Goal: Task Accomplishment & Management: Complete application form

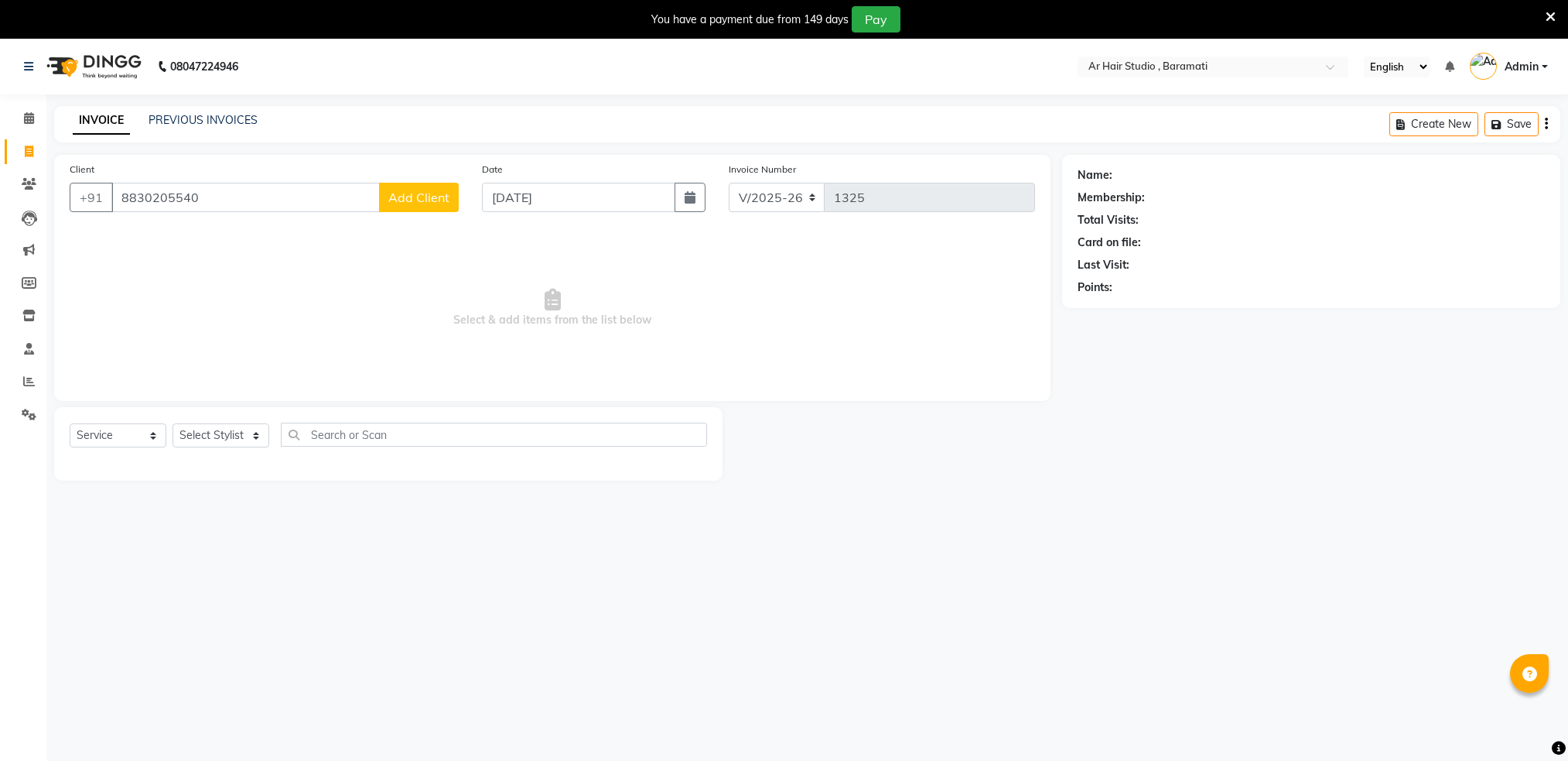
select select "672"
select select "service"
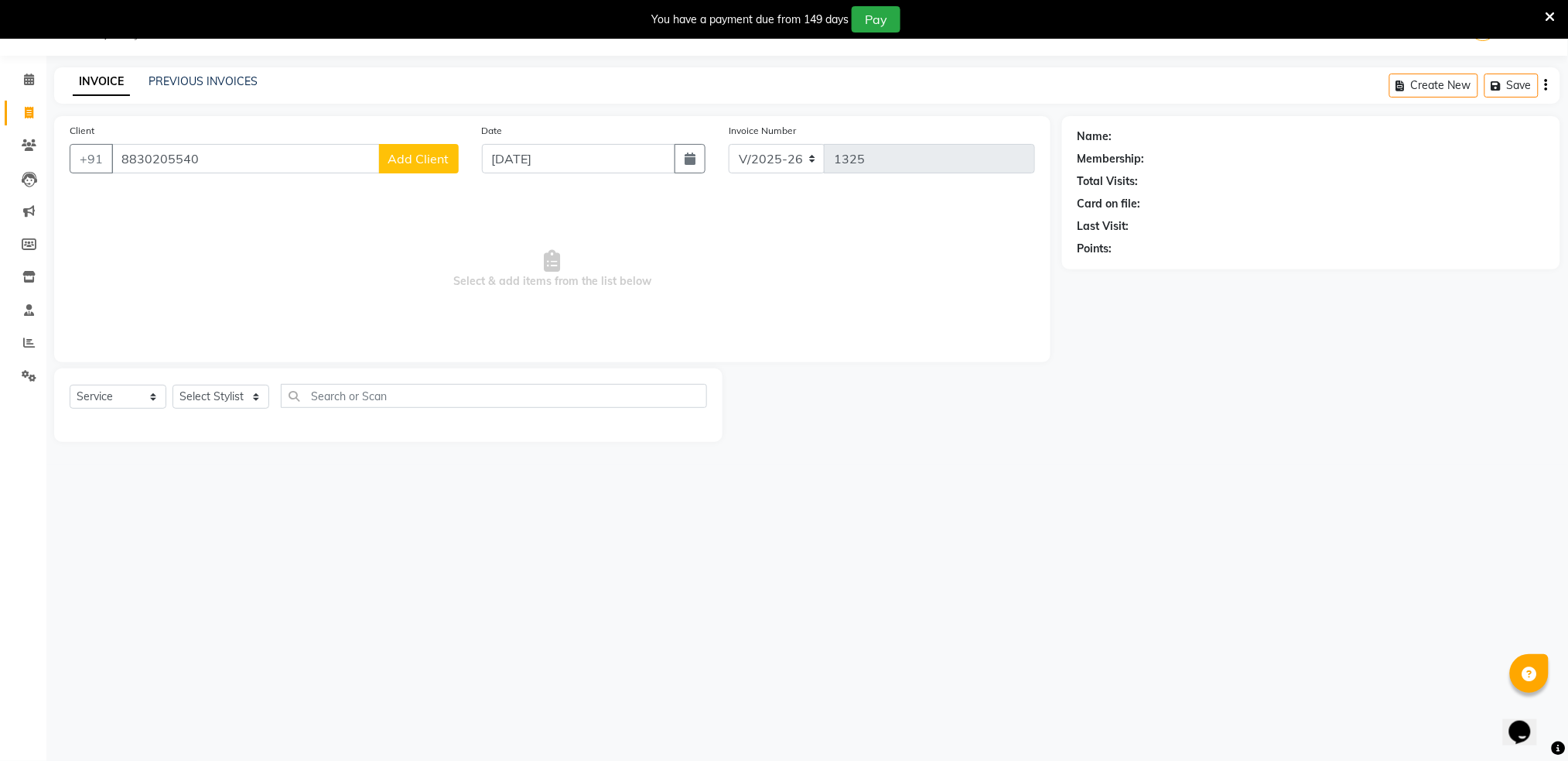
click at [239, 166] on input "8830205540" at bounding box center [245, 158] width 268 height 30
click at [33, 89] on link "Calendar" at bounding box center [23, 80] width 37 height 26
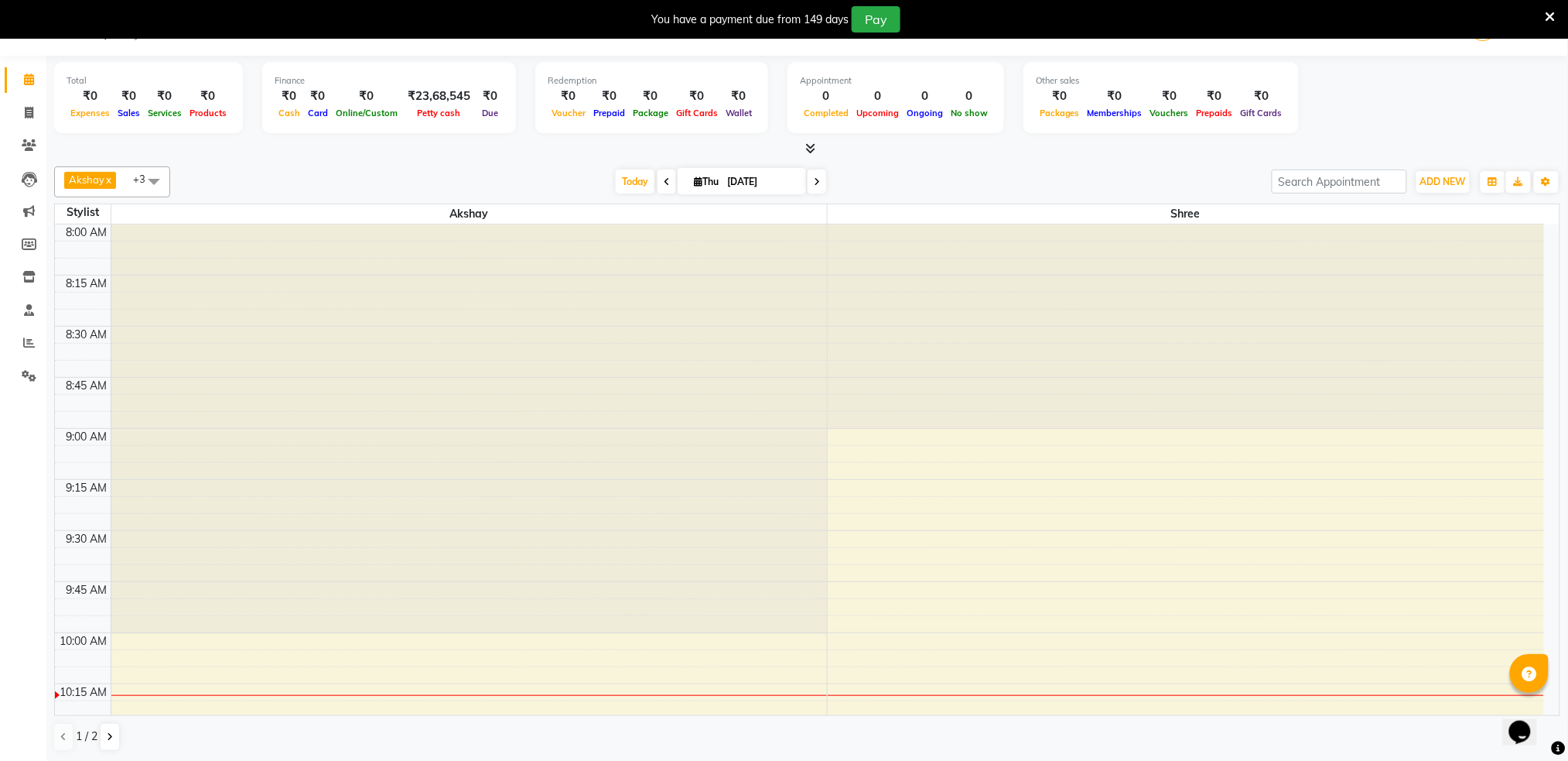
click at [664, 180] on icon at bounding box center [666, 181] width 6 height 9
type input "[DATE]"
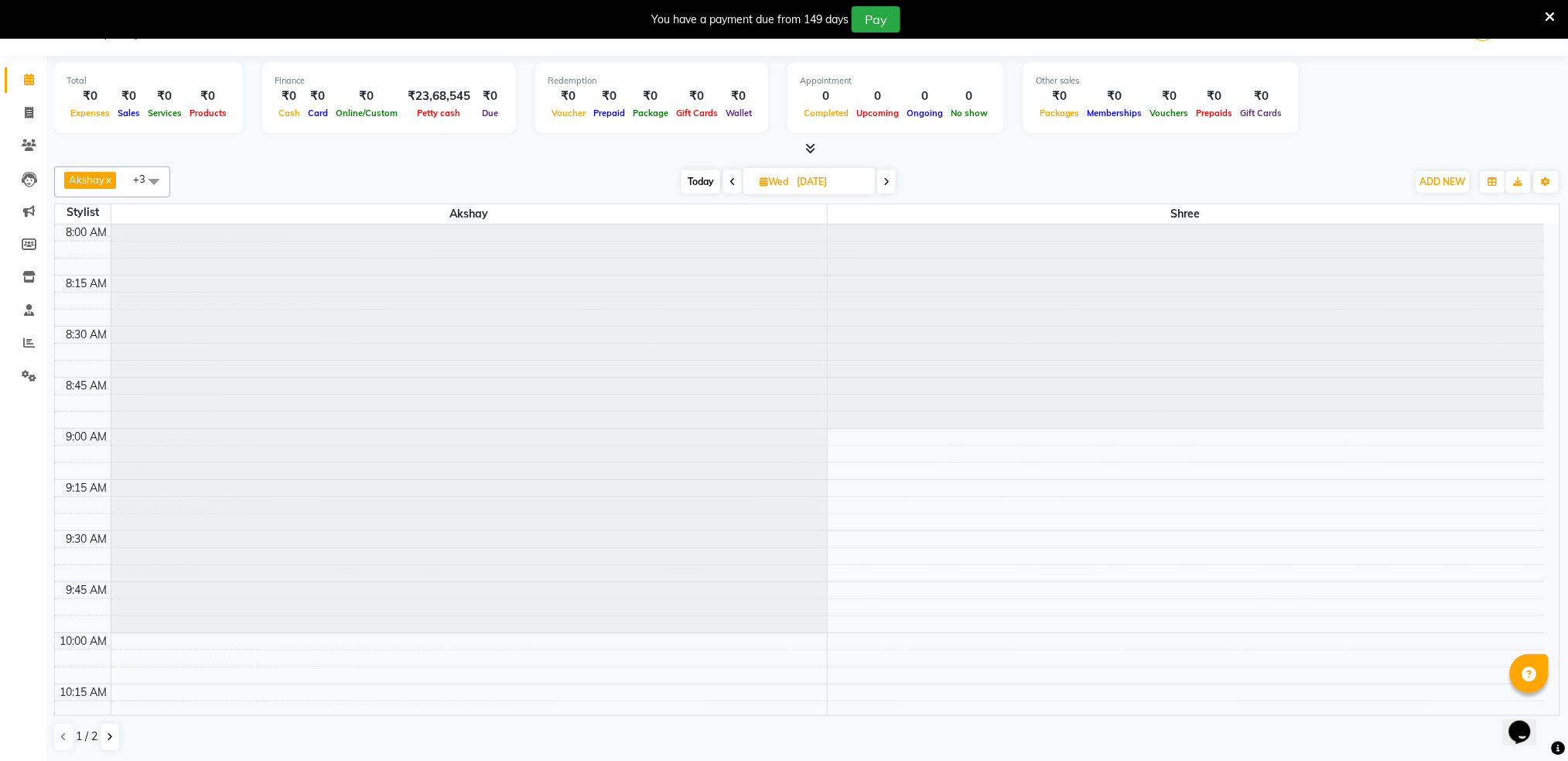
click at [1546, 704] on div "Opens Chat This icon Opens the chat window." at bounding box center [1527, 704] width 37 height 0
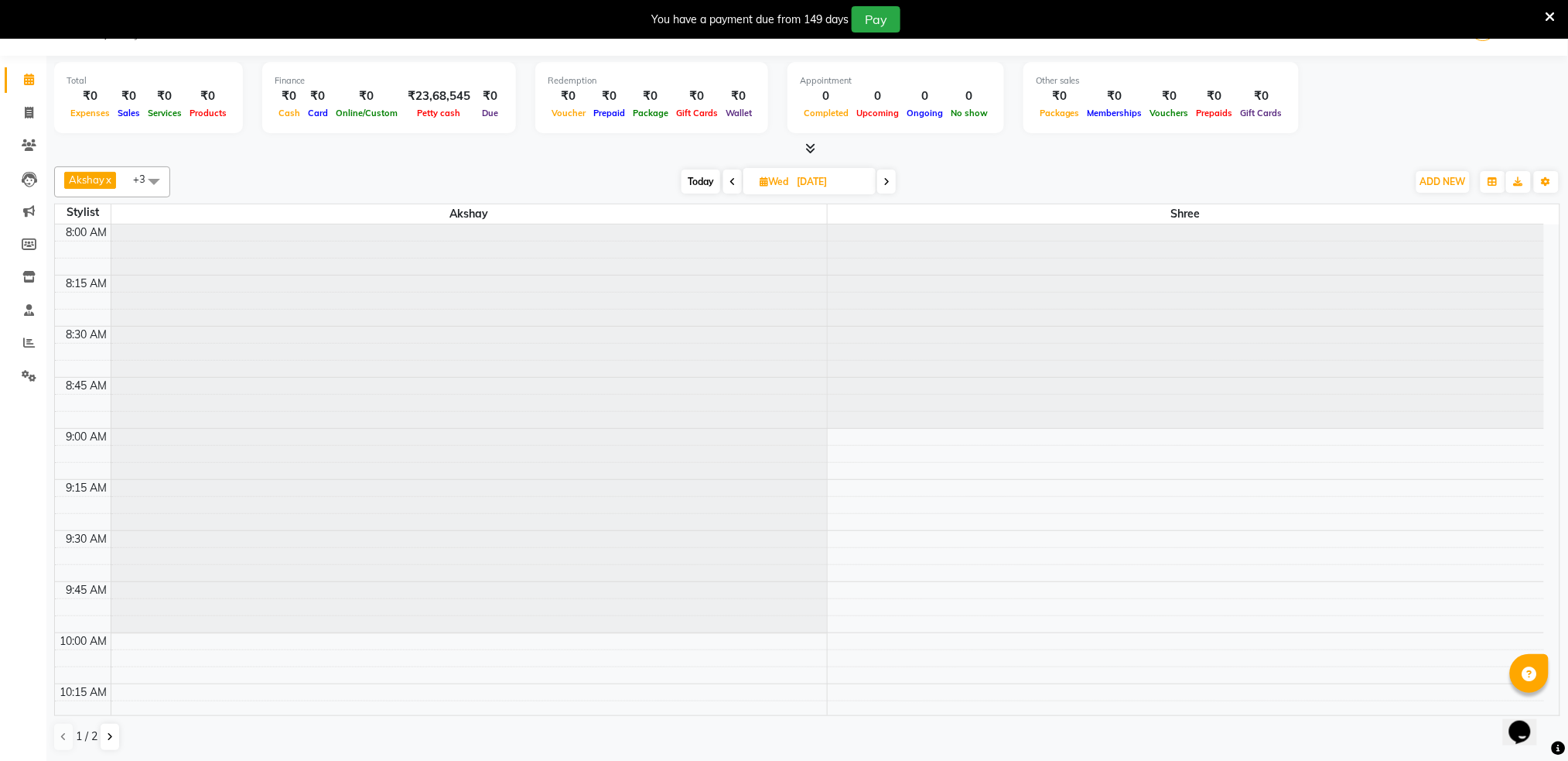
click at [1546, 704] on div "Opens Chat This icon Opens the chat window." at bounding box center [1527, 704] width 37 height 0
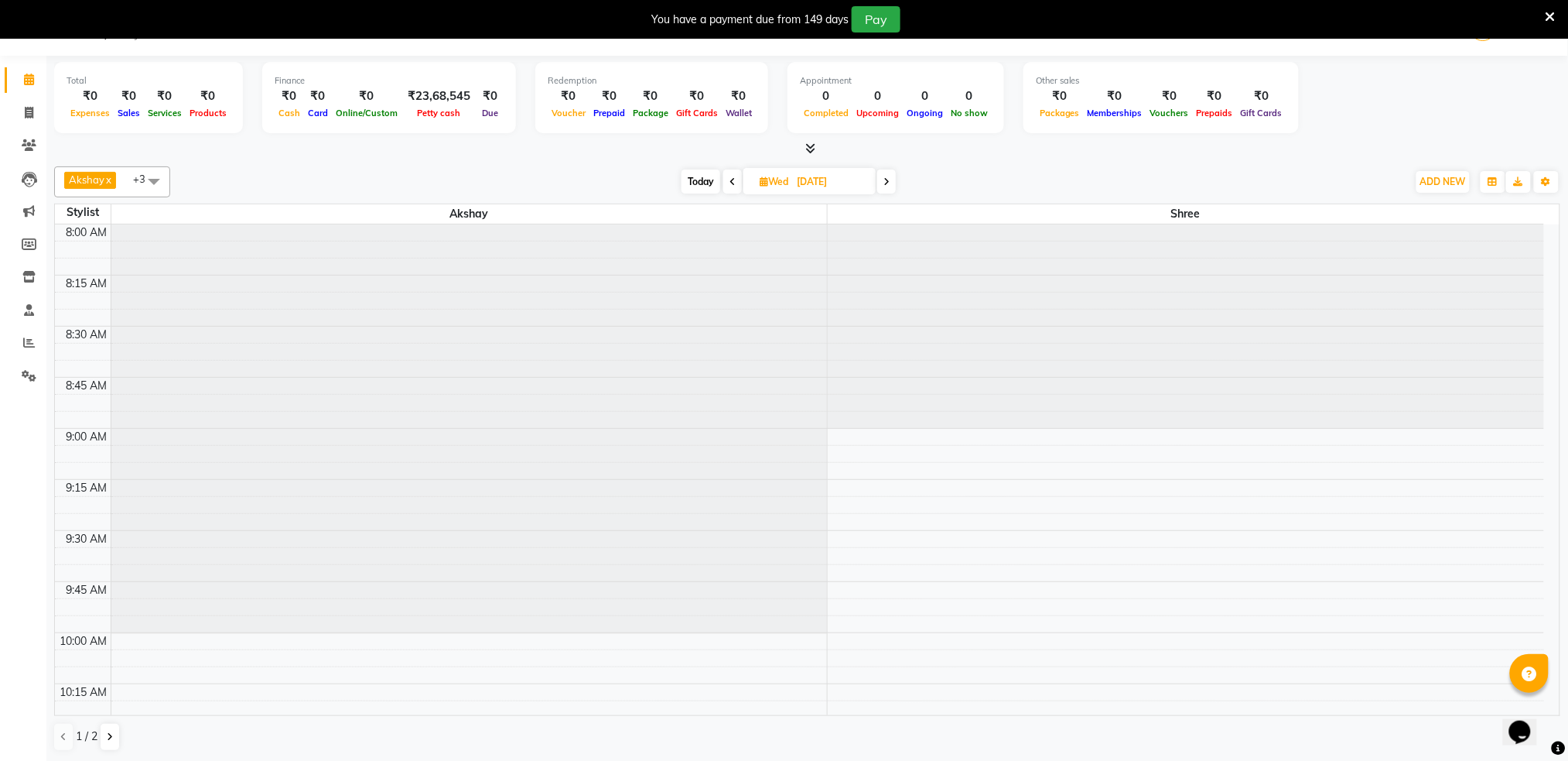
click at [1546, 704] on div "Opens Chat This icon Opens the chat window." at bounding box center [1527, 704] width 37 height 0
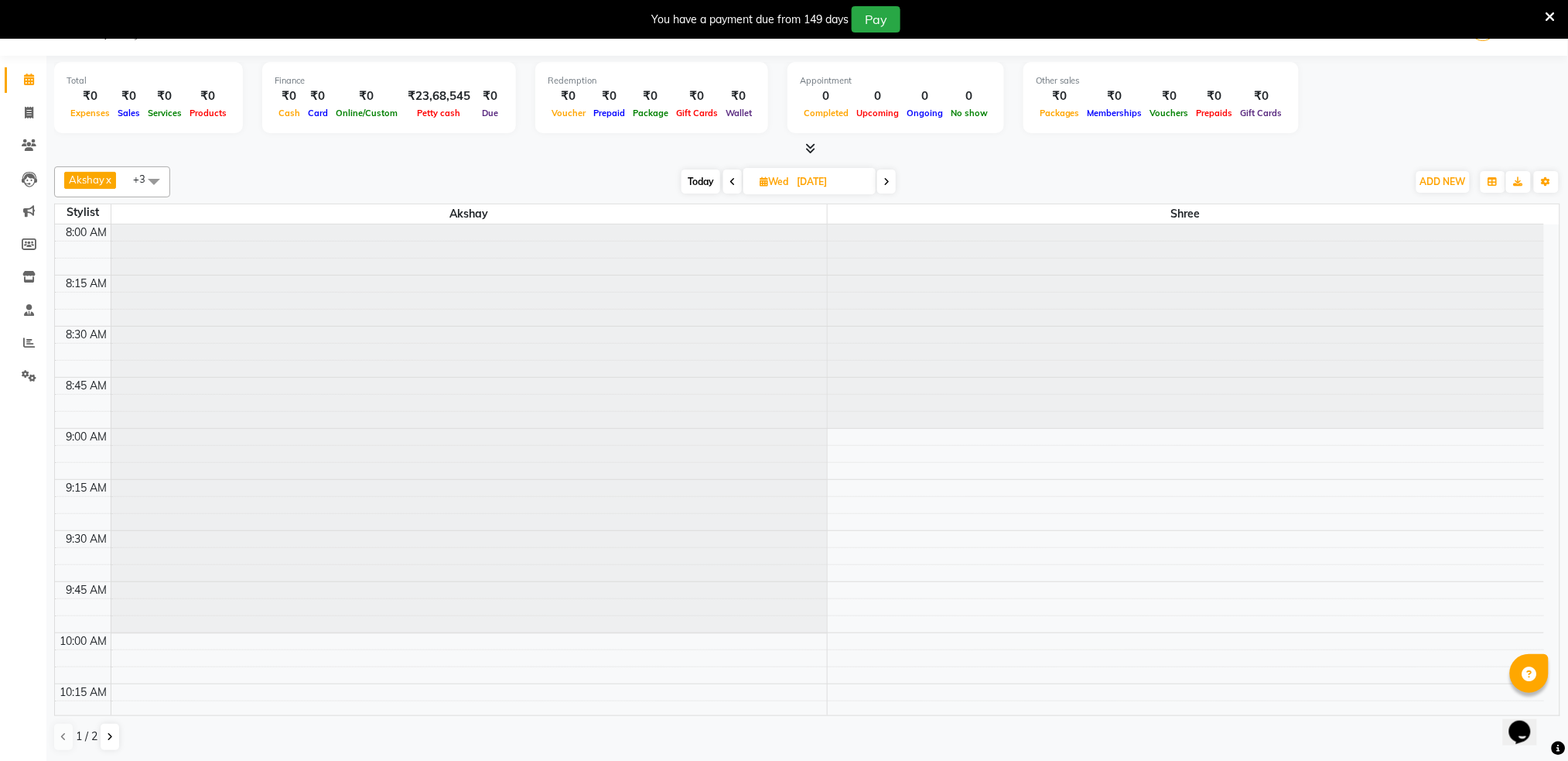
click at [1546, 704] on div "Opens Chat This icon Opens the chat window." at bounding box center [1527, 704] width 37 height 0
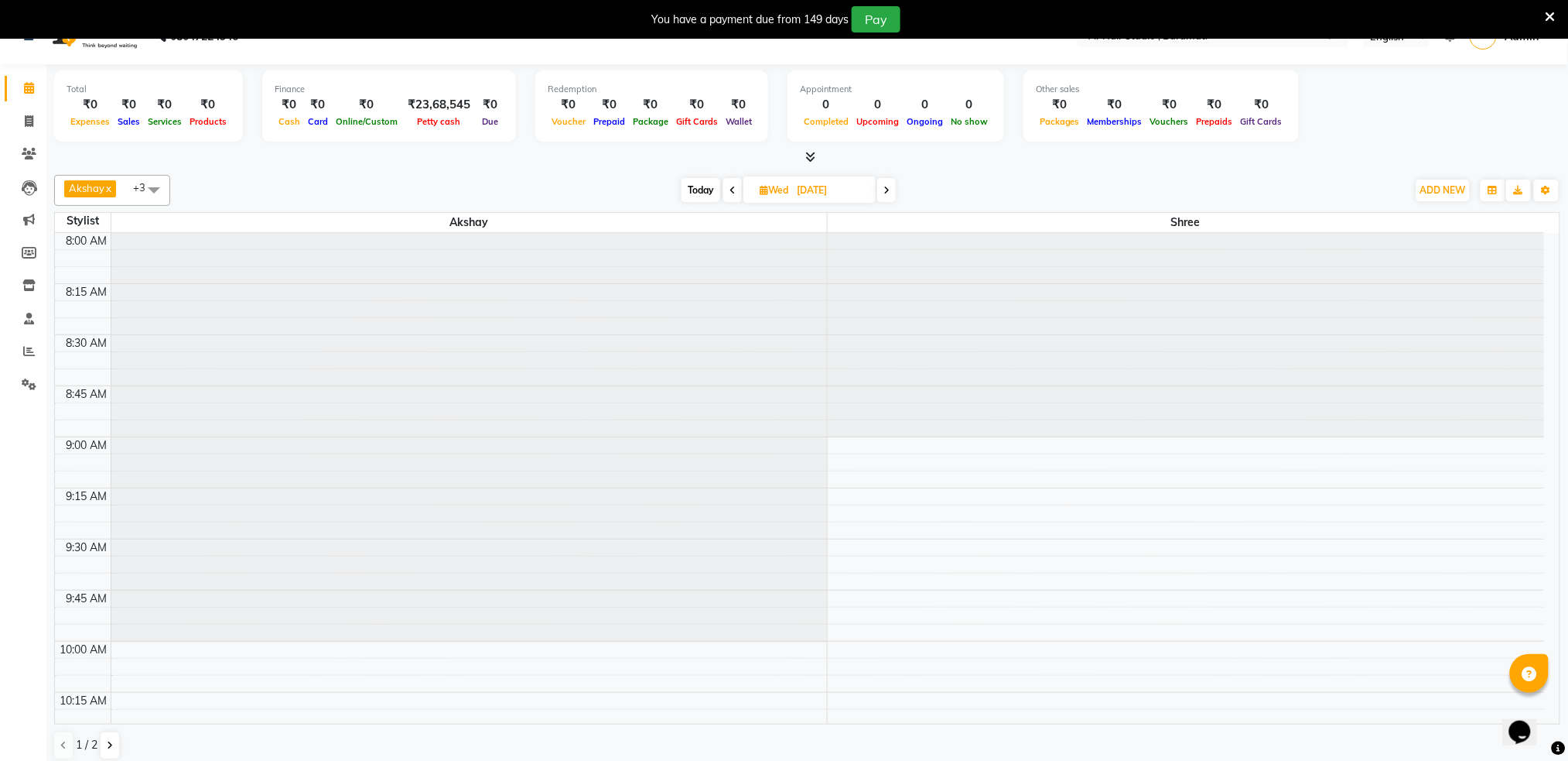
scroll to position [38, 0]
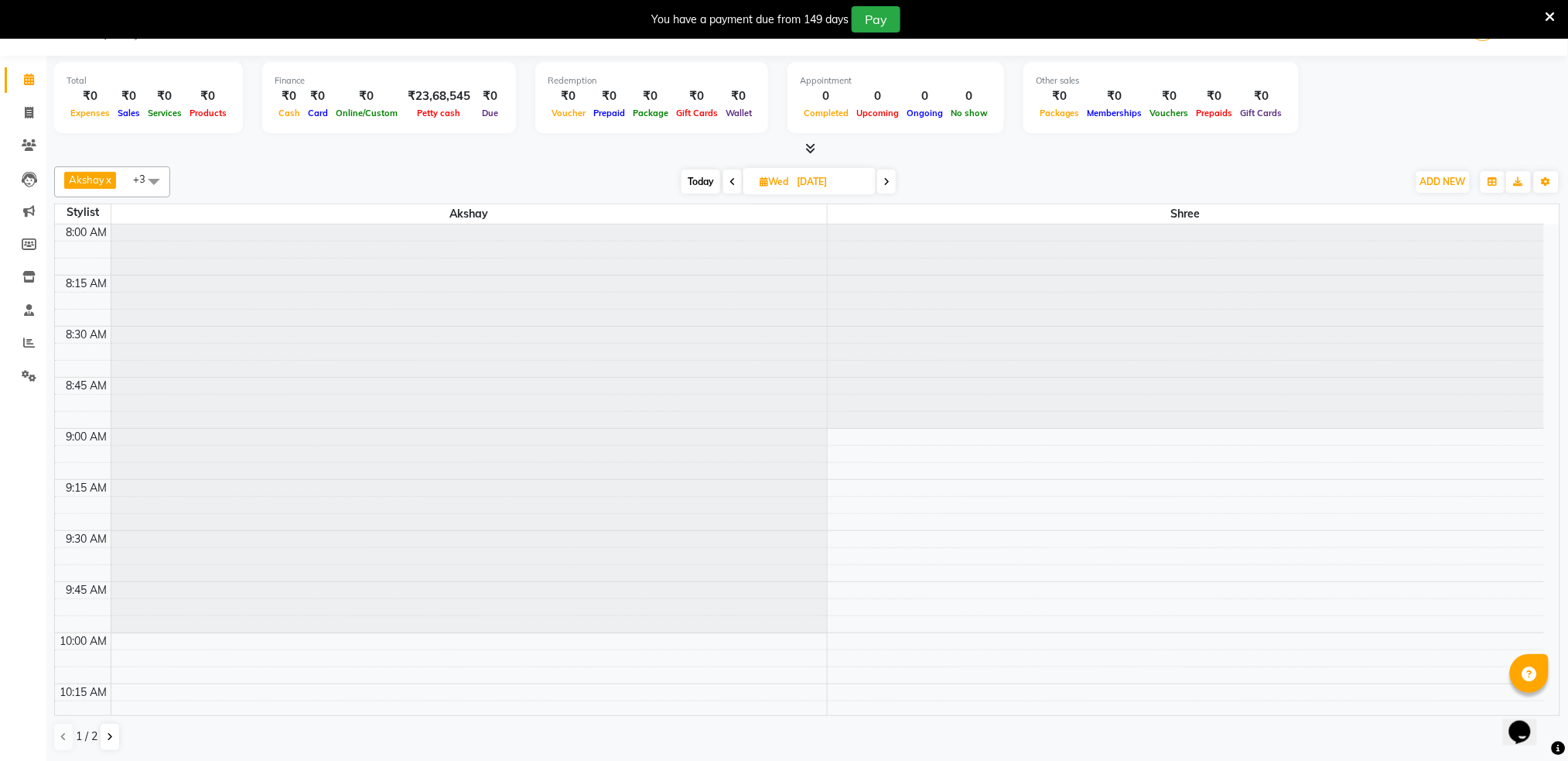
click at [1553, 699] on iframe at bounding box center [1527, 722] width 49 height 47
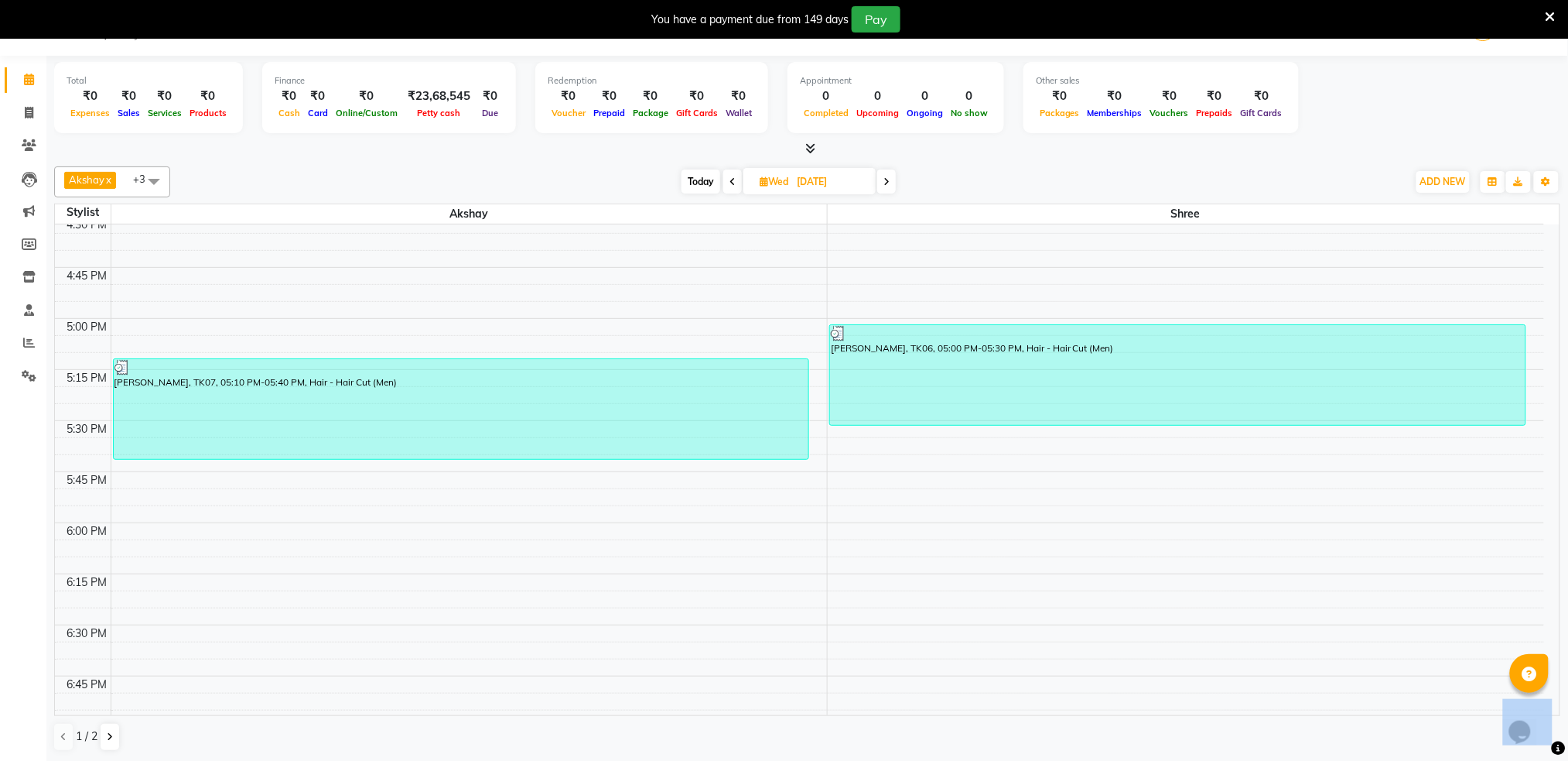
scroll to position [1734, 0]
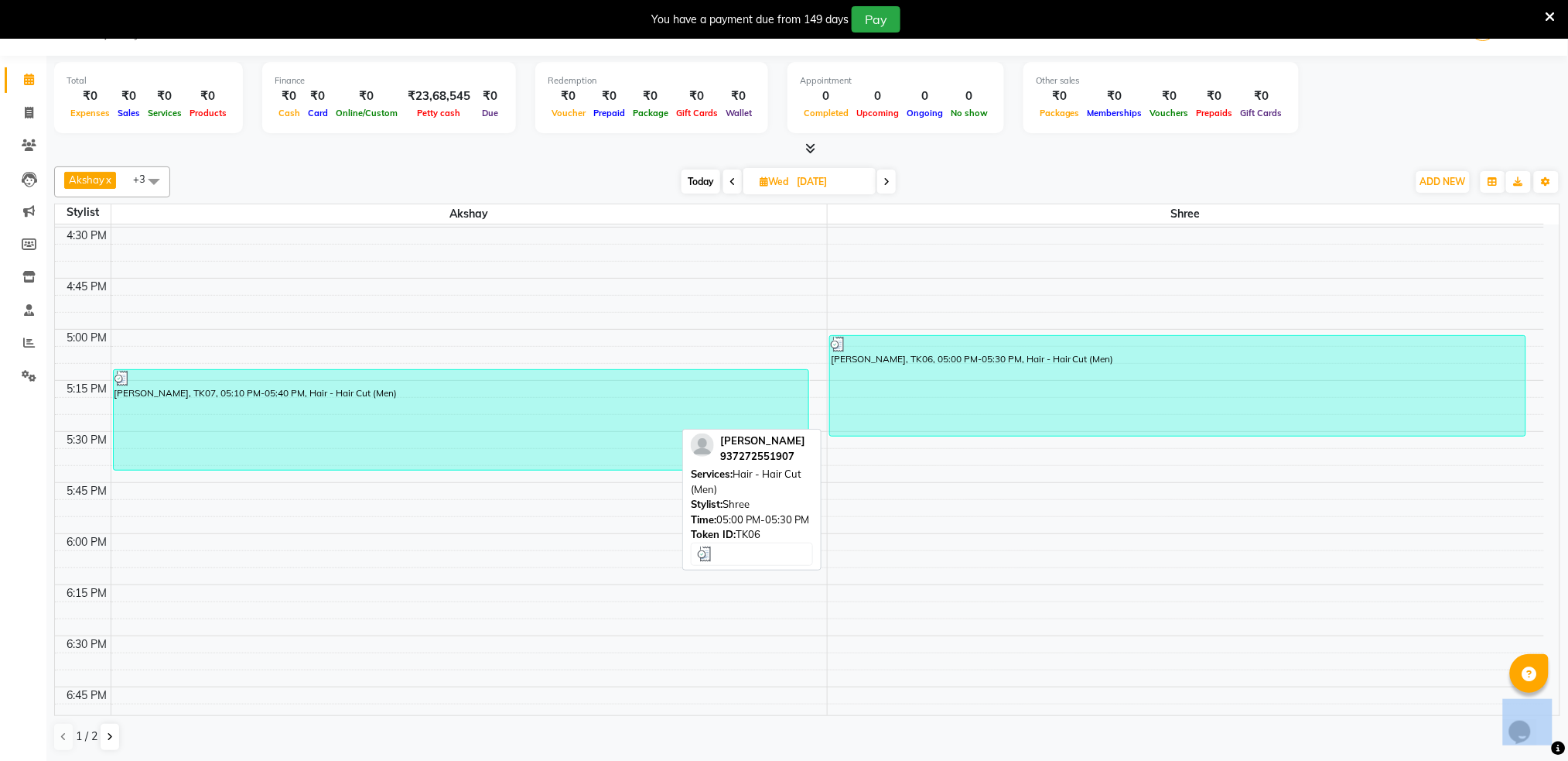
click at [1018, 382] on div "[PERSON_NAME], TK06, 05:00 PM-05:30 PM, Hair - Hair Cut (Men)" at bounding box center [1177, 386] width 695 height 100
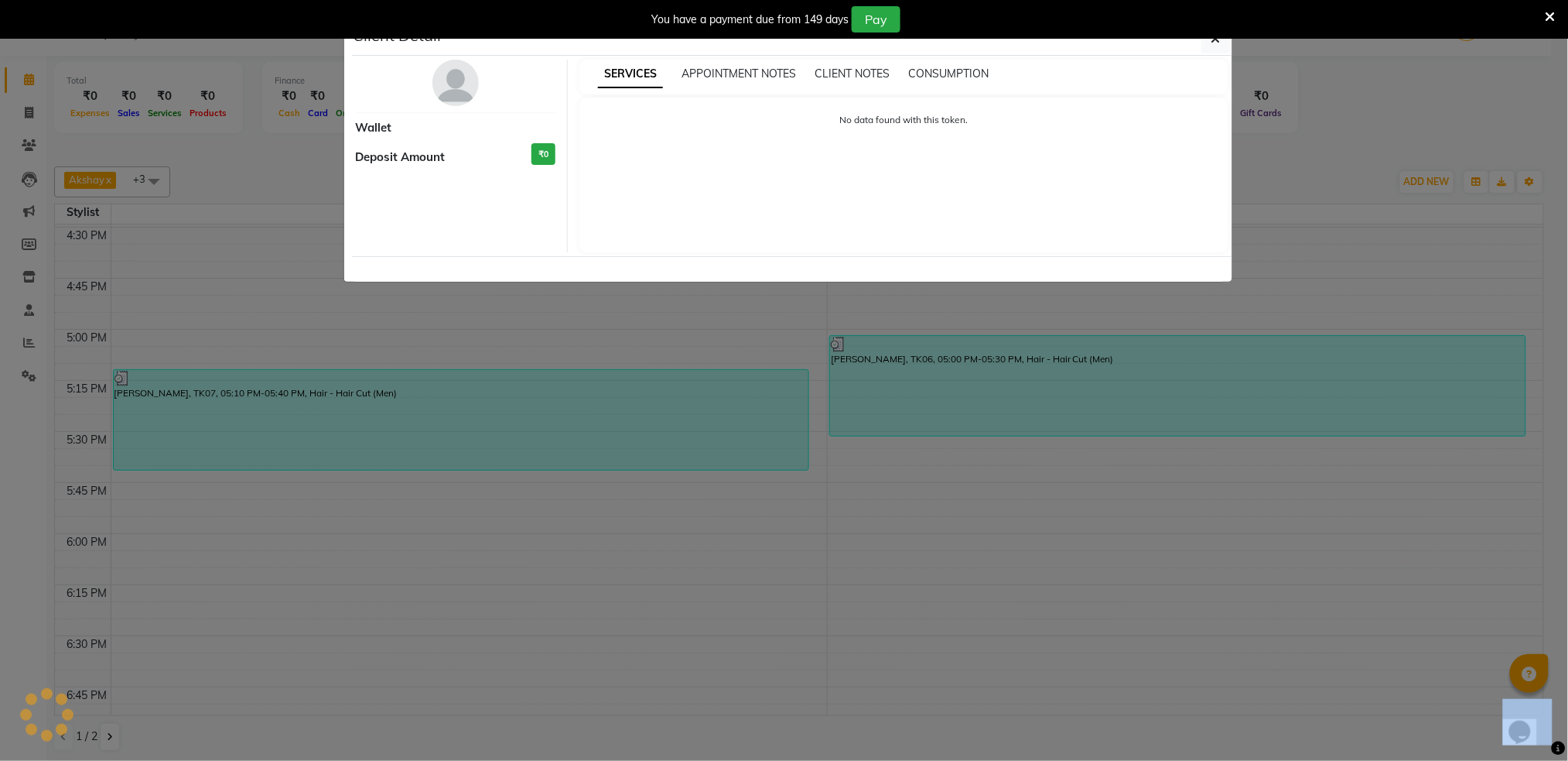
select select "3"
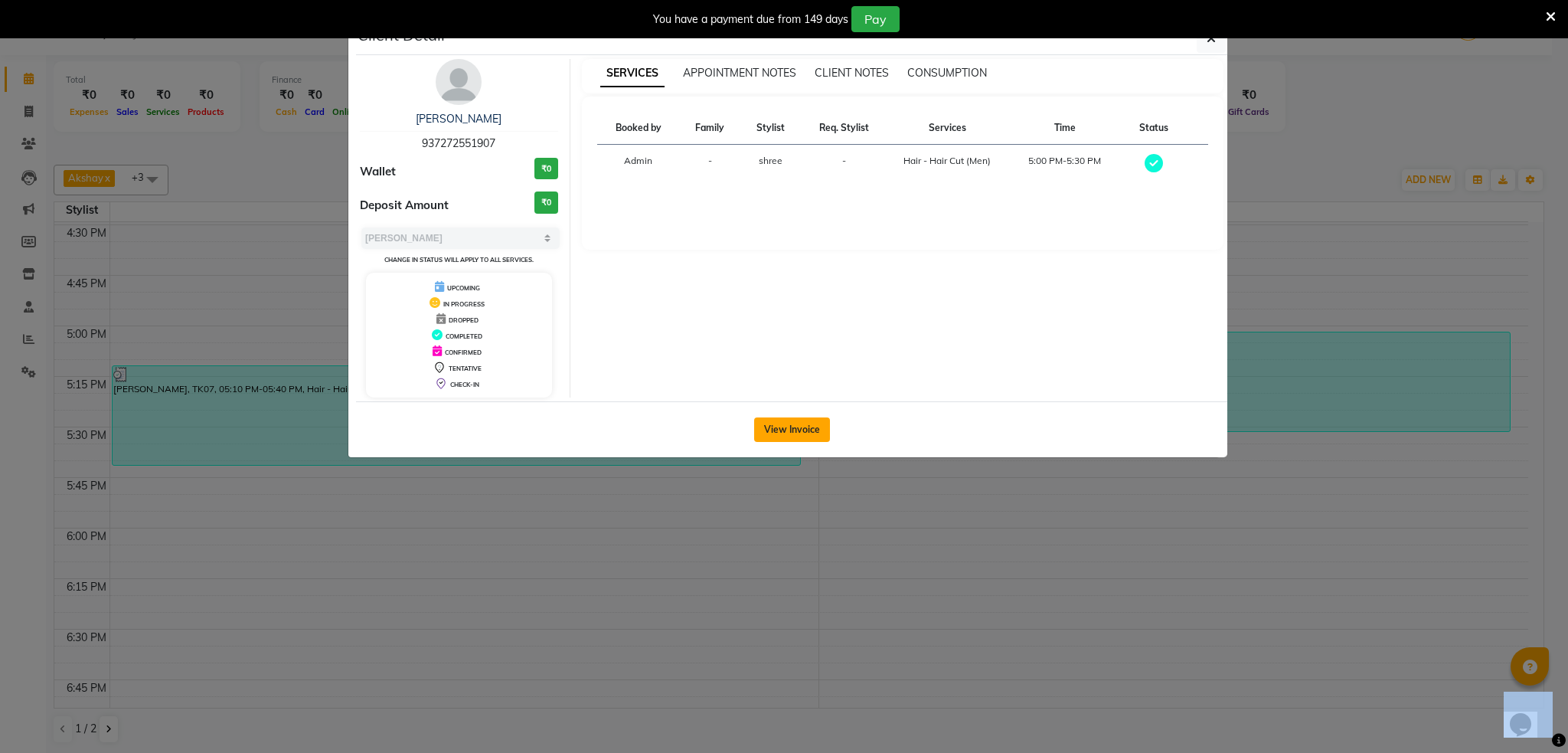
click at [805, 438] on button "View Invoice" at bounding box center [792, 429] width 76 height 24
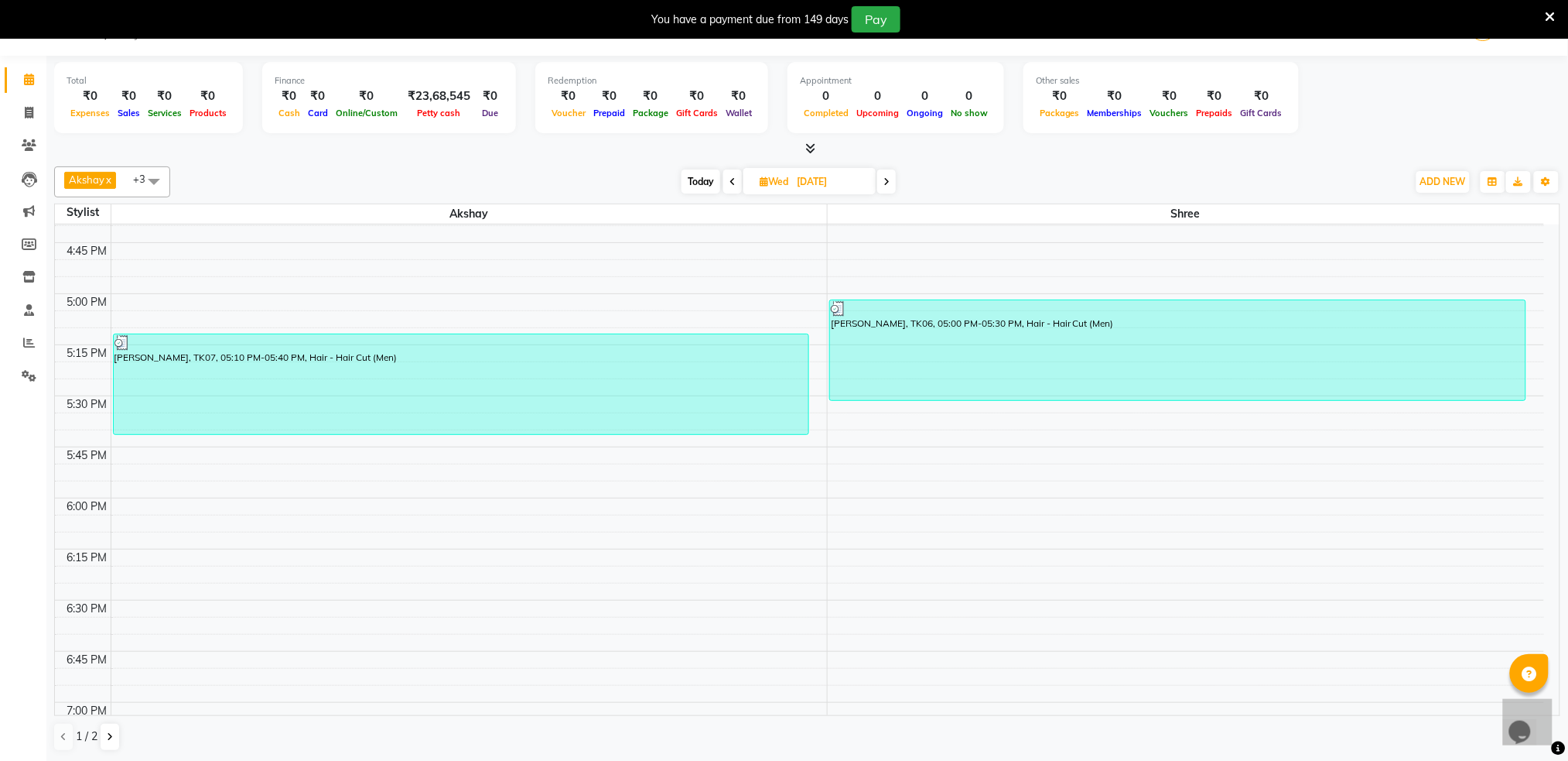
scroll to position [1773, 0]
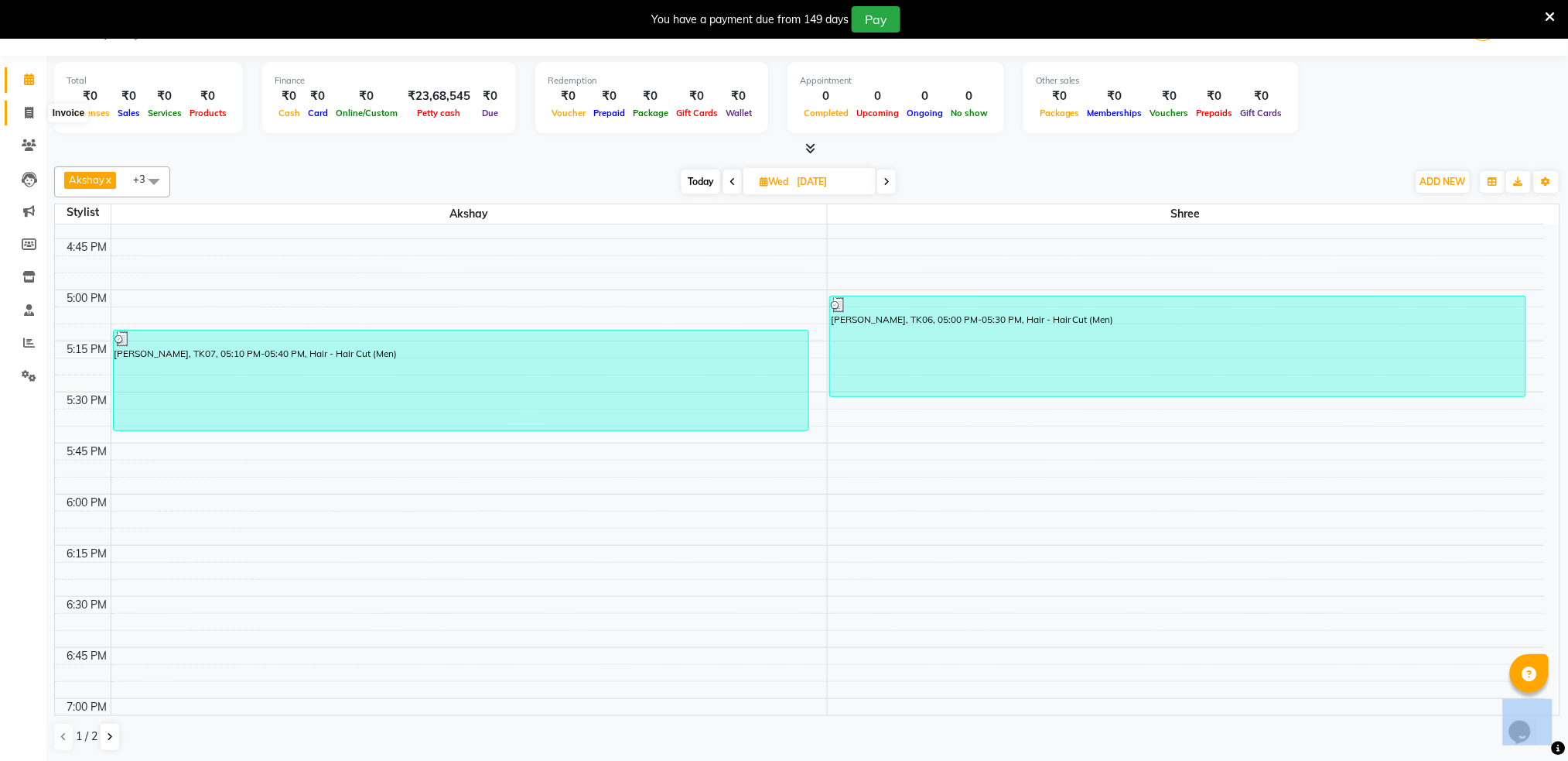
click at [20, 106] on span at bounding box center [29, 113] width 27 height 18
select select "service"
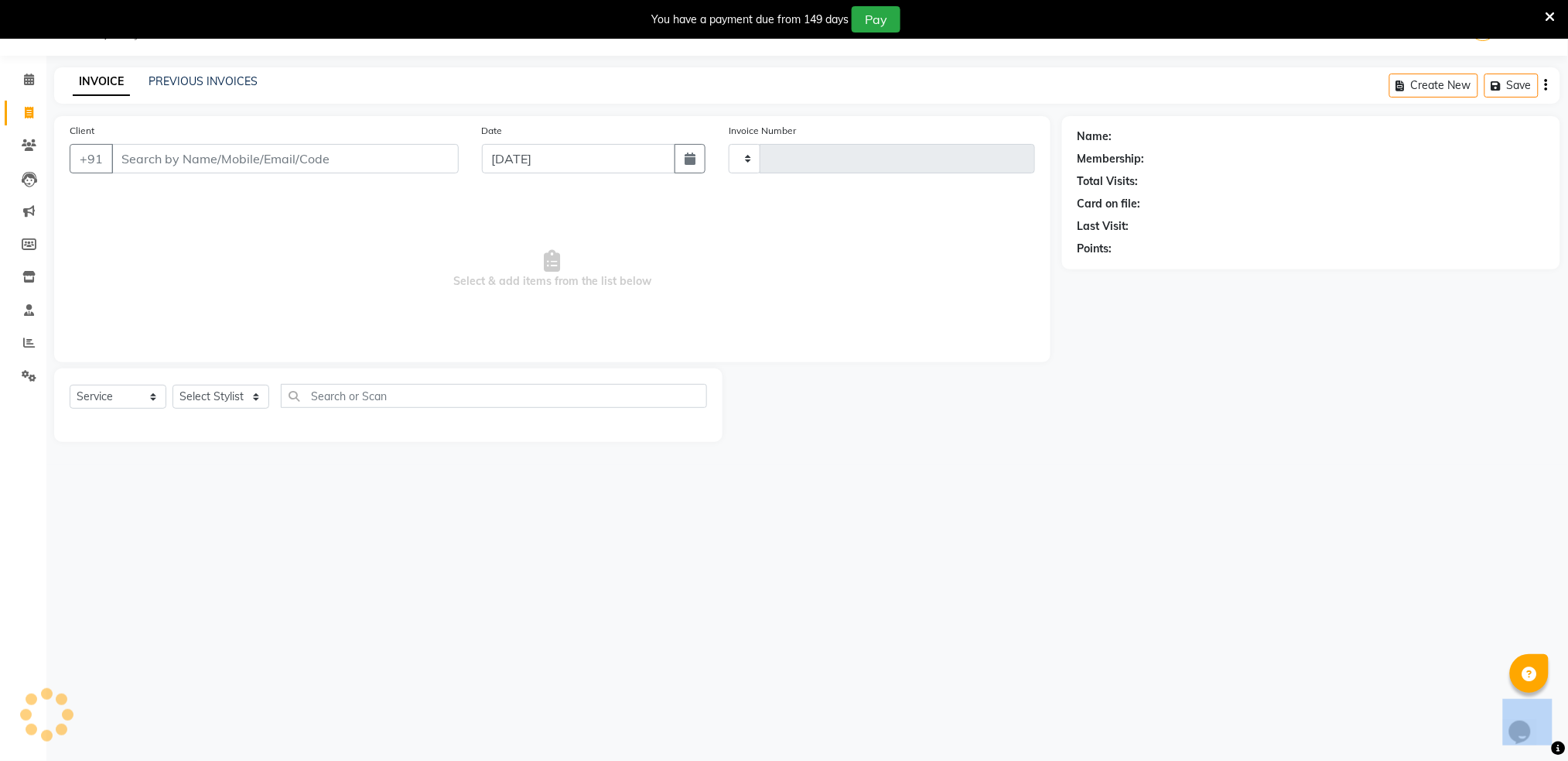
type input "1325"
select select "672"
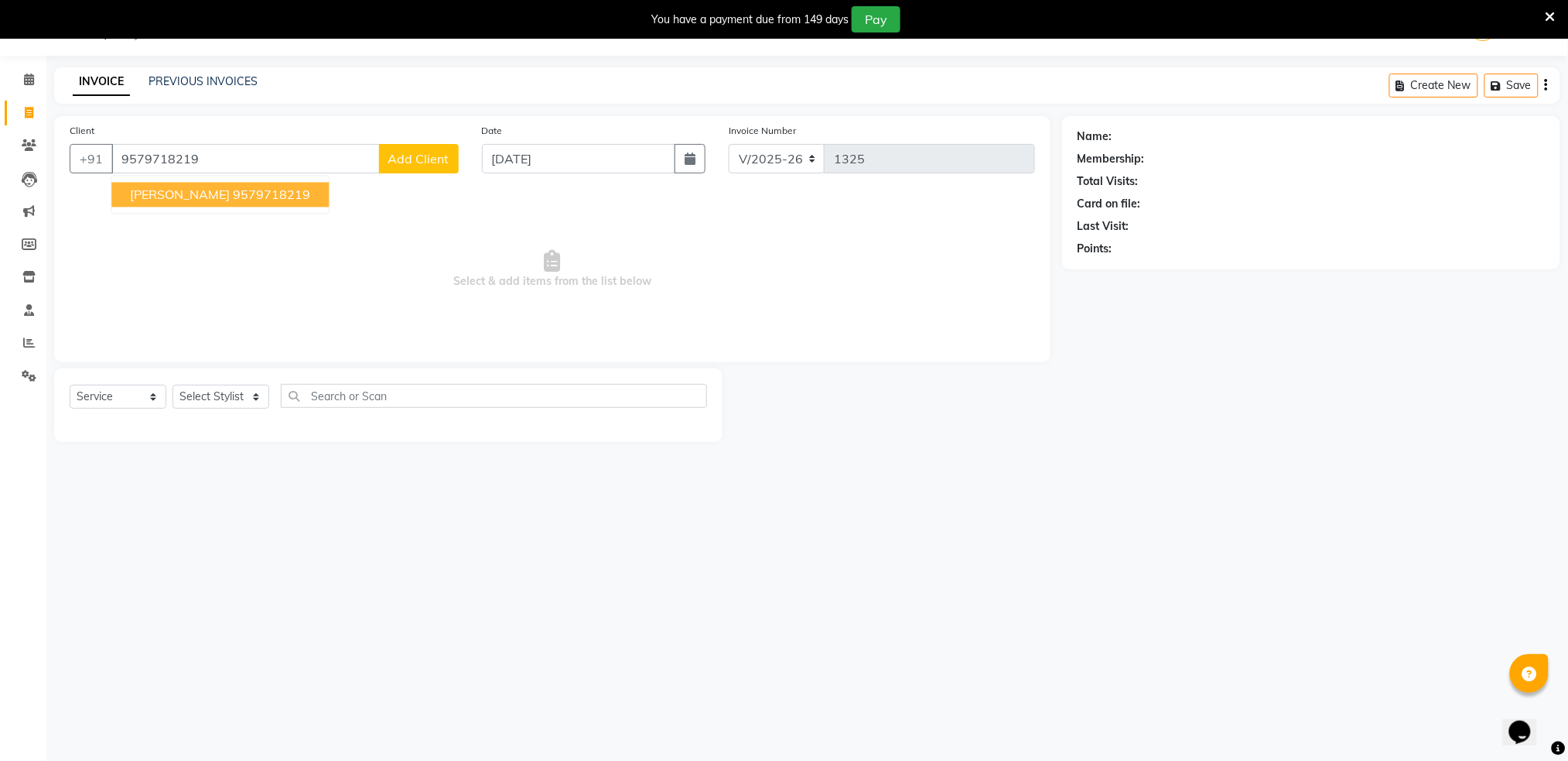
click at [191, 197] on span "[PERSON_NAME]" at bounding box center [180, 195] width 100 height 15
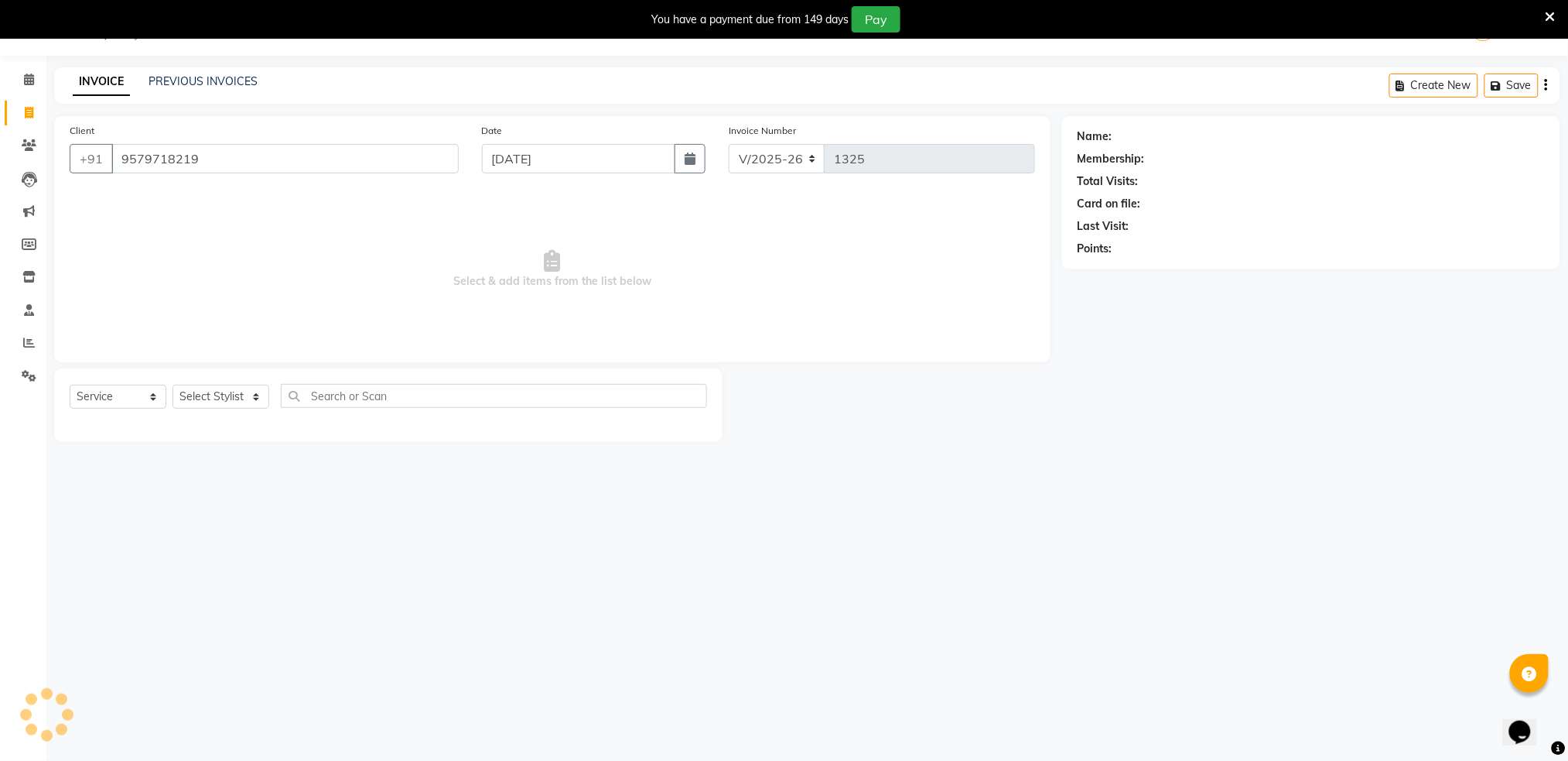
type input "9579718219"
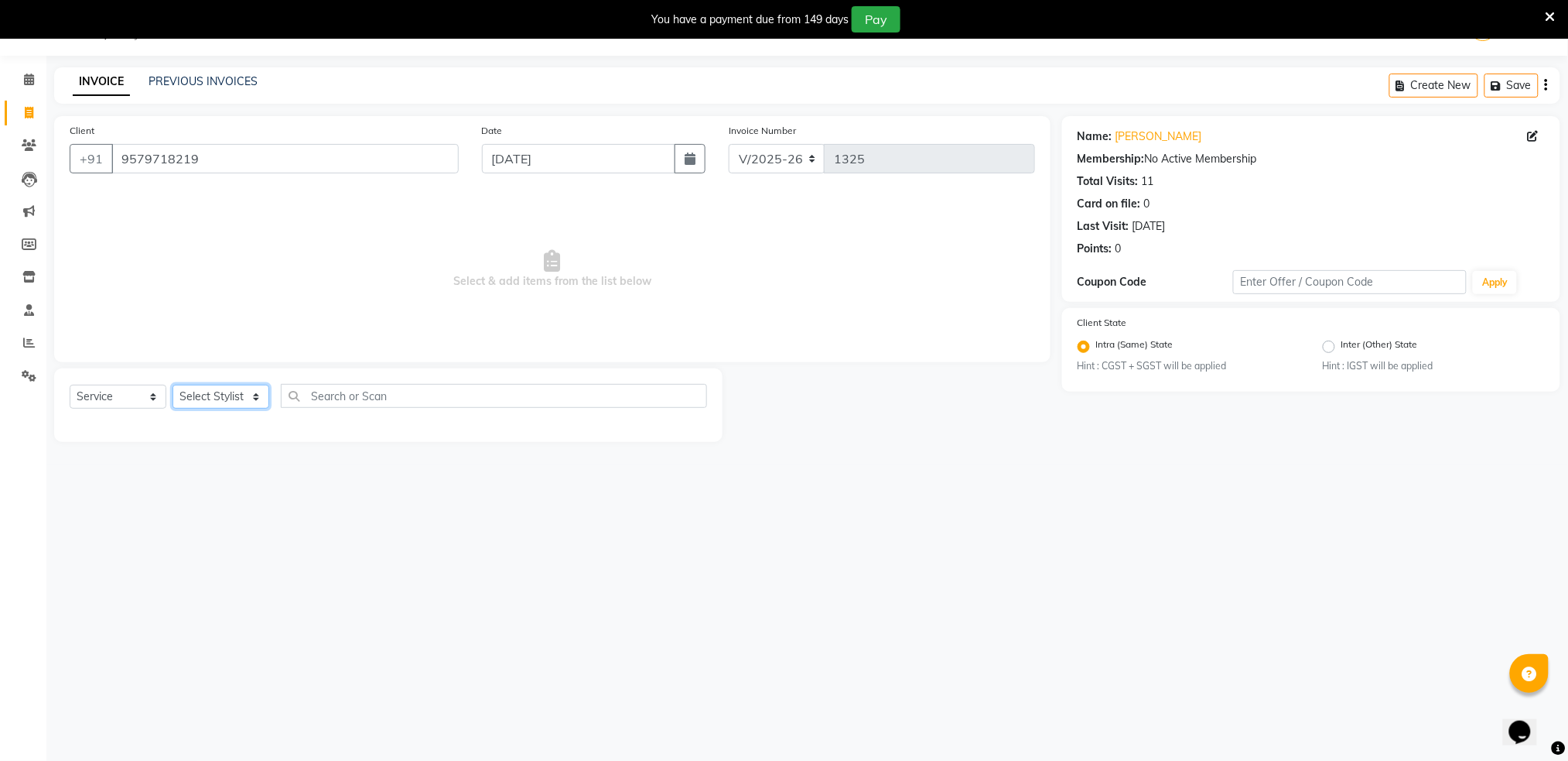
click at [234, 398] on select "Select Stylist Akshay shree [PERSON_NAME]" at bounding box center [221, 397] width 97 height 24
select select "79676"
click at [173, 385] on select "Select Stylist Akshay shree [PERSON_NAME]" at bounding box center [221, 397] width 97 height 24
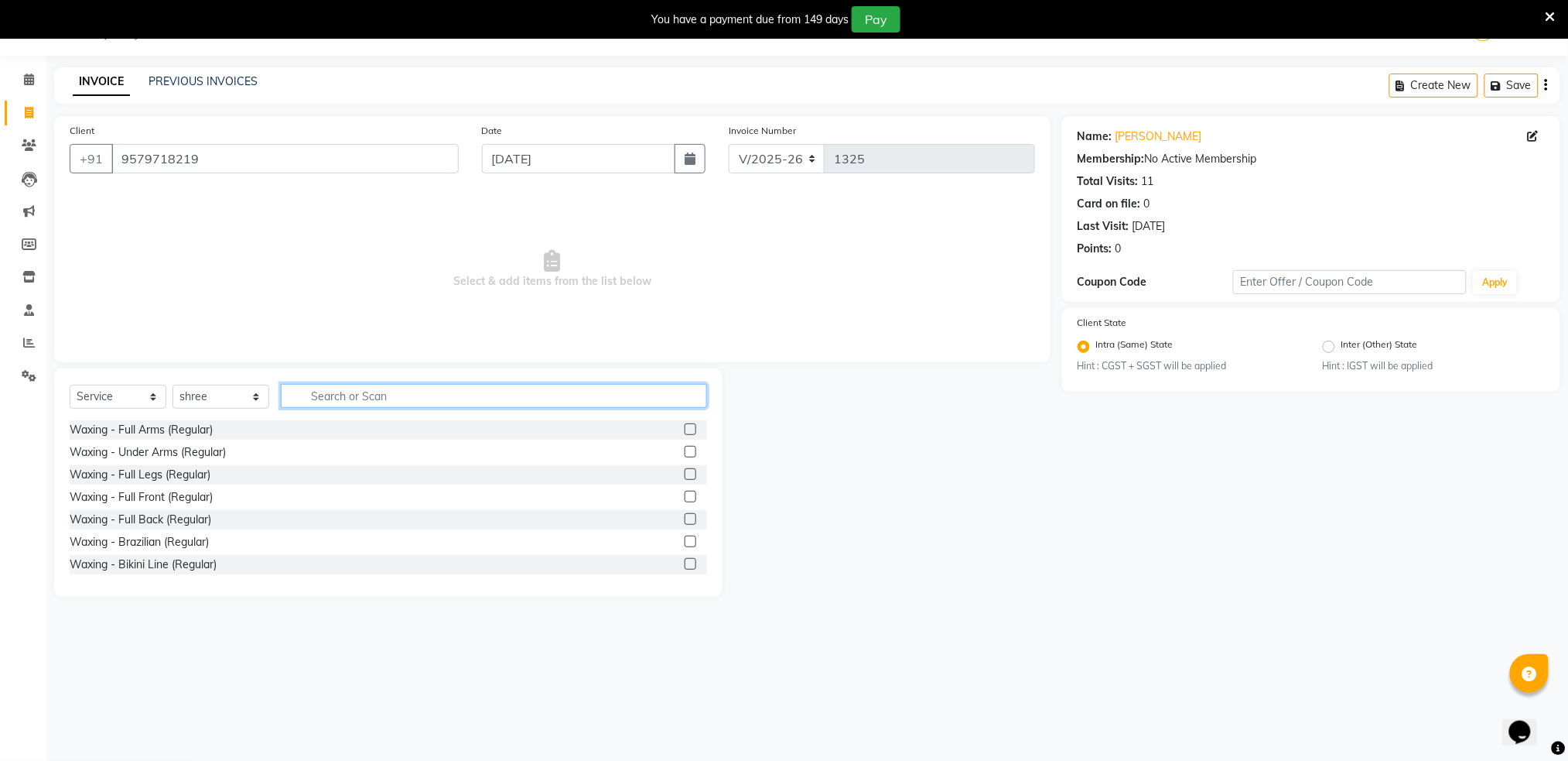
click at [349, 396] on input "text" at bounding box center [493, 396] width 426 height 24
type input "hair"
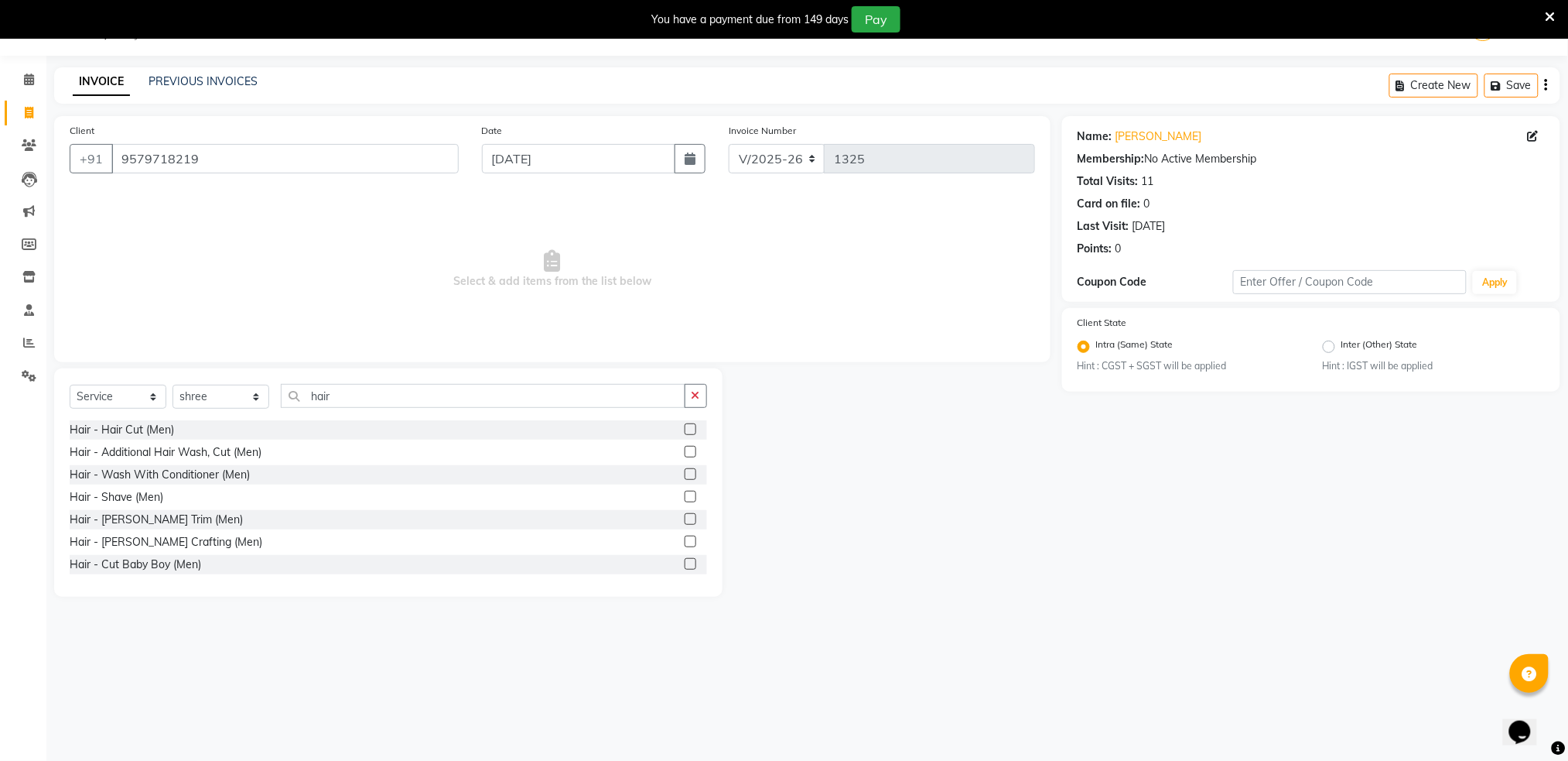
click at [685, 426] on label at bounding box center [691, 429] width 12 height 12
click at [685, 426] on input "checkbox" at bounding box center [690, 430] width 10 height 10
click at [685, 426] on label at bounding box center [691, 429] width 12 height 12
click at [685, 426] on input "checkbox" at bounding box center [690, 430] width 10 height 10
click at [685, 426] on label at bounding box center [691, 429] width 12 height 12
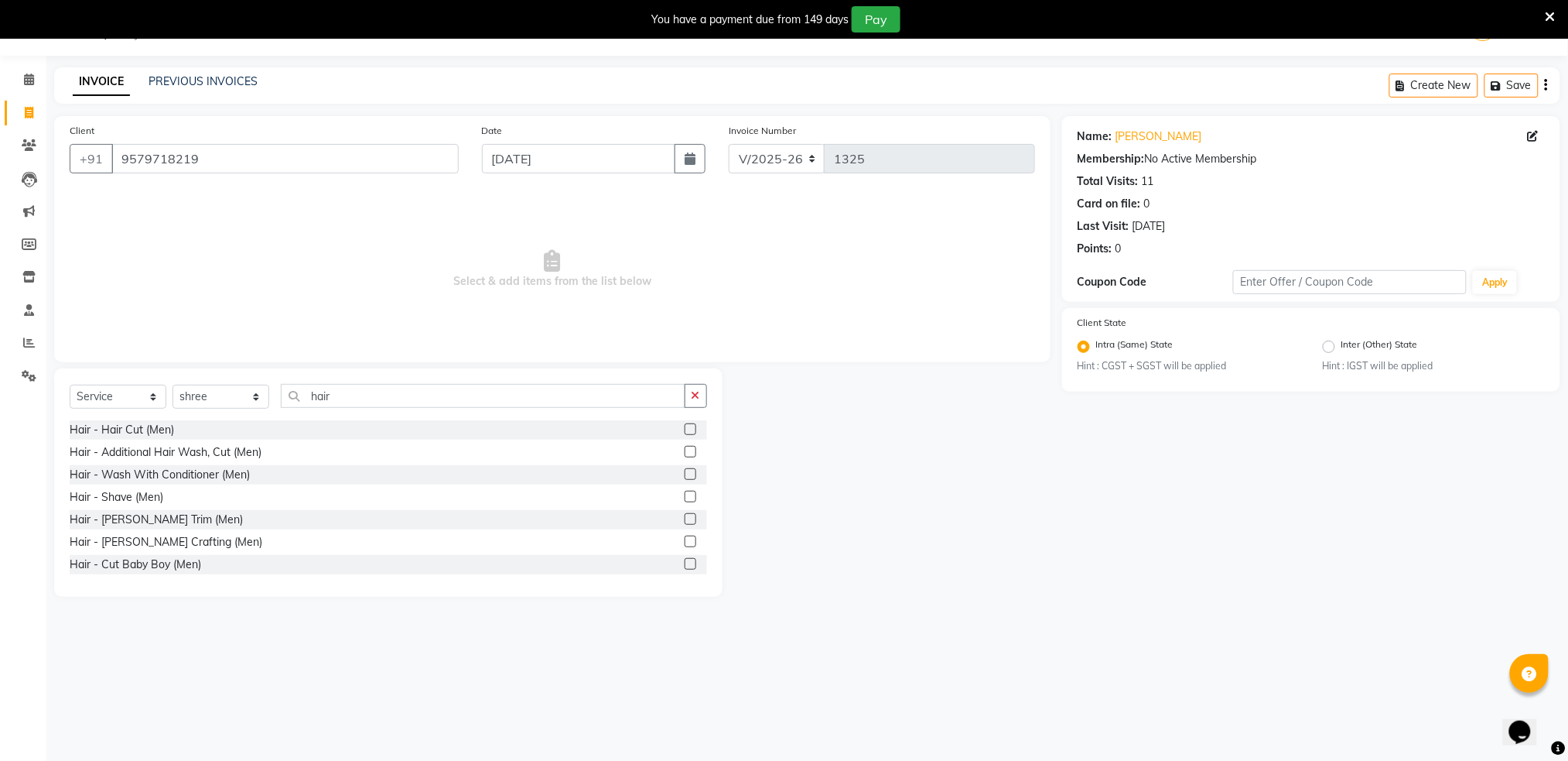
click at [685, 426] on input "checkbox" at bounding box center [690, 430] width 10 height 10
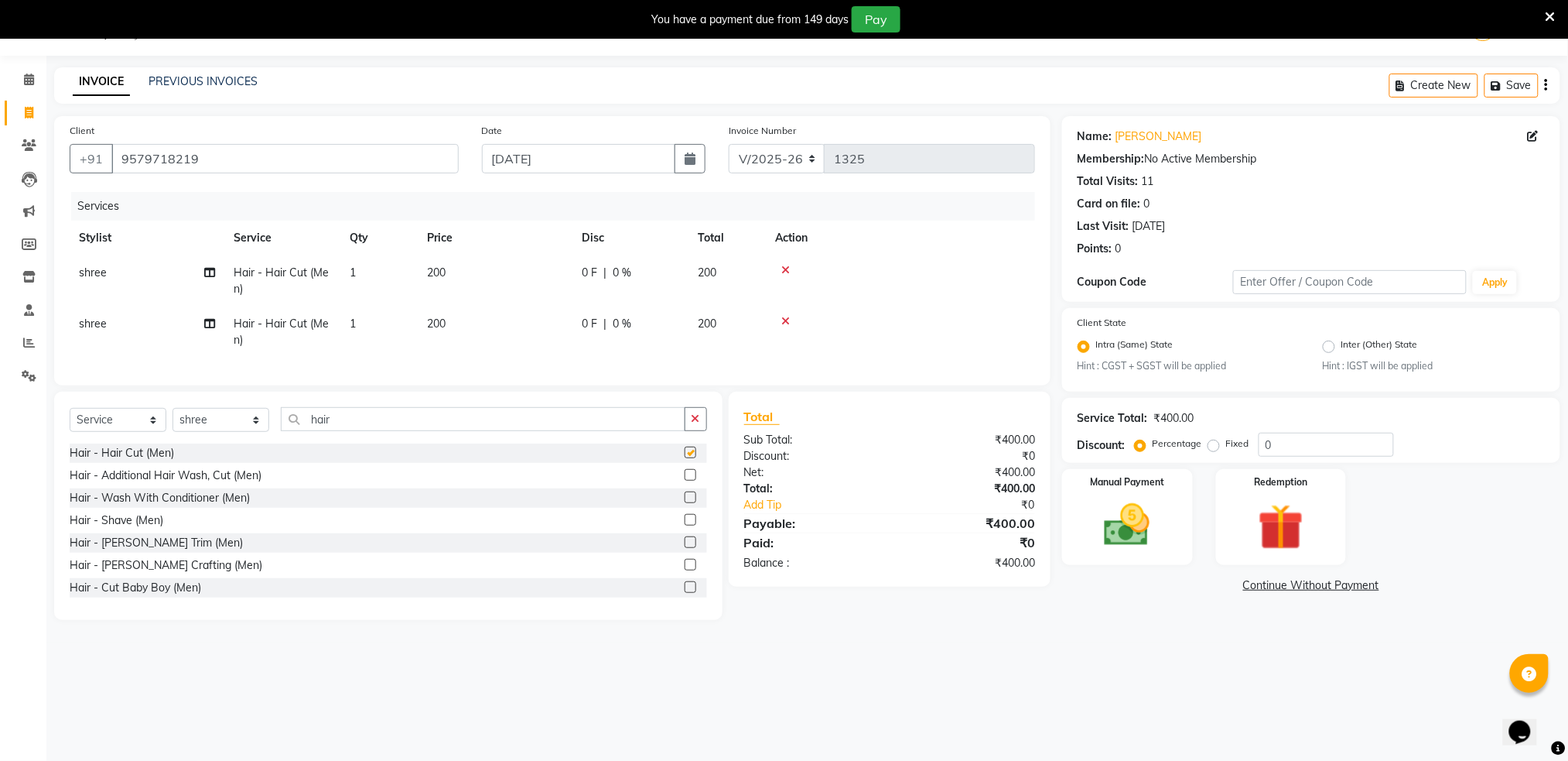
checkbox input "false"
click at [784, 320] on icon at bounding box center [785, 321] width 9 height 11
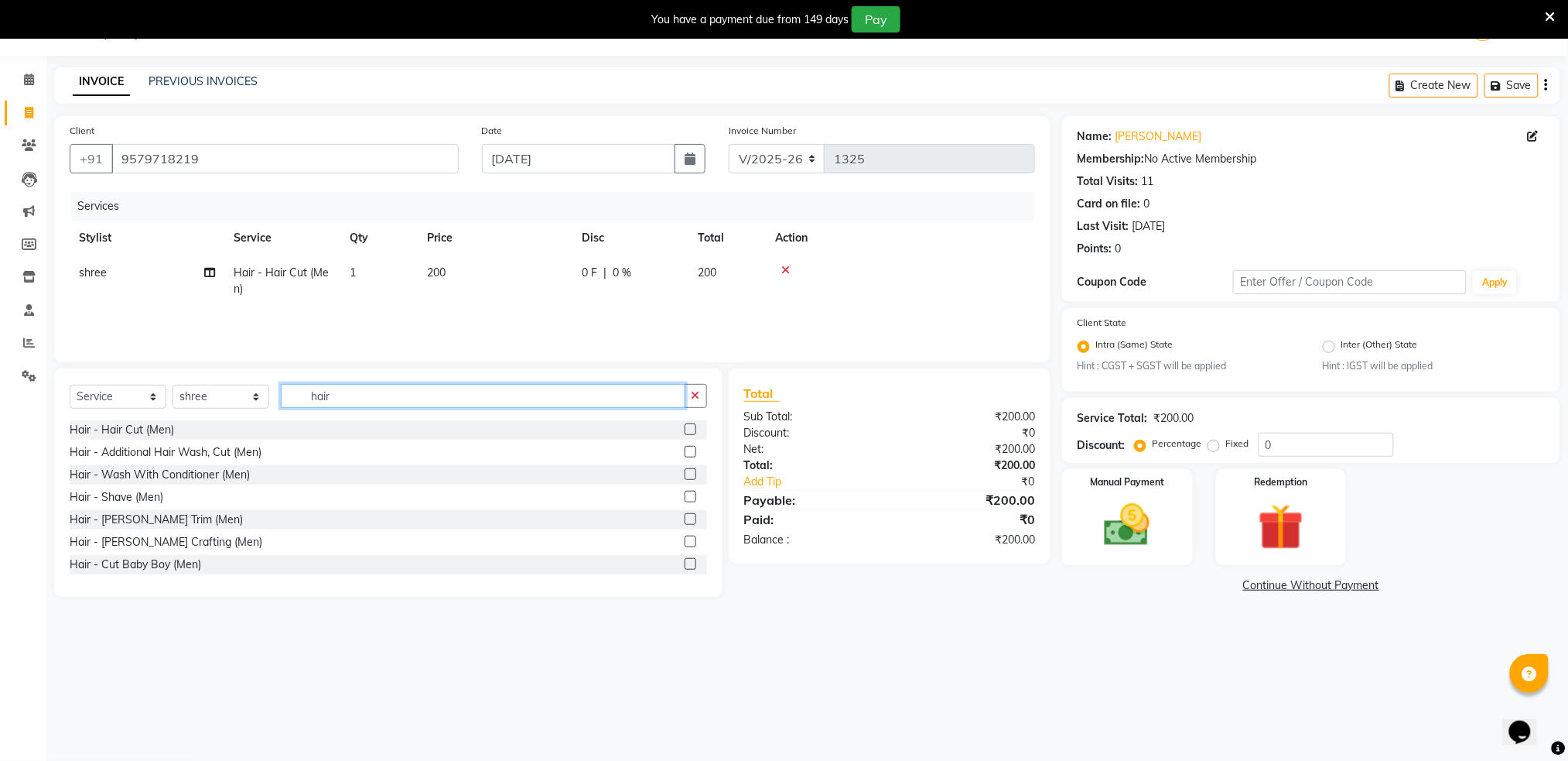
click at [509, 397] on input "hair" at bounding box center [482, 396] width 404 height 24
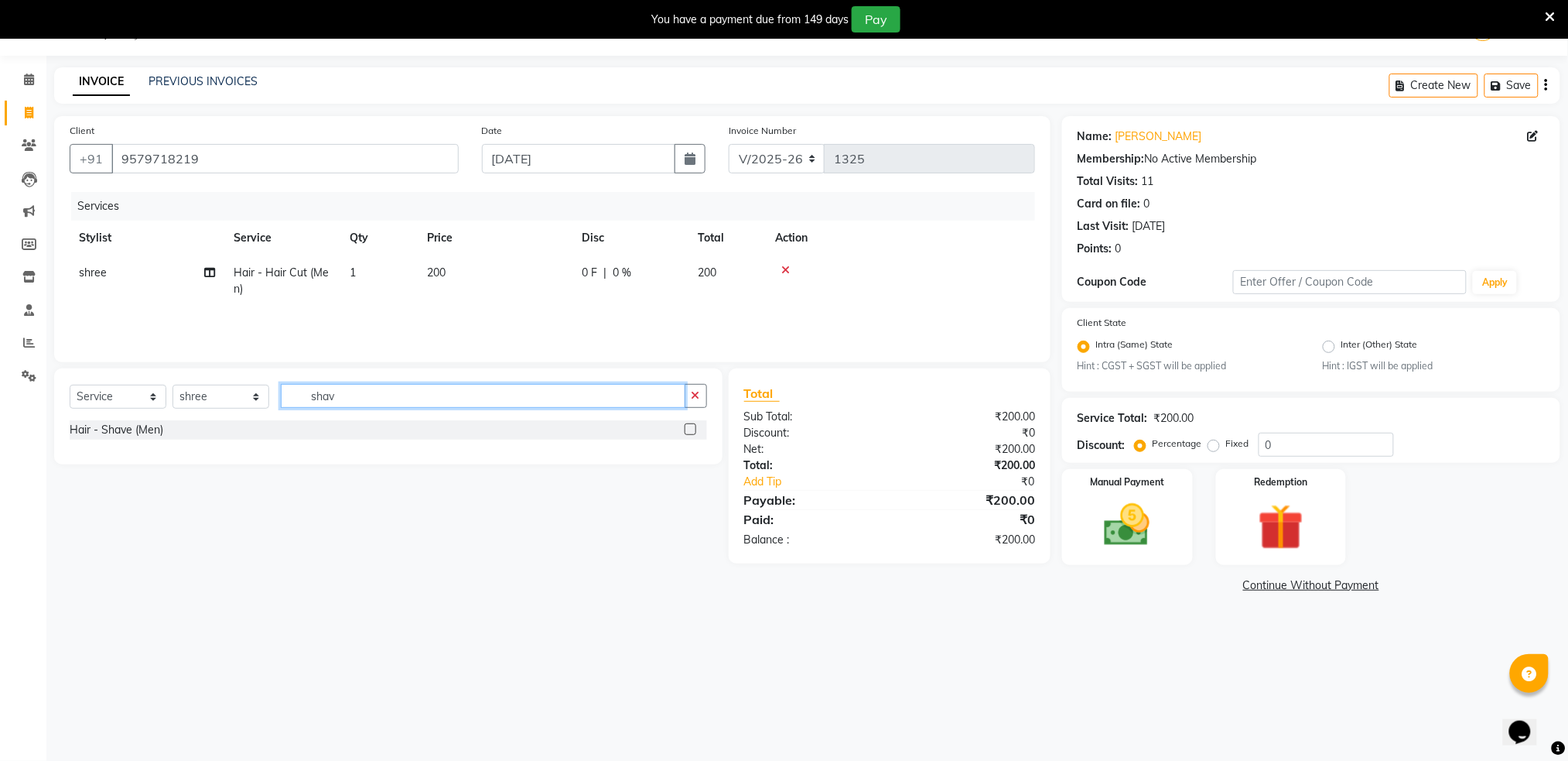
type input "shav"
click at [688, 426] on label at bounding box center [691, 429] width 12 height 12
click at [688, 426] on input "checkbox" at bounding box center [690, 430] width 10 height 10
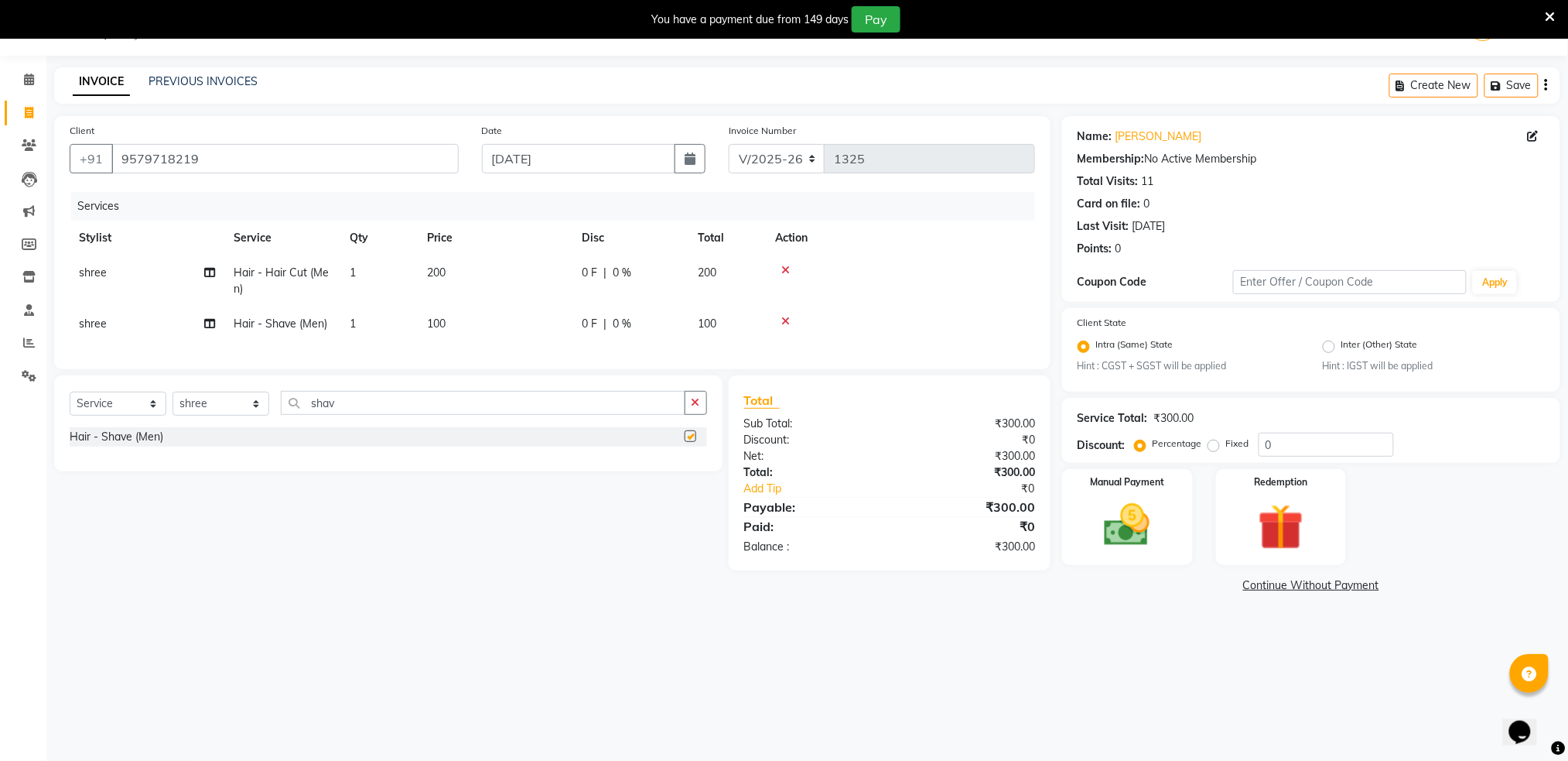
checkbox input "false"
click at [711, 266] on span "200" at bounding box center [707, 272] width 19 height 14
select select "79676"
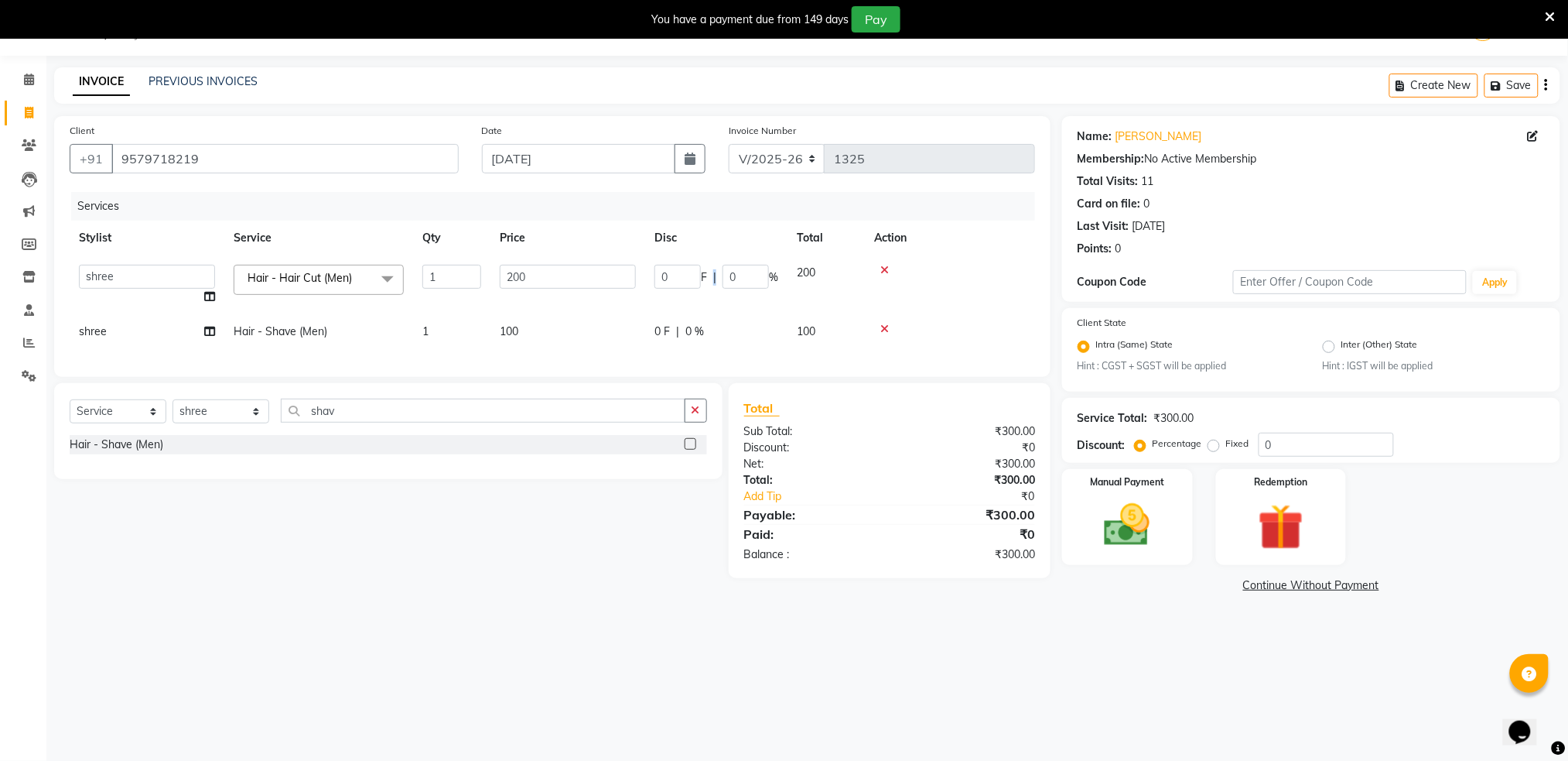
click at [711, 266] on div "0 F | 0 %" at bounding box center [716, 277] width 123 height 24
click at [603, 272] on input "200" at bounding box center [567, 277] width 136 height 24
type input "150"
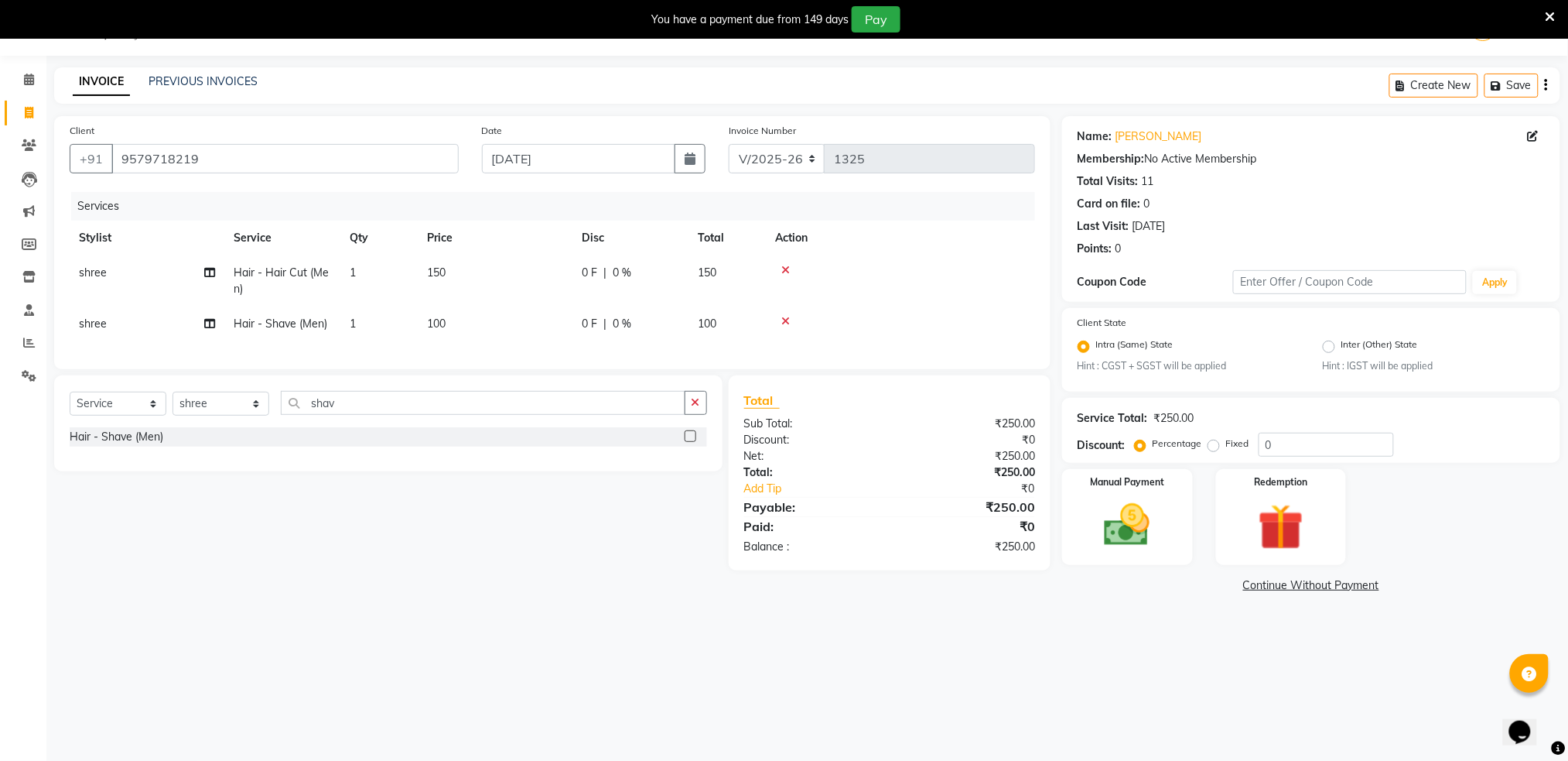
click at [999, 283] on td at bounding box center [900, 281] width 269 height 51
click at [1126, 541] on img at bounding box center [1126, 525] width 77 height 55
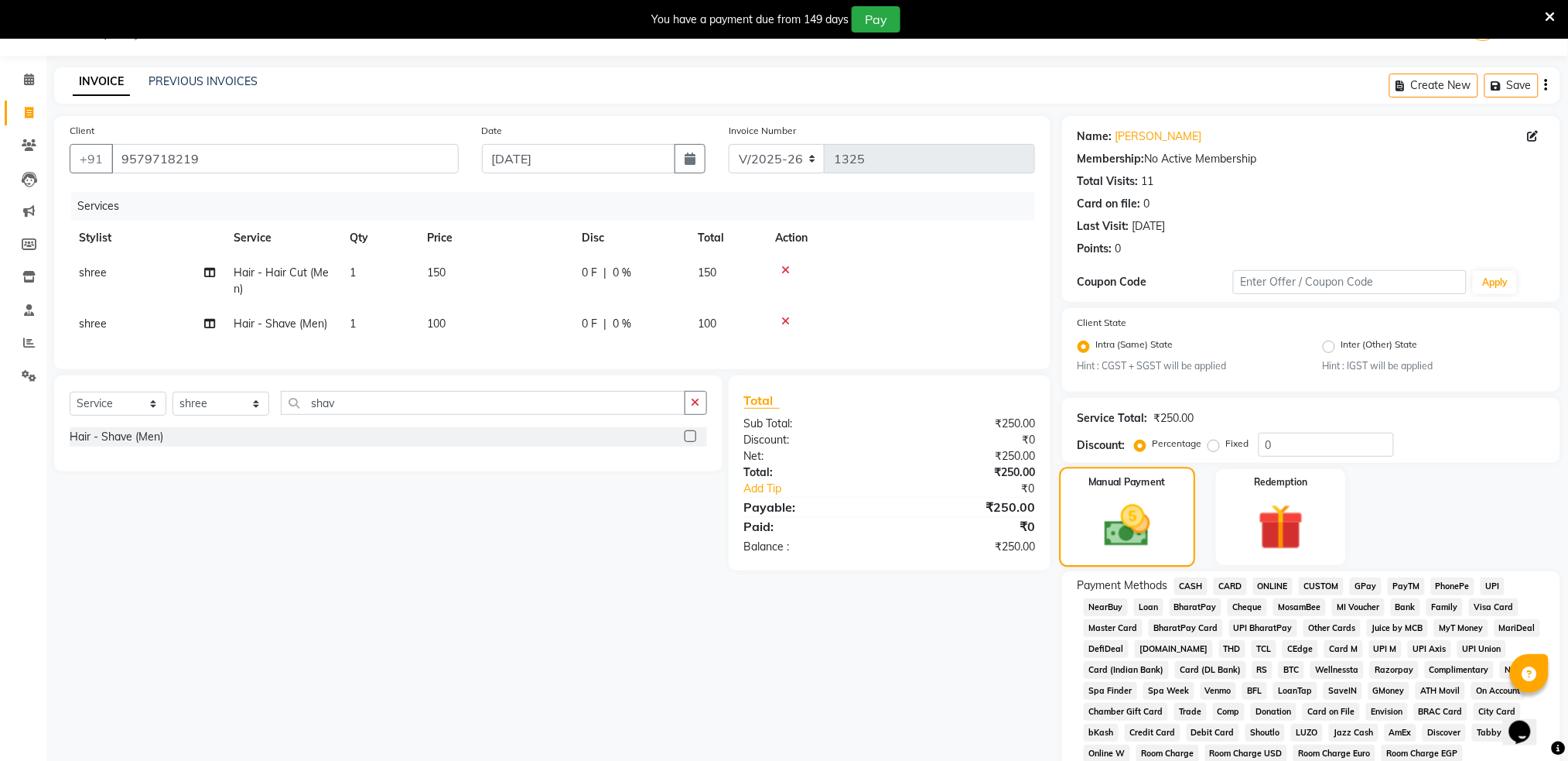
click at [1126, 541] on img at bounding box center [1127, 526] width 75 height 54
click at [1270, 580] on span "ONLINE" at bounding box center [1273, 586] width 40 height 18
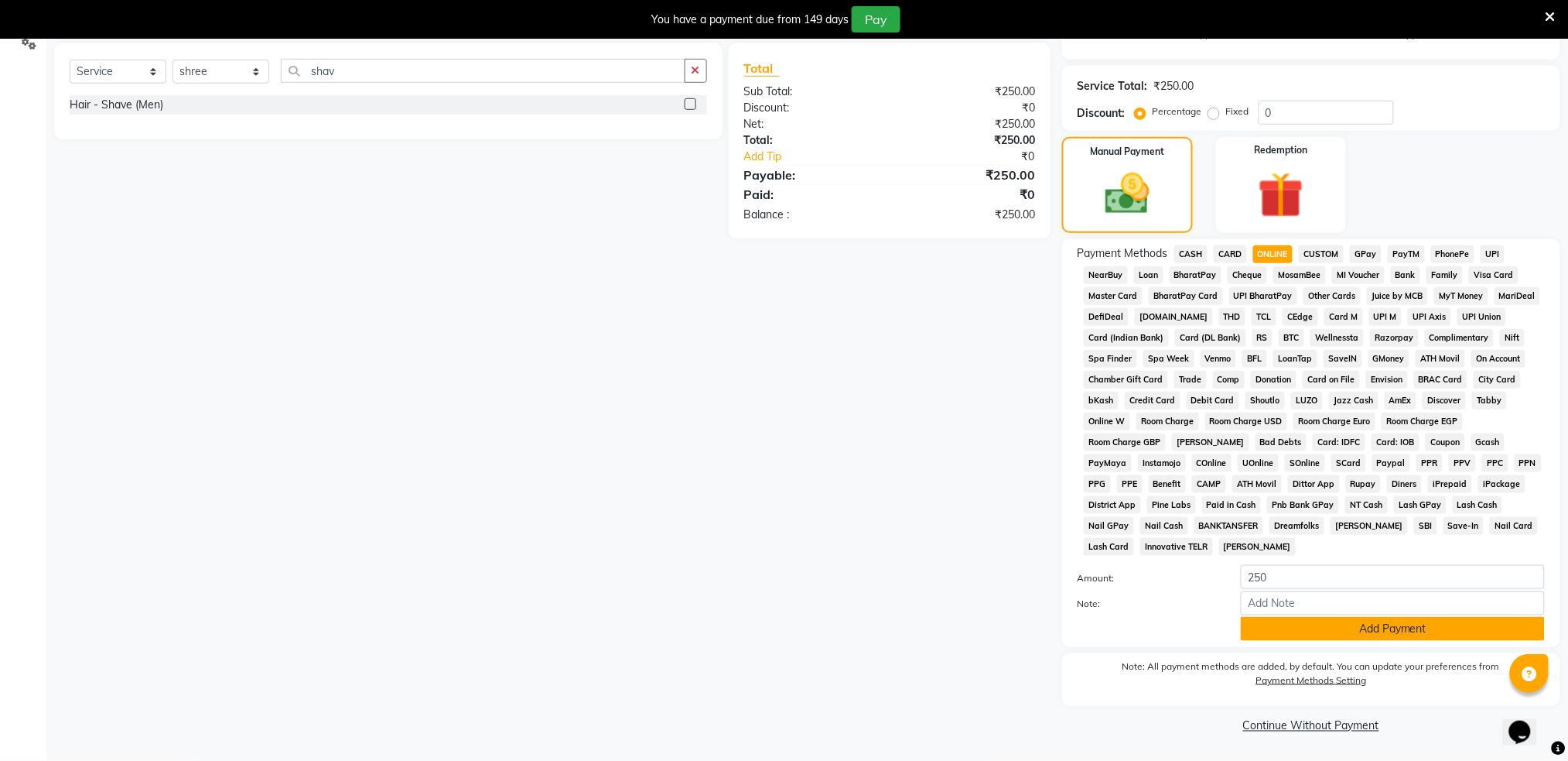
click at [1375, 638] on button "Add Payment" at bounding box center [1392, 629] width 304 height 24
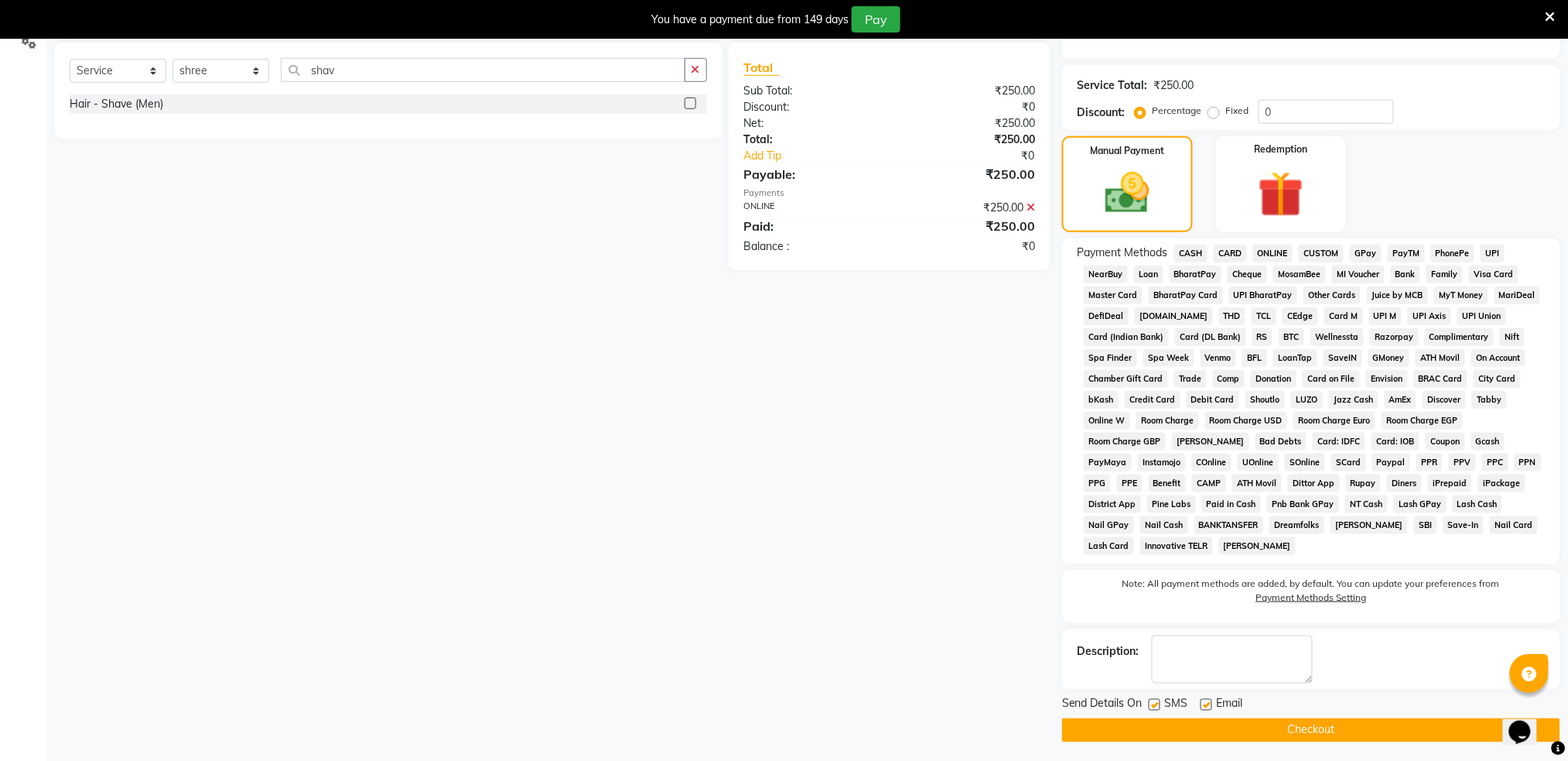
scroll to position [376, 0]
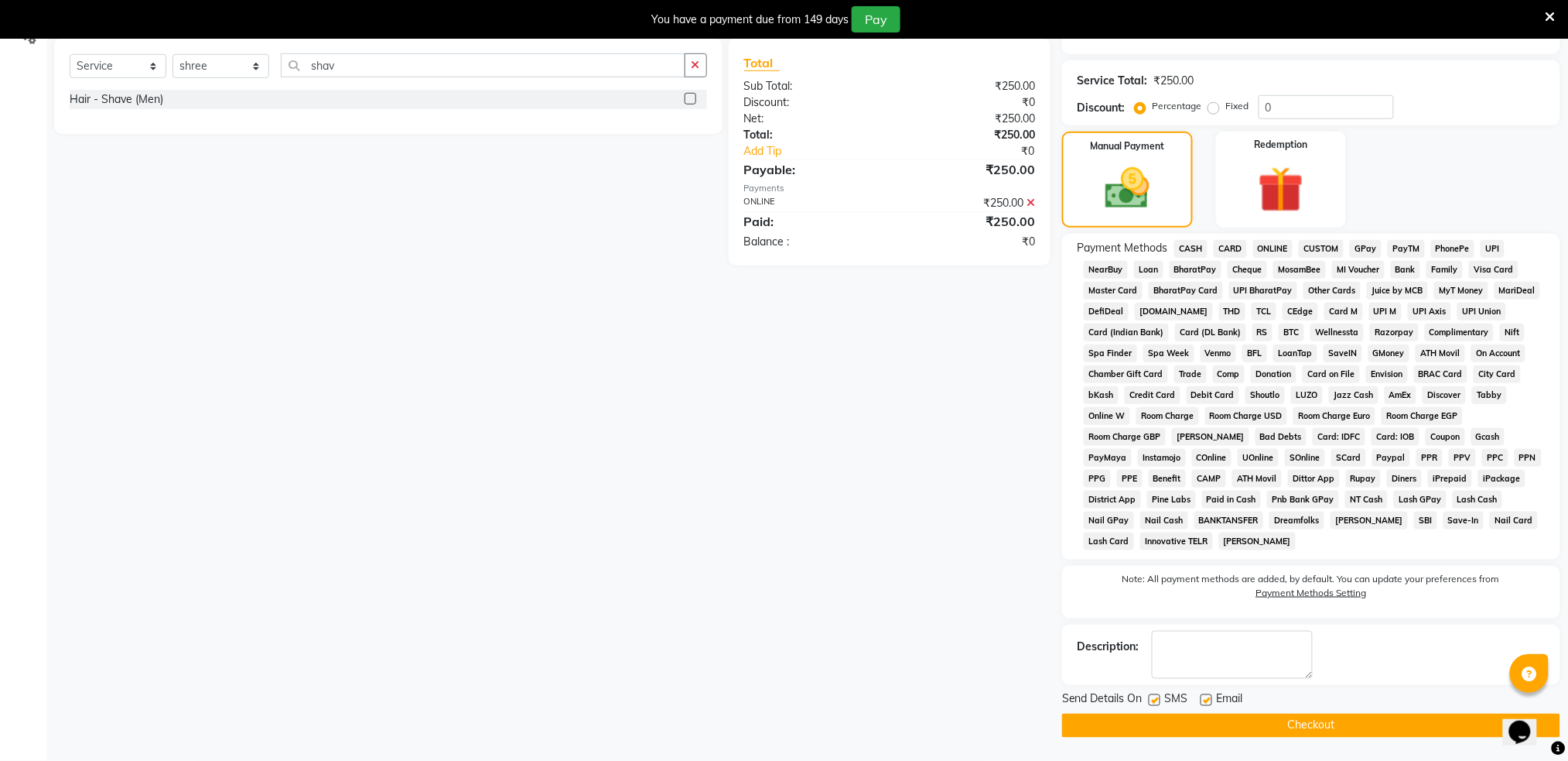
click at [1154, 703] on label at bounding box center [1155, 701] width 12 height 12
click at [1154, 703] on input "checkbox" at bounding box center [1154, 701] width 10 height 10
checkbox input "false"
click at [1172, 726] on button "Checkout" at bounding box center [1310, 725] width 498 height 24
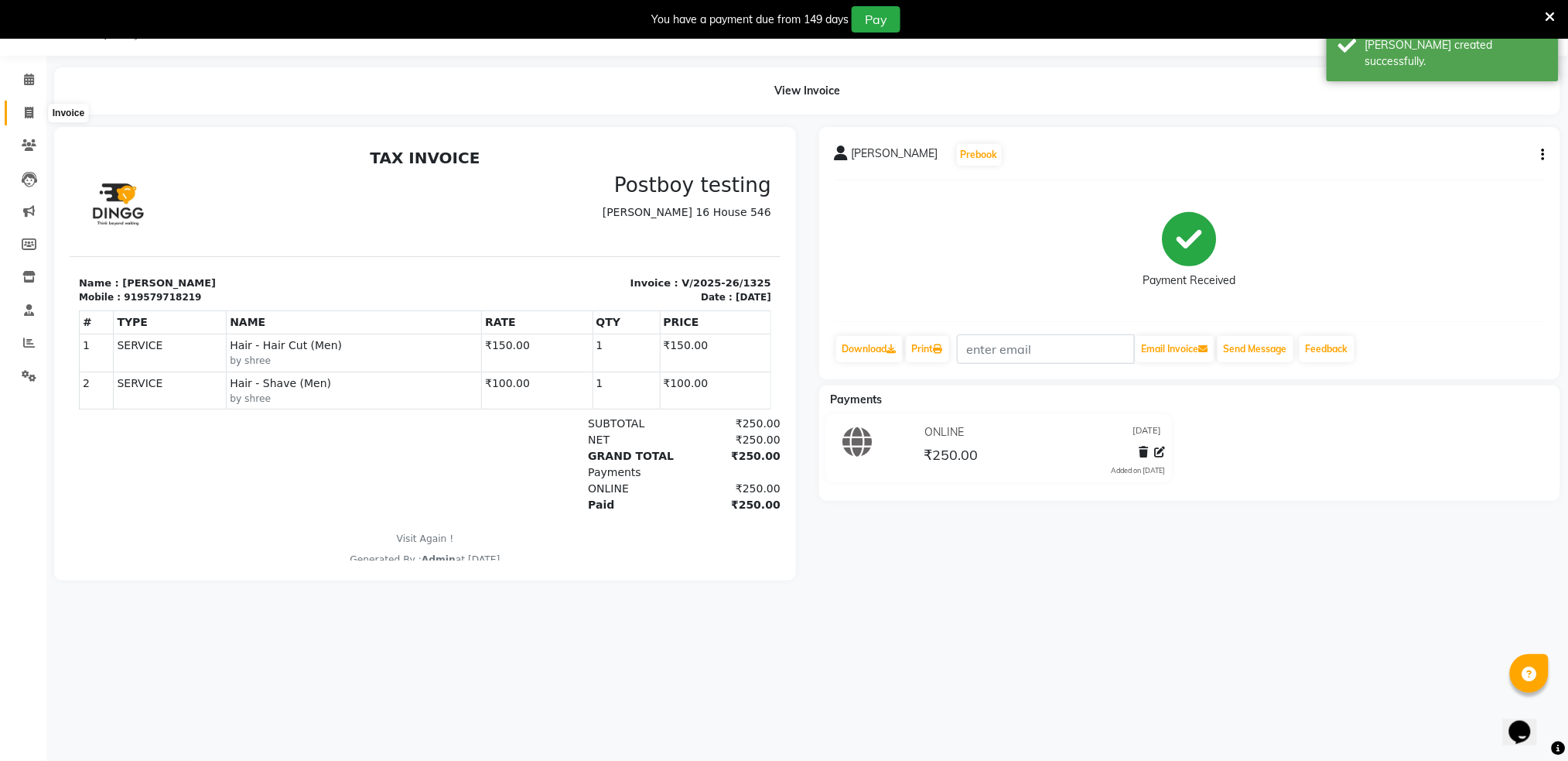
click at [22, 114] on span at bounding box center [29, 113] width 27 height 18
select select "service"
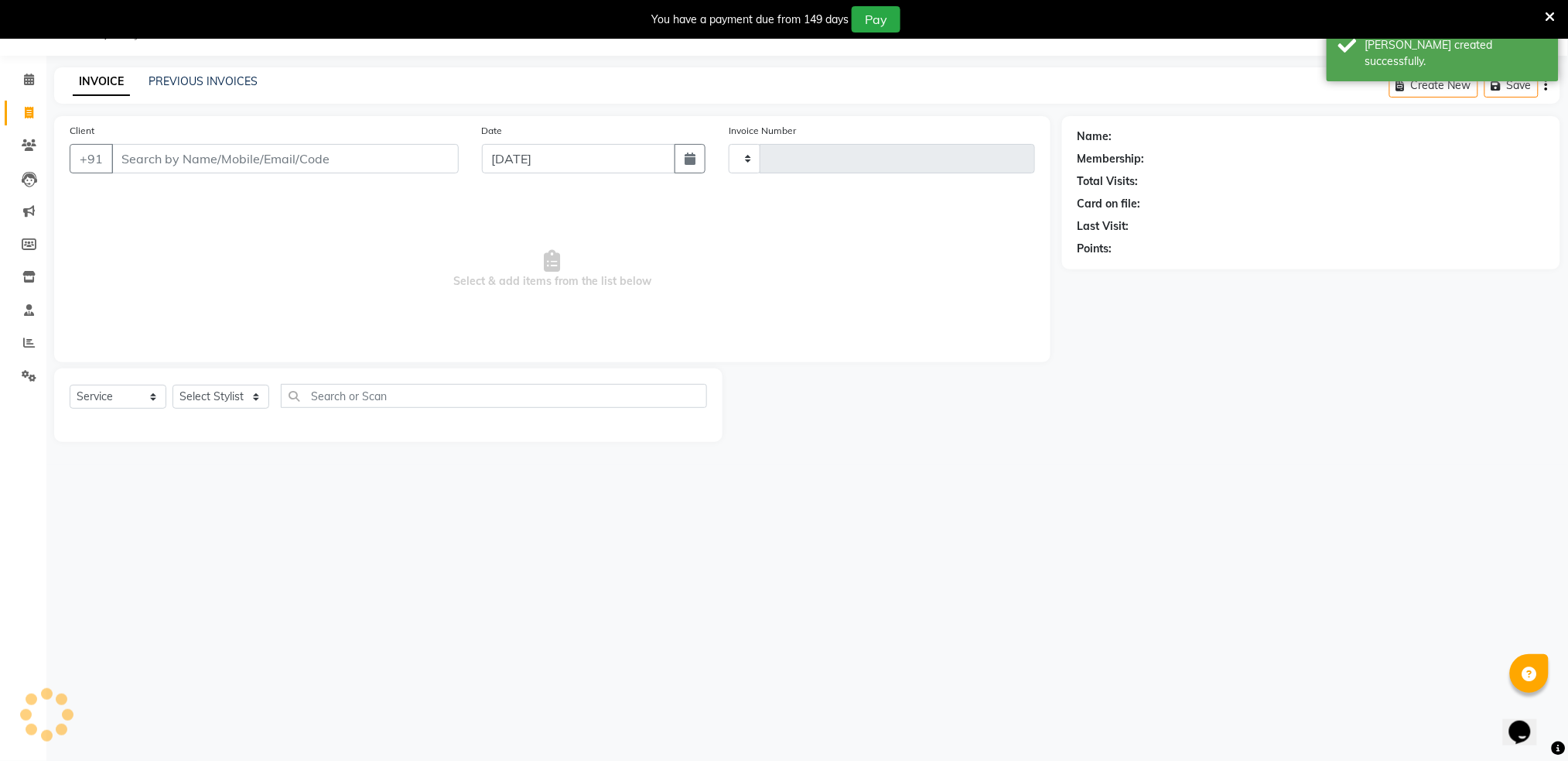
type input "1326"
select select "672"
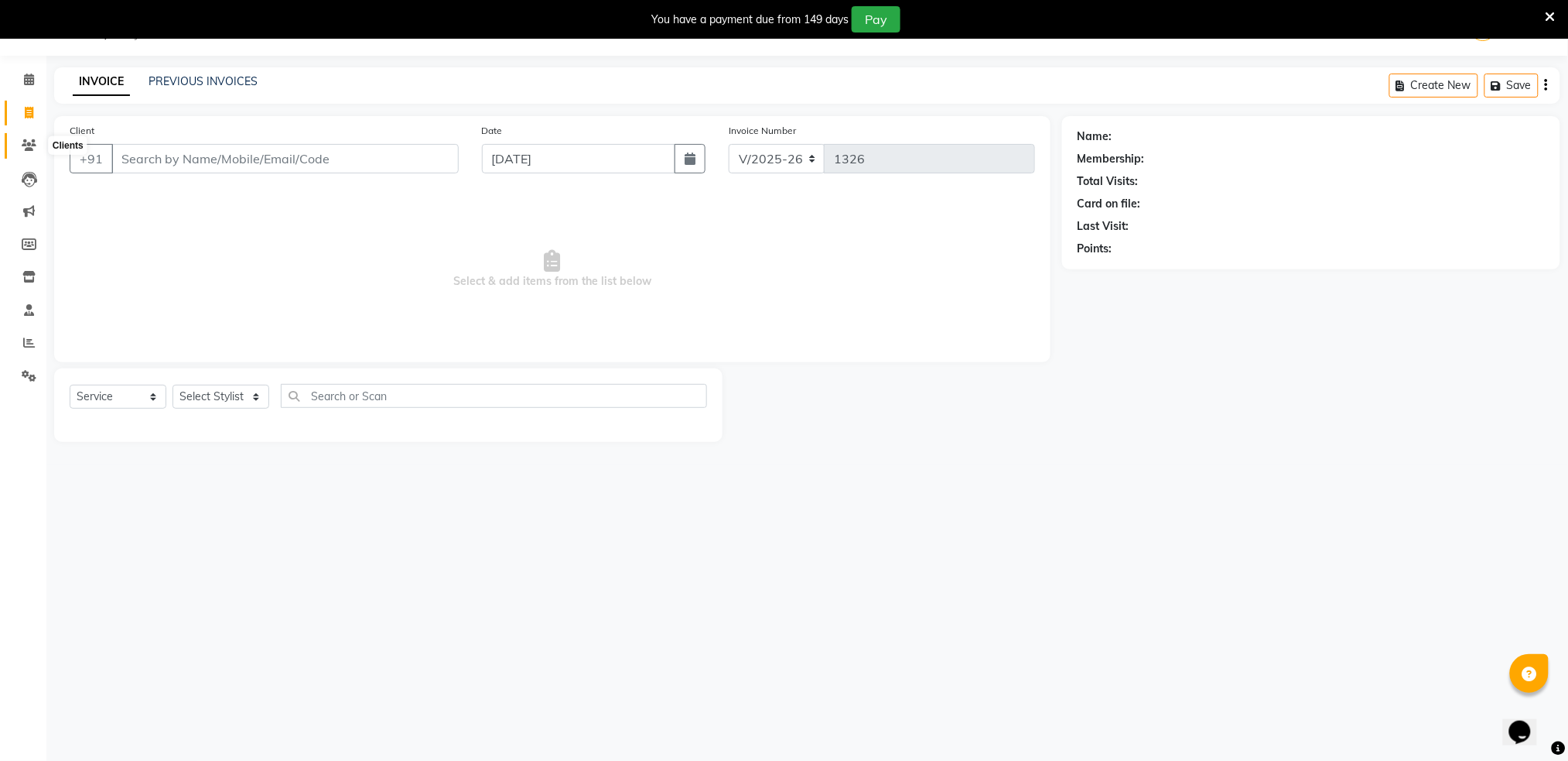
click at [23, 143] on icon at bounding box center [28, 146] width 14 height 12
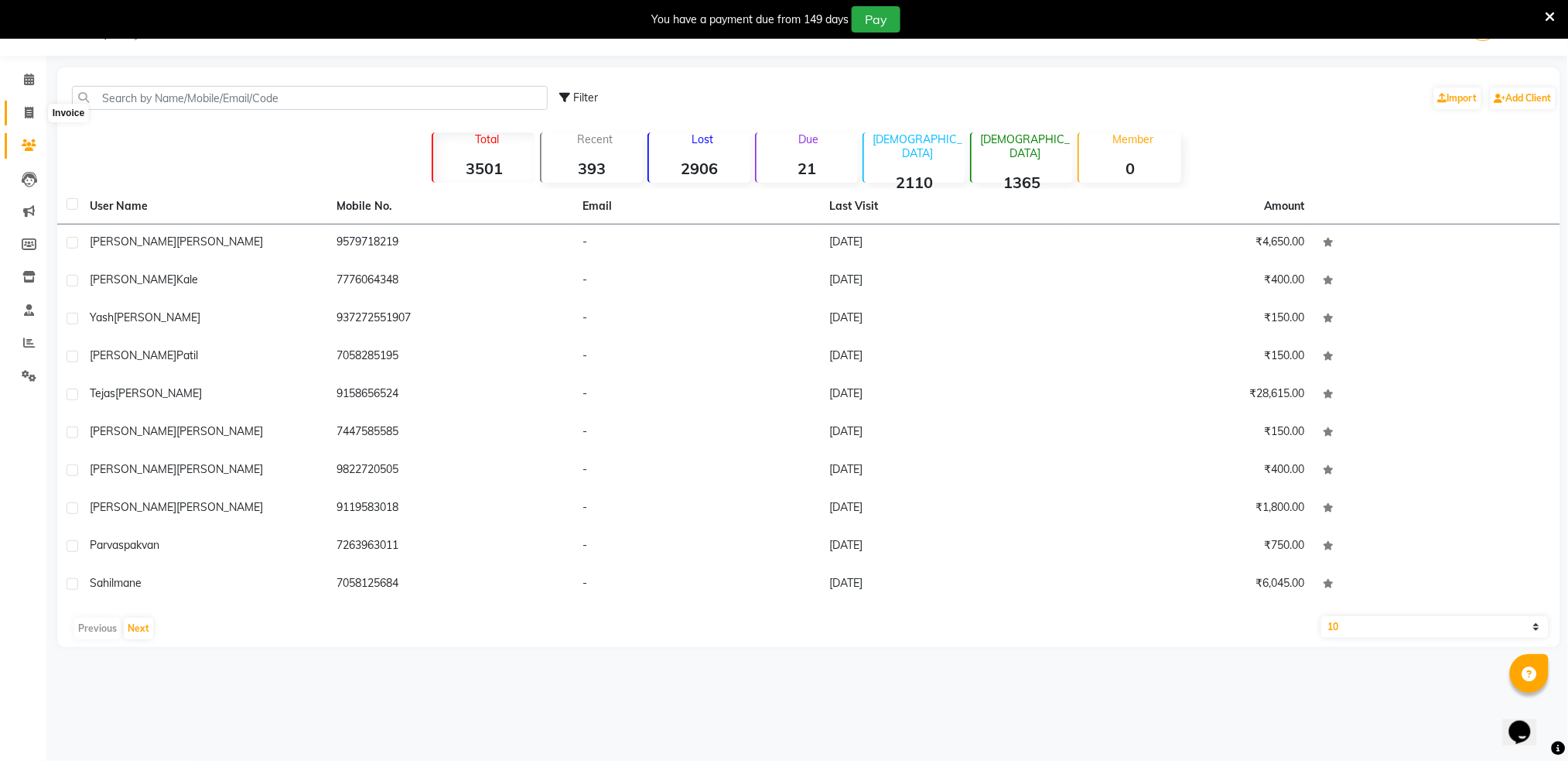
click at [22, 113] on span at bounding box center [29, 113] width 27 height 18
select select "service"
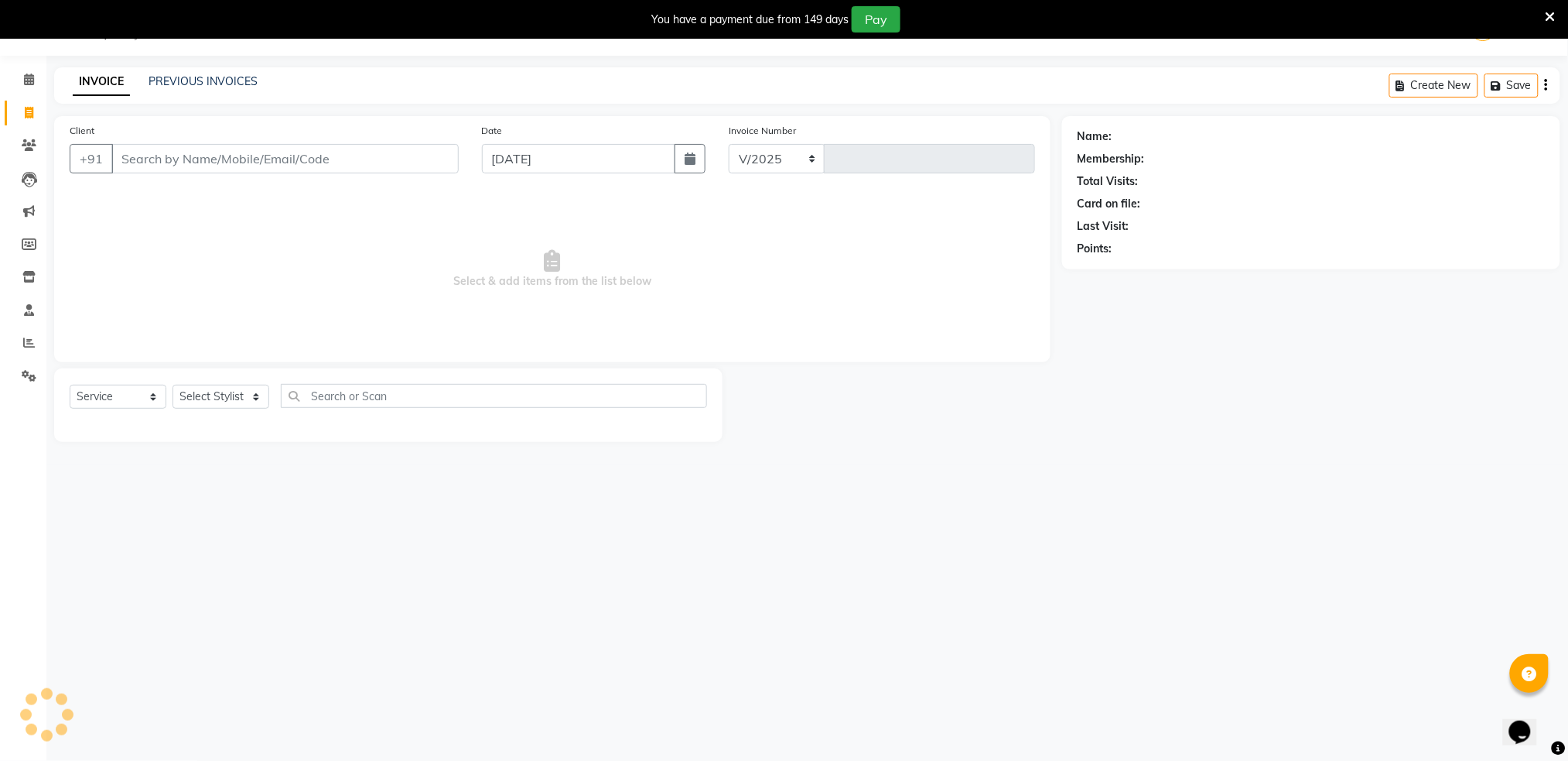
select select "672"
type input "1326"
click at [755, 316] on span "Select & add items from the list below" at bounding box center [552, 269] width 966 height 155
click at [21, 140] on icon at bounding box center [28, 146] width 14 height 12
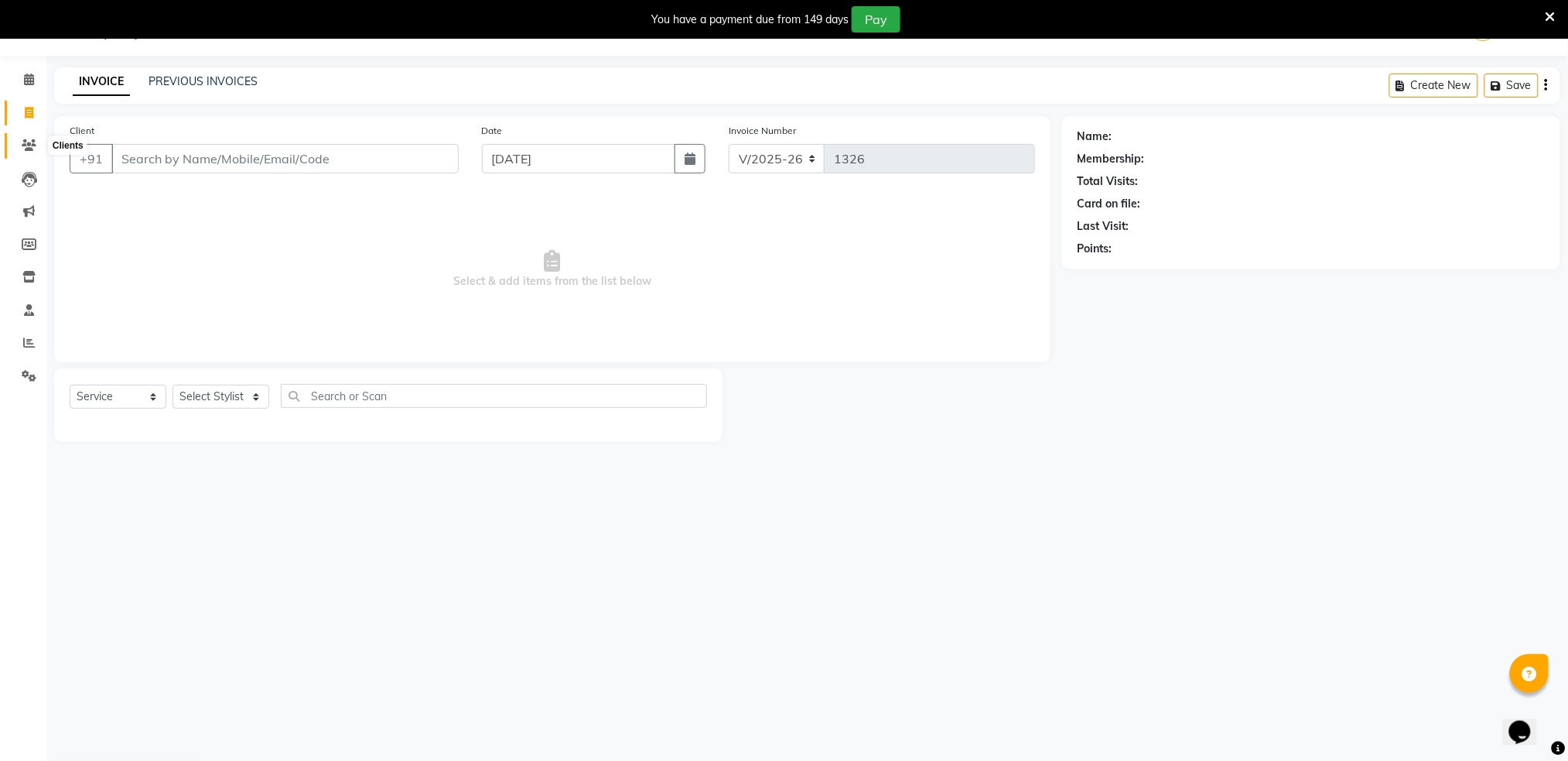
click at [21, 140] on icon at bounding box center [28, 146] width 14 height 12
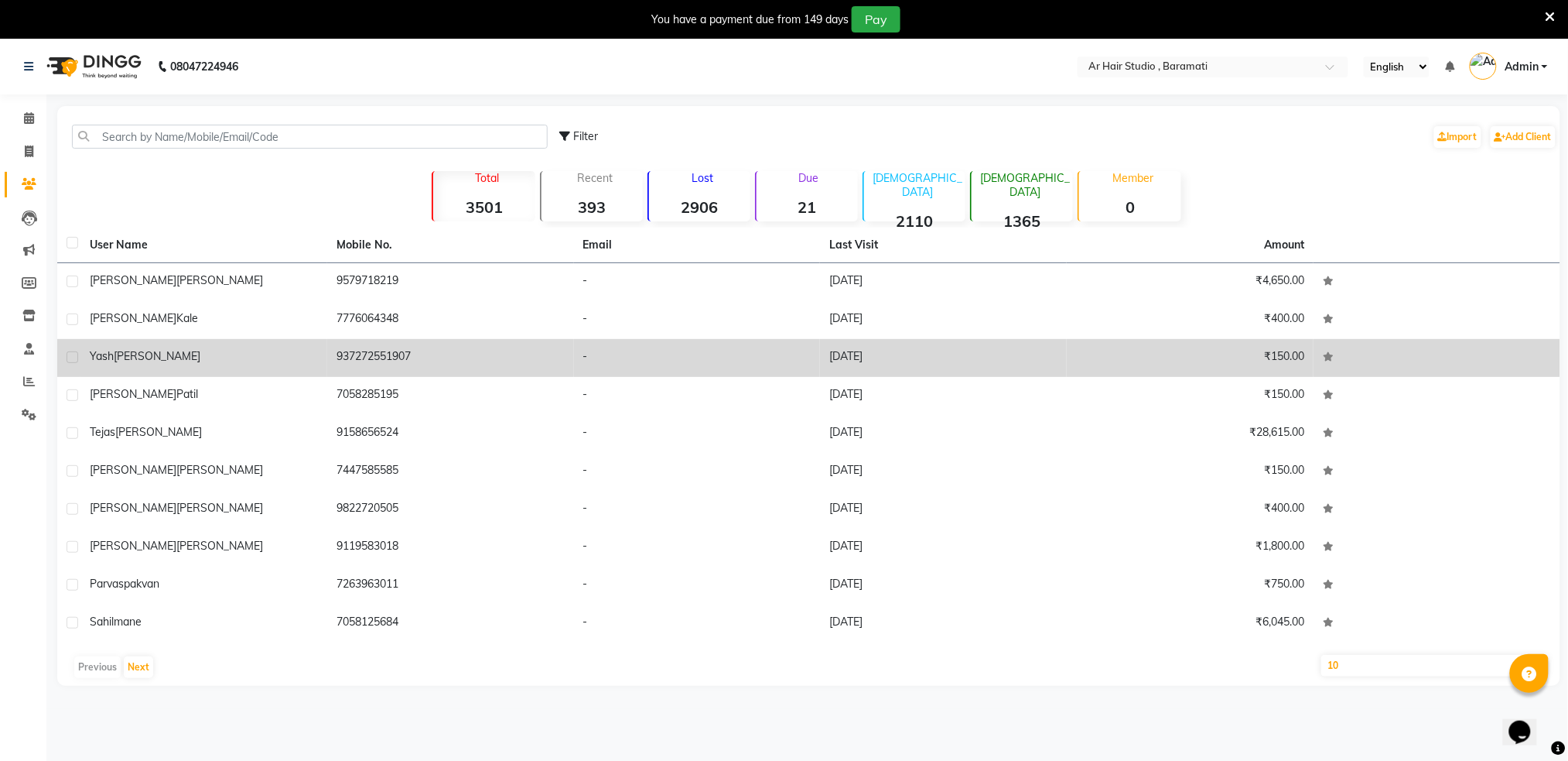
scroll to position [38, 0]
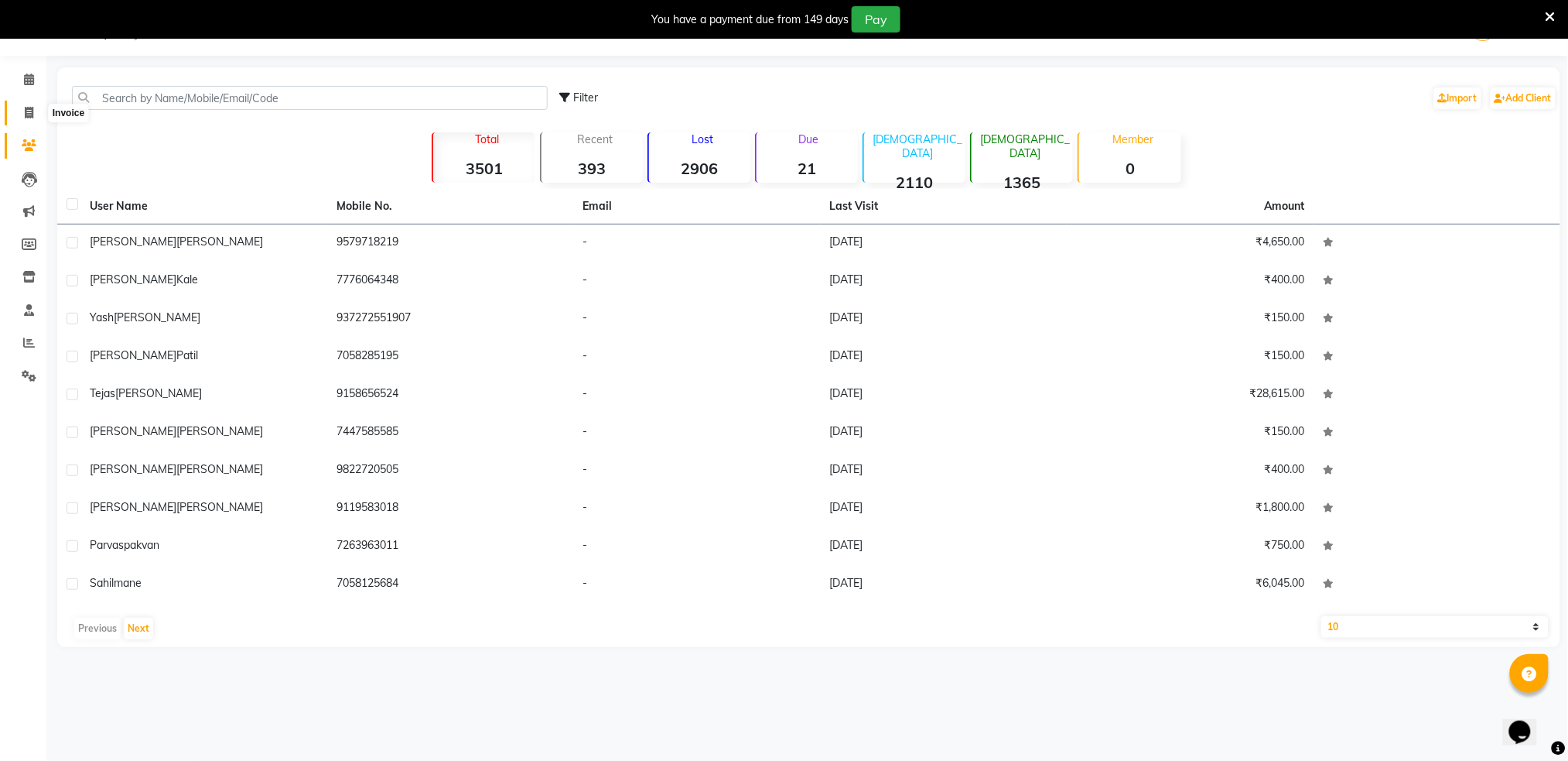
click at [22, 113] on span at bounding box center [29, 113] width 27 height 18
select select "service"
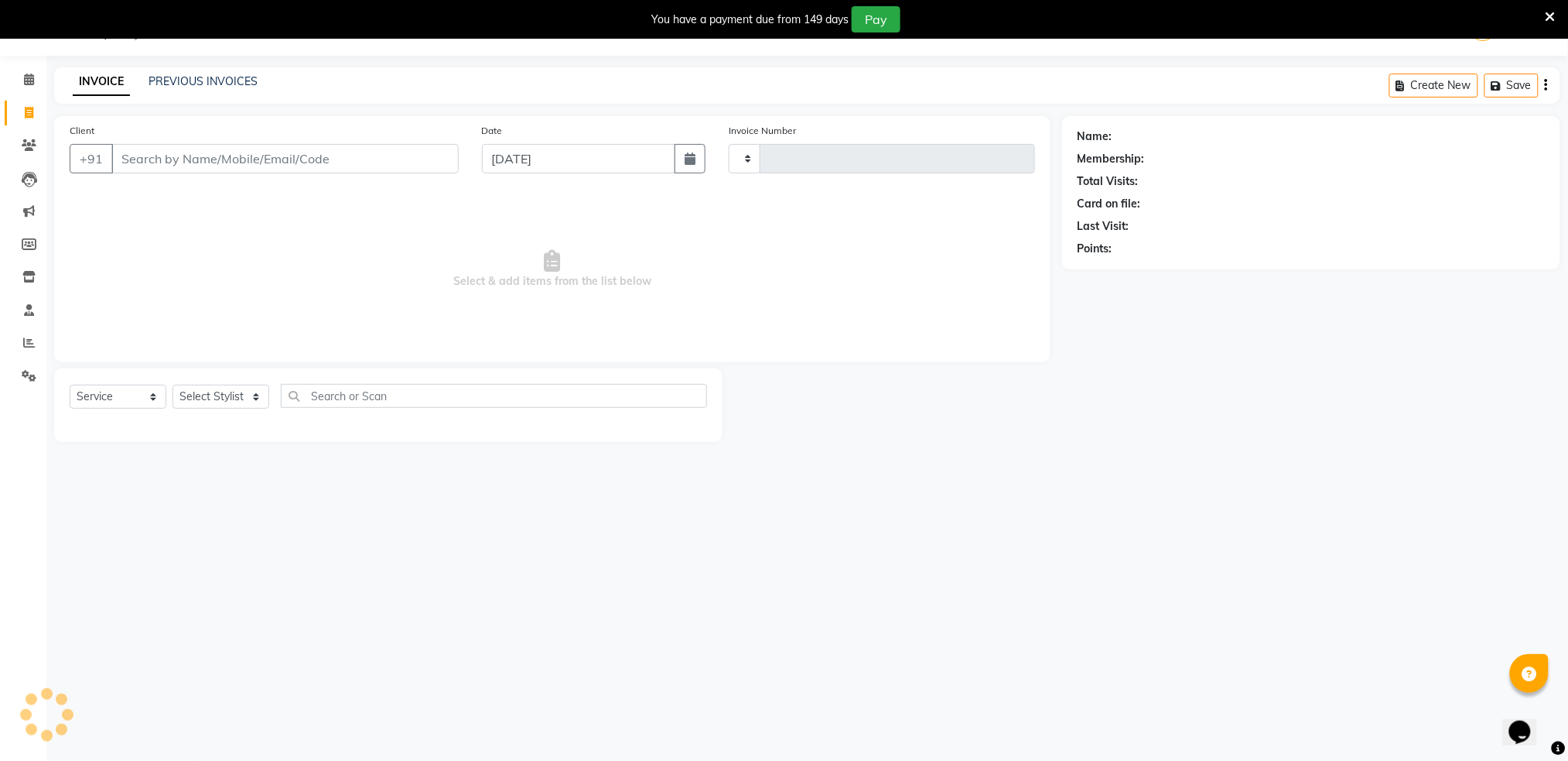
type input "1326"
select select "672"
type input "7972951083"
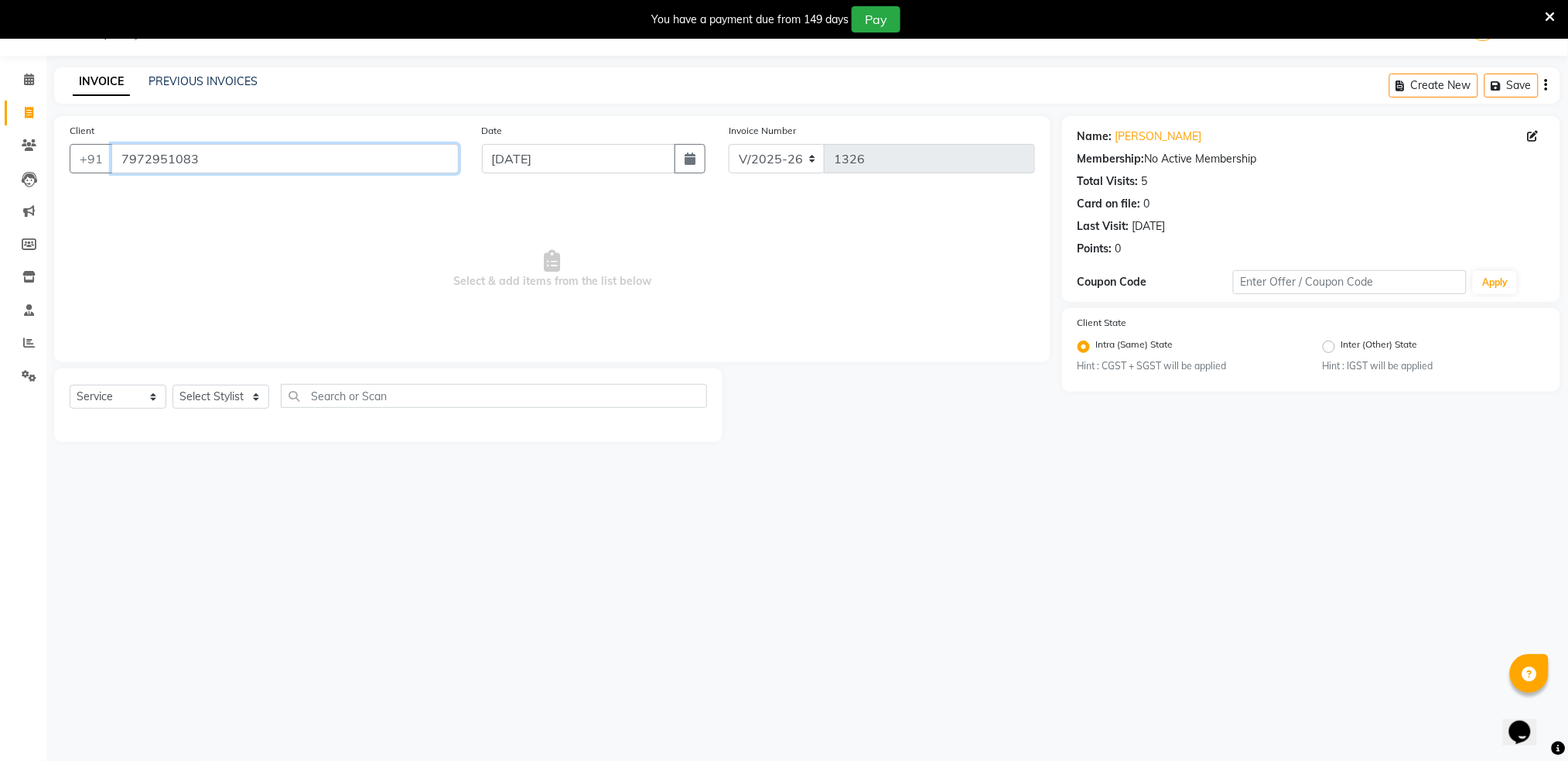
click at [241, 154] on input "7972951083" at bounding box center [285, 158] width 347 height 30
click at [217, 397] on select "Select Stylist Akshay shree [PERSON_NAME]" at bounding box center [221, 397] width 97 height 24
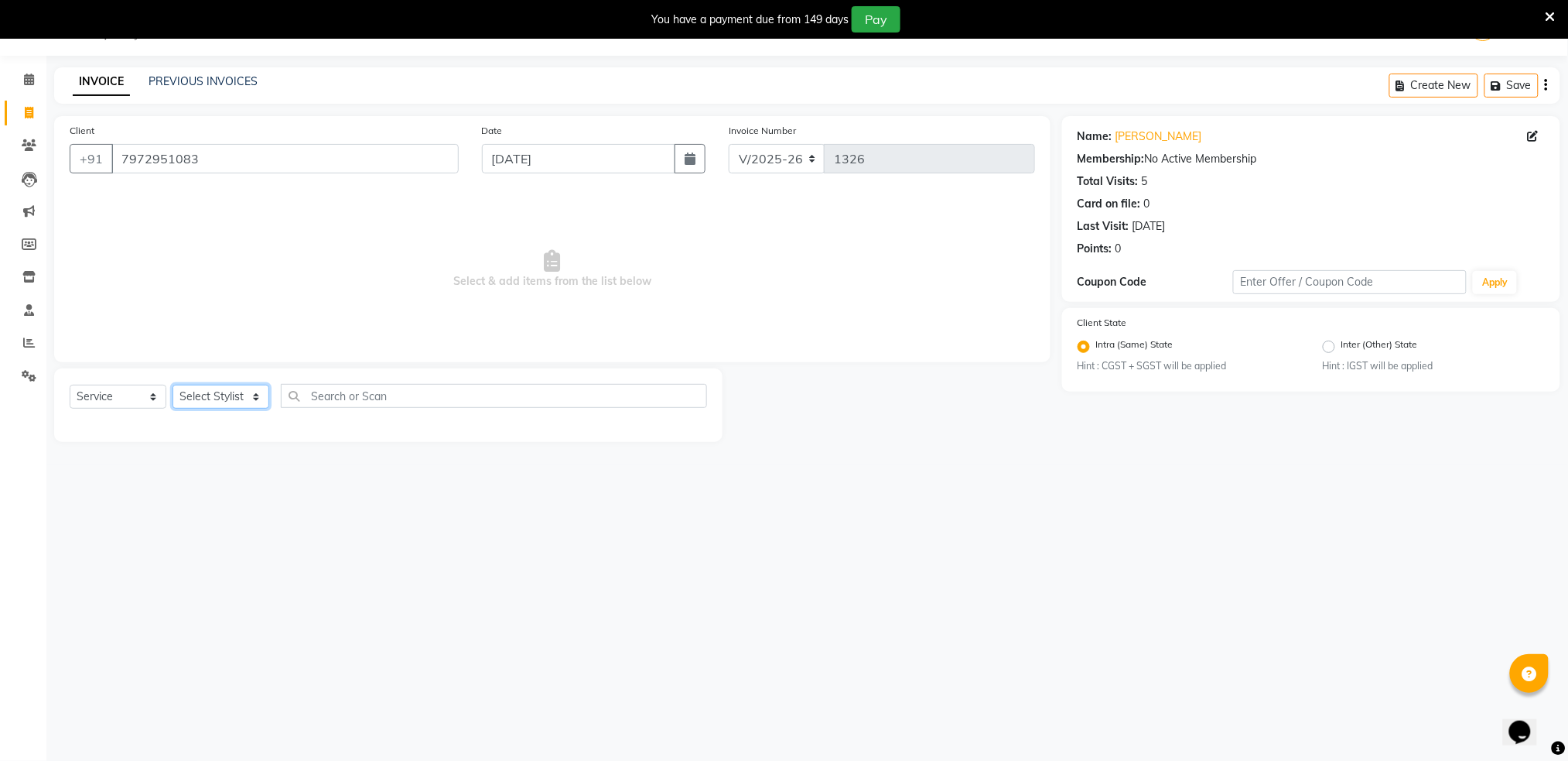
click at [217, 397] on select "Select Stylist Akshay shree [PERSON_NAME]" at bounding box center [221, 397] width 97 height 24
select select "79676"
click at [173, 385] on select "Select Stylist Akshay shree [PERSON_NAME]" at bounding box center [221, 397] width 97 height 24
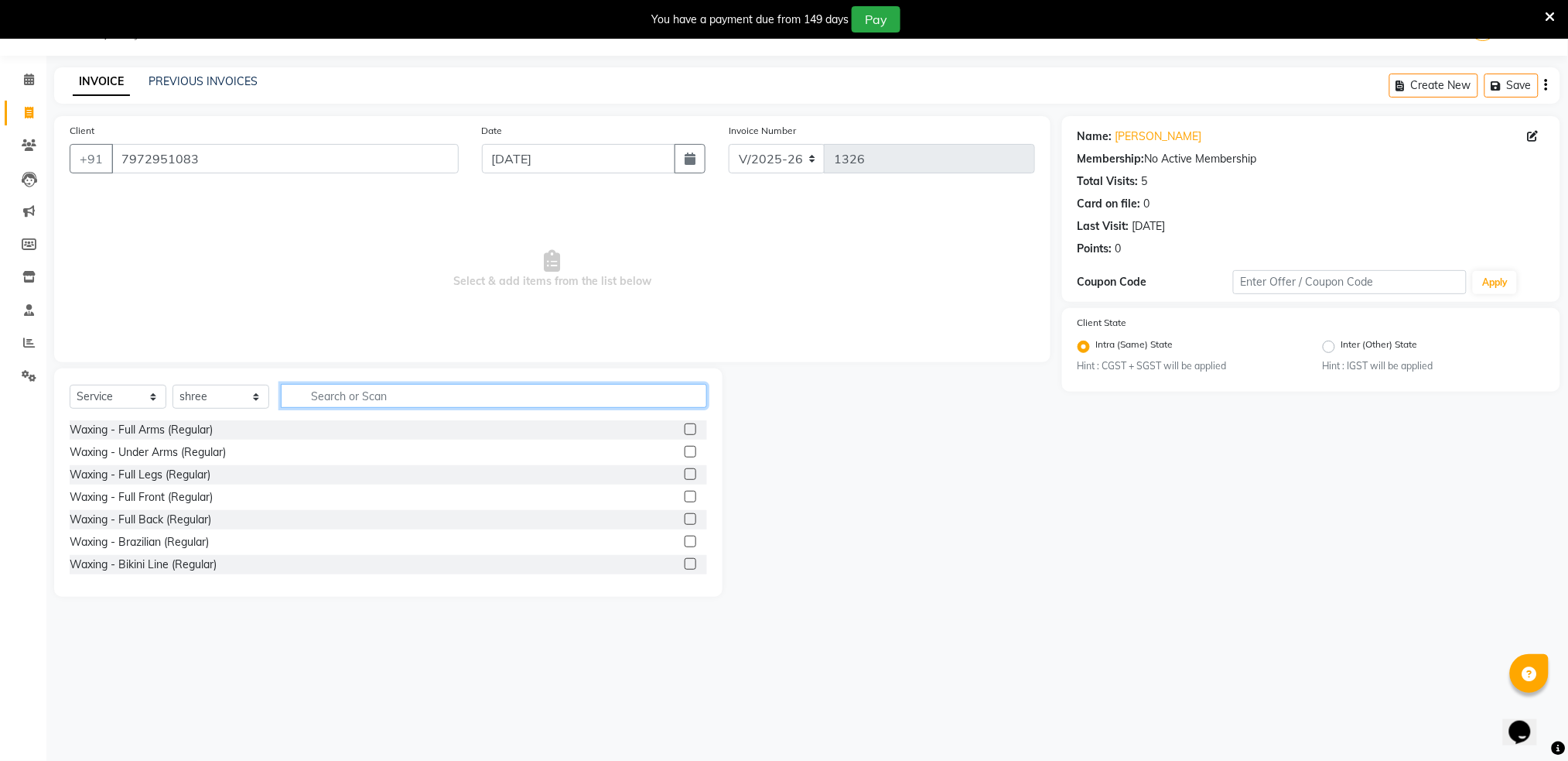
click at [419, 396] on input "text" at bounding box center [493, 396] width 426 height 24
type input "hair w"
click at [685, 476] on label at bounding box center [691, 474] width 12 height 12
click at [685, 476] on input "checkbox" at bounding box center [690, 475] width 10 height 10
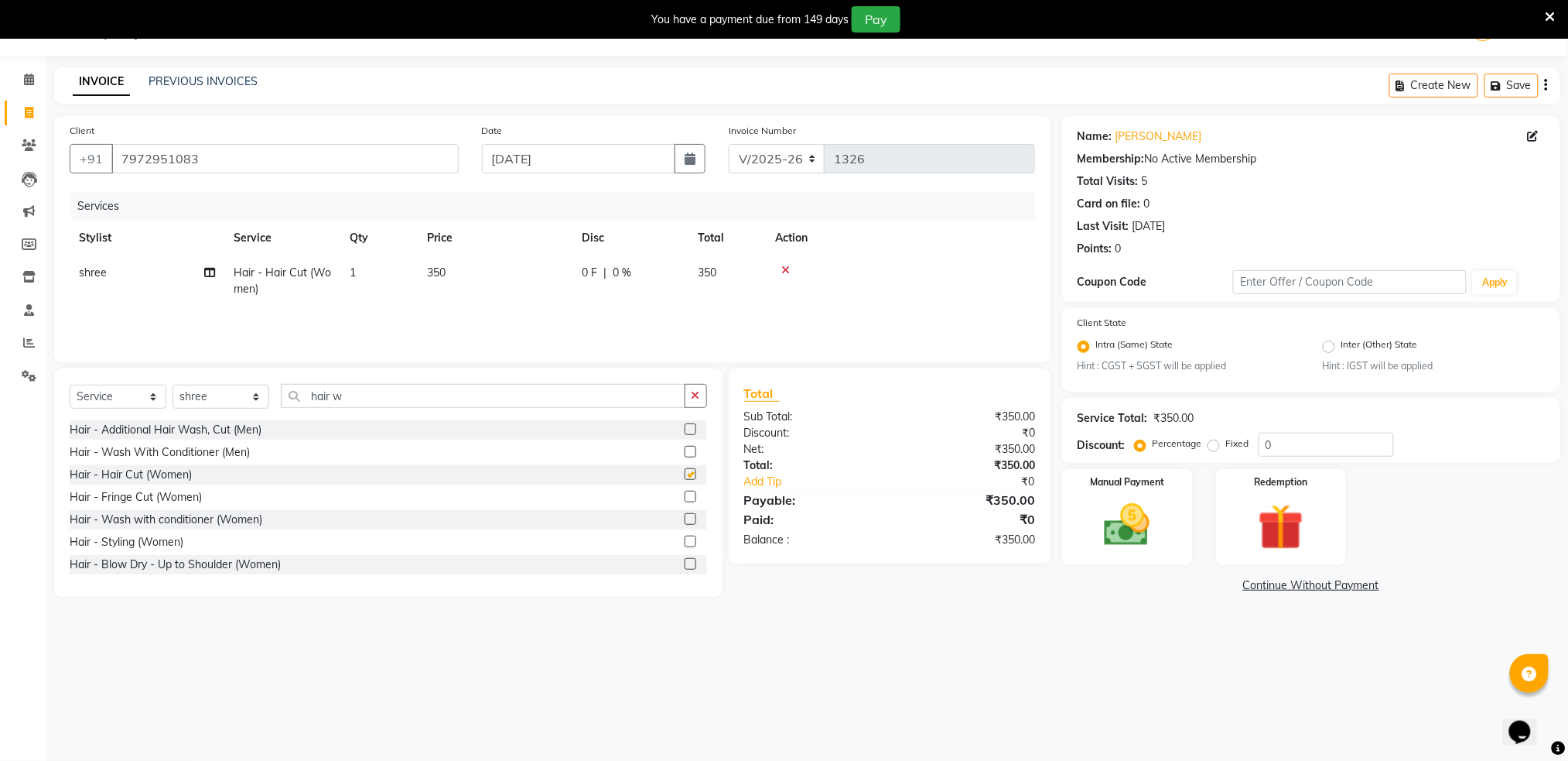
checkbox input "false"
click at [1124, 522] on img at bounding box center [1126, 525] width 77 height 55
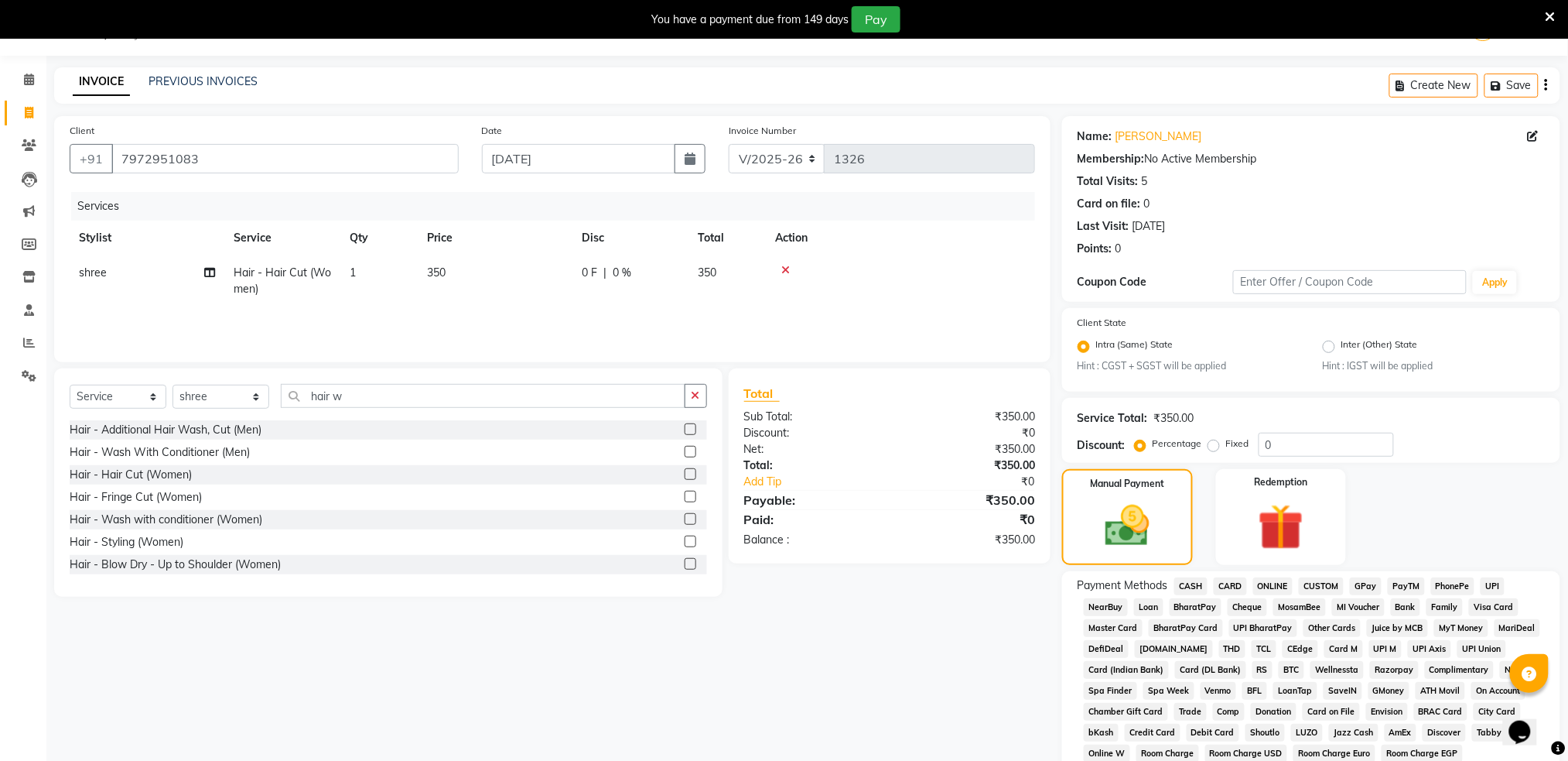
click at [1273, 583] on span "ONLINE" at bounding box center [1273, 586] width 40 height 18
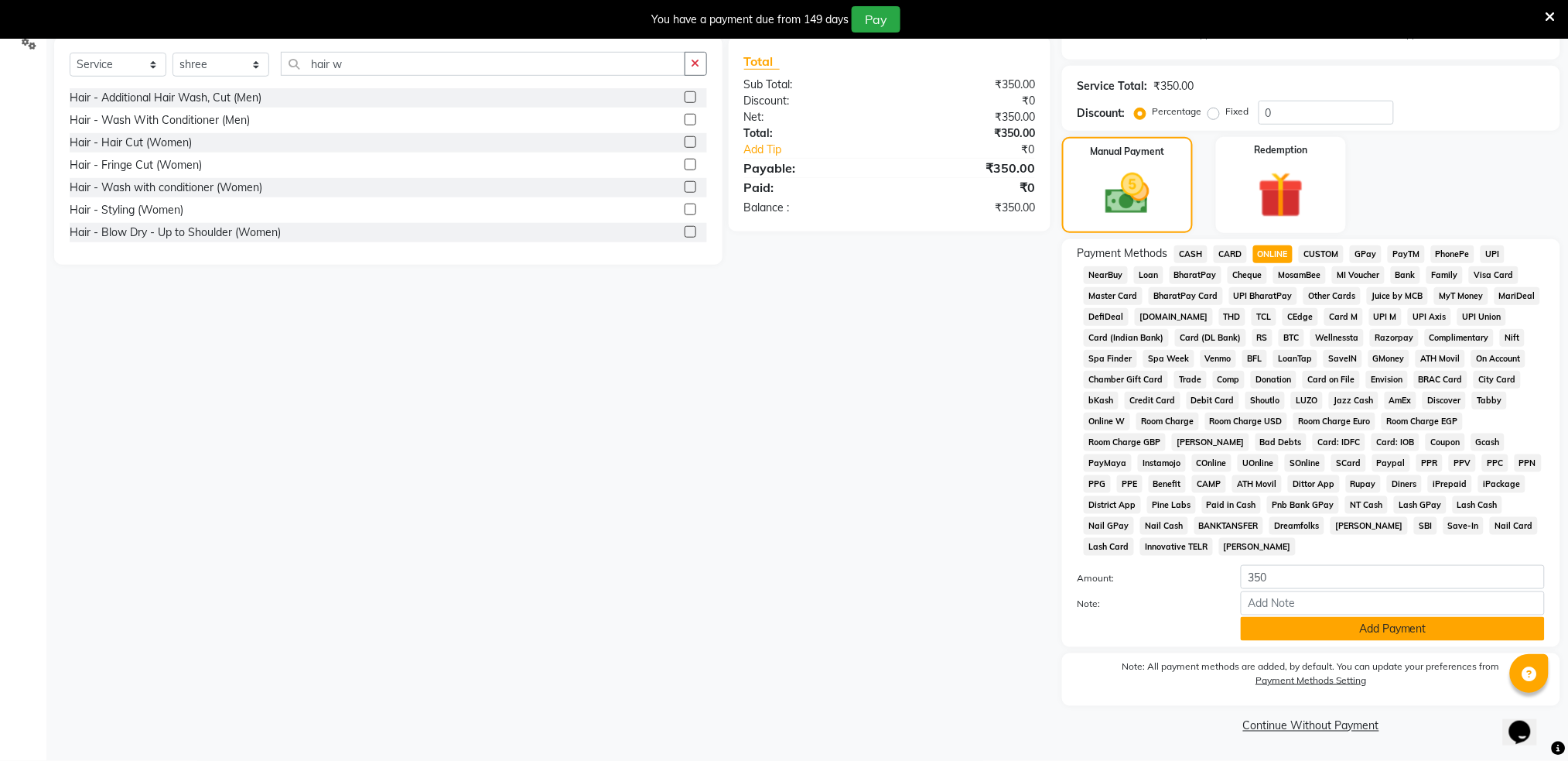
click at [1335, 633] on button "Add Payment" at bounding box center [1392, 629] width 304 height 24
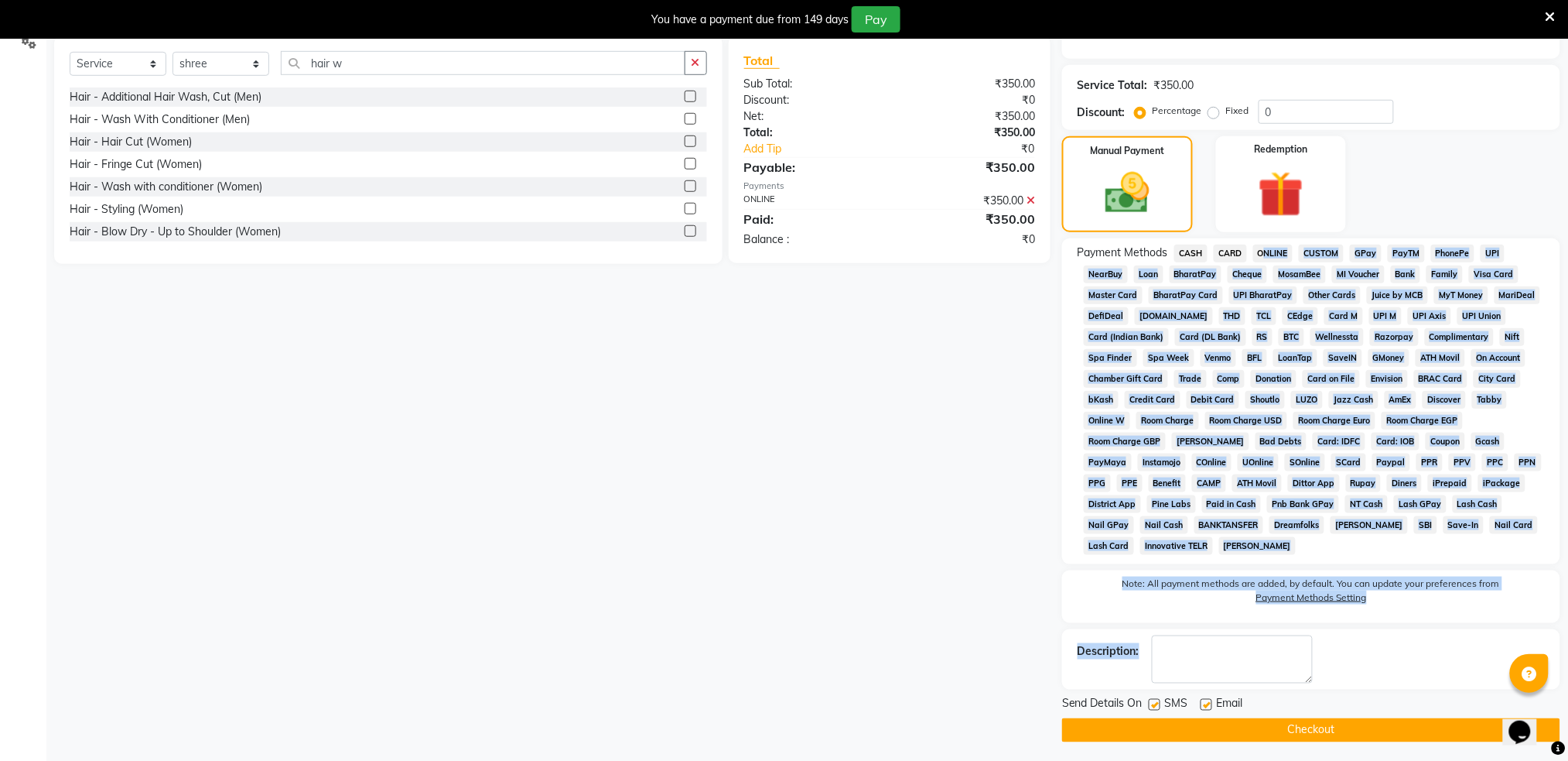
scroll to position [376, 0]
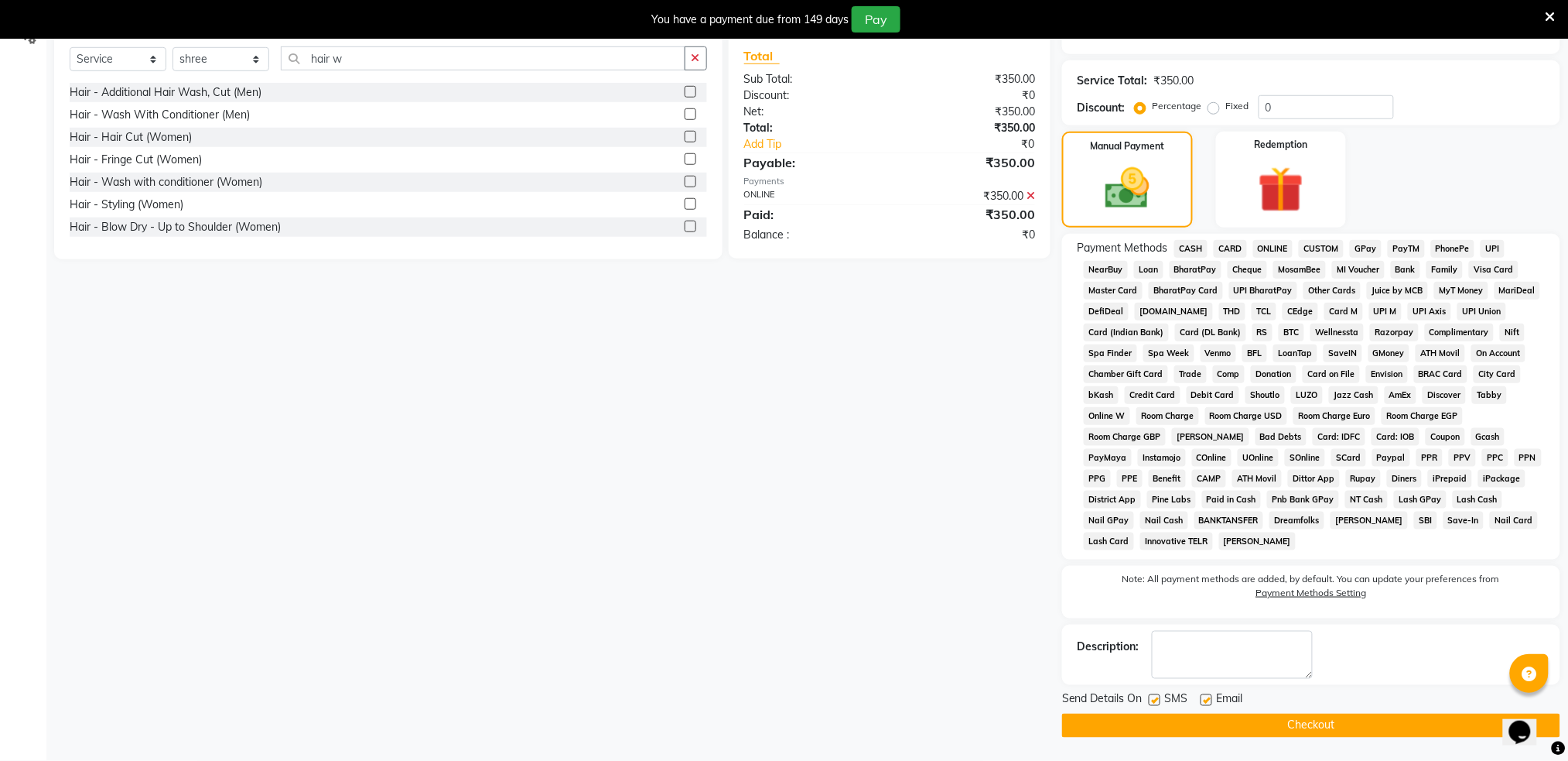
click at [1154, 704] on label at bounding box center [1155, 701] width 12 height 12
click at [1154, 704] on input "checkbox" at bounding box center [1154, 701] width 10 height 10
checkbox input "false"
click at [1200, 726] on button "Checkout" at bounding box center [1310, 725] width 498 height 24
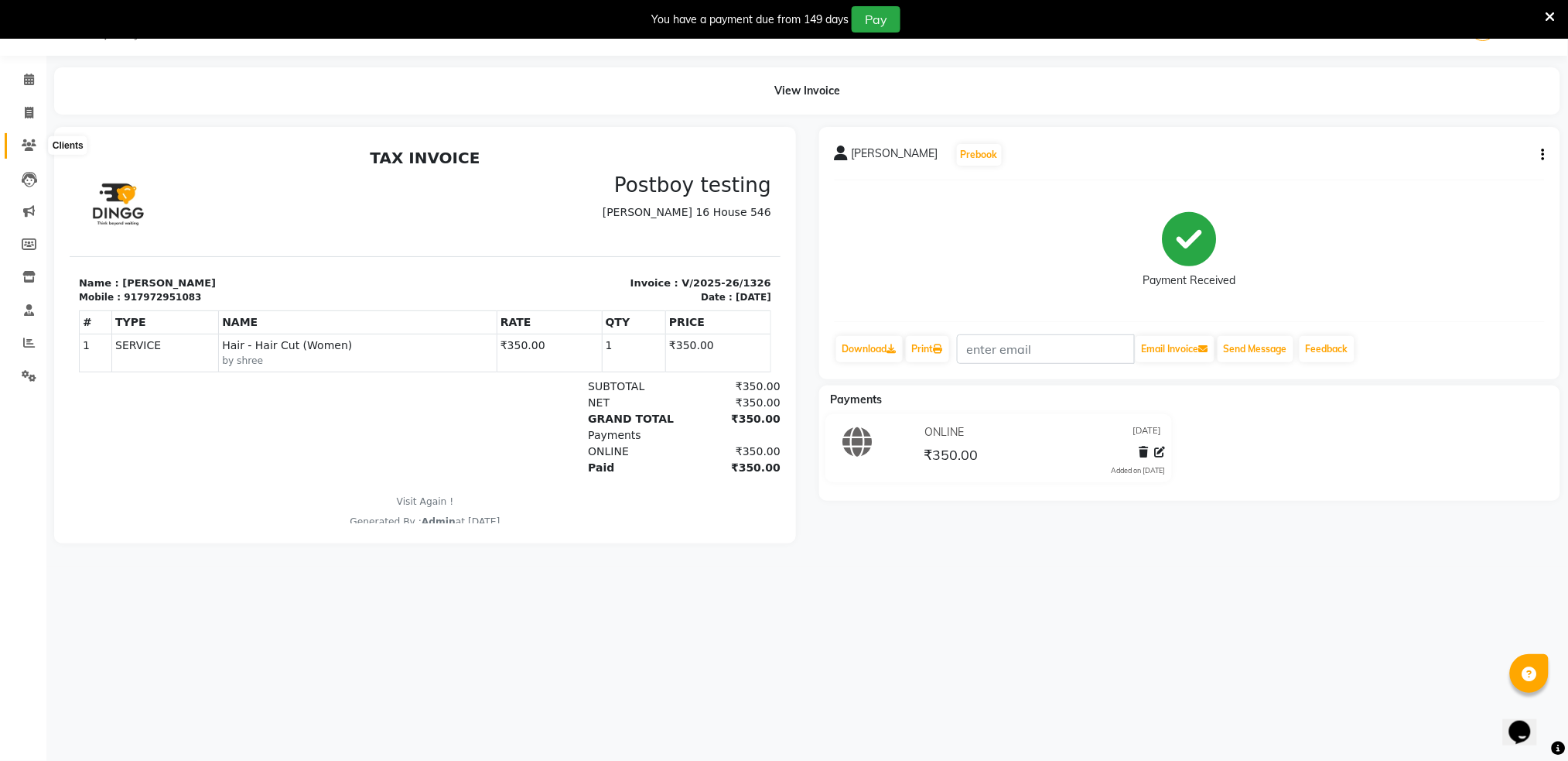
click at [27, 149] on icon at bounding box center [28, 146] width 14 height 12
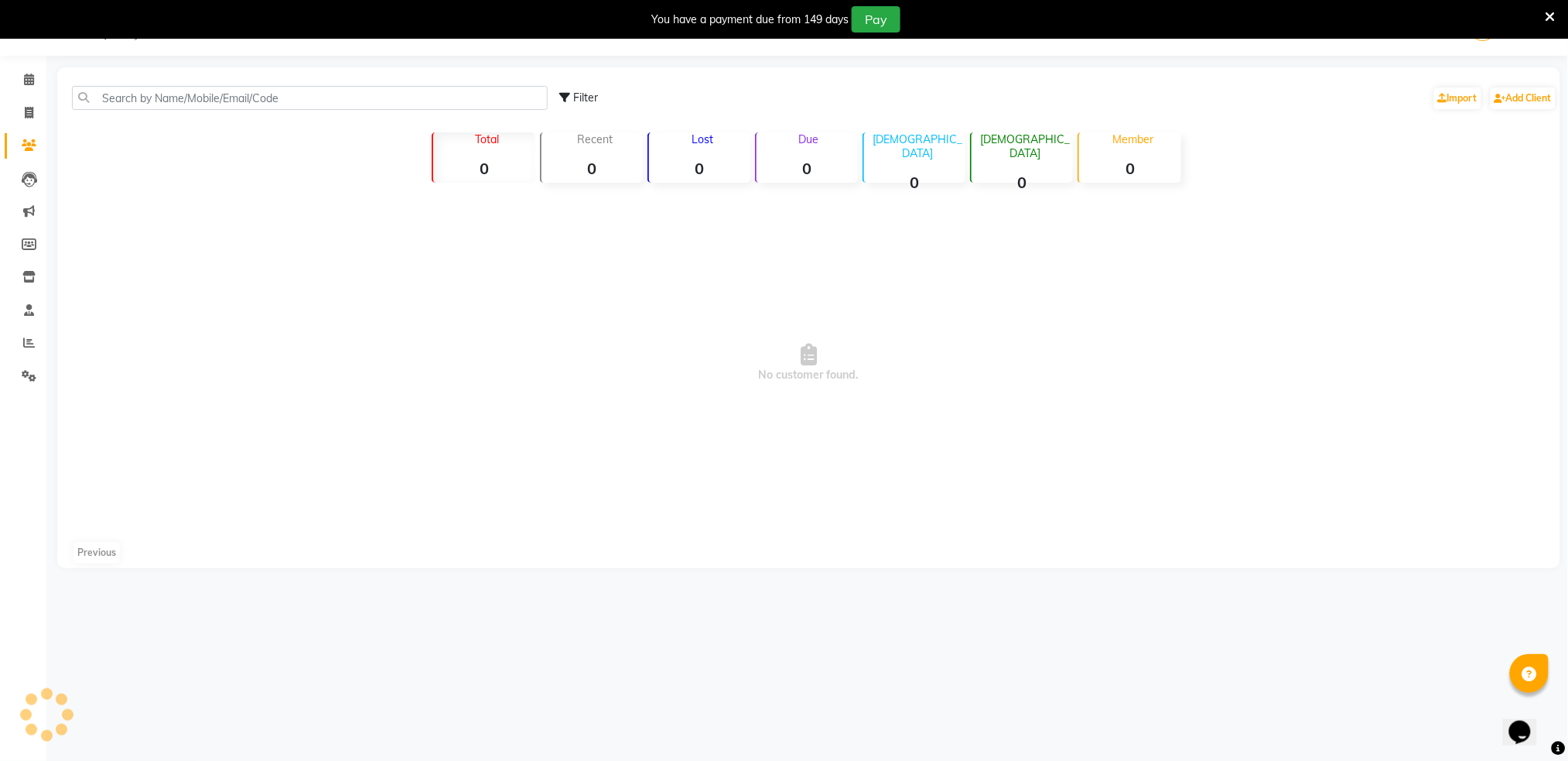
click at [27, 149] on icon at bounding box center [28, 146] width 14 height 12
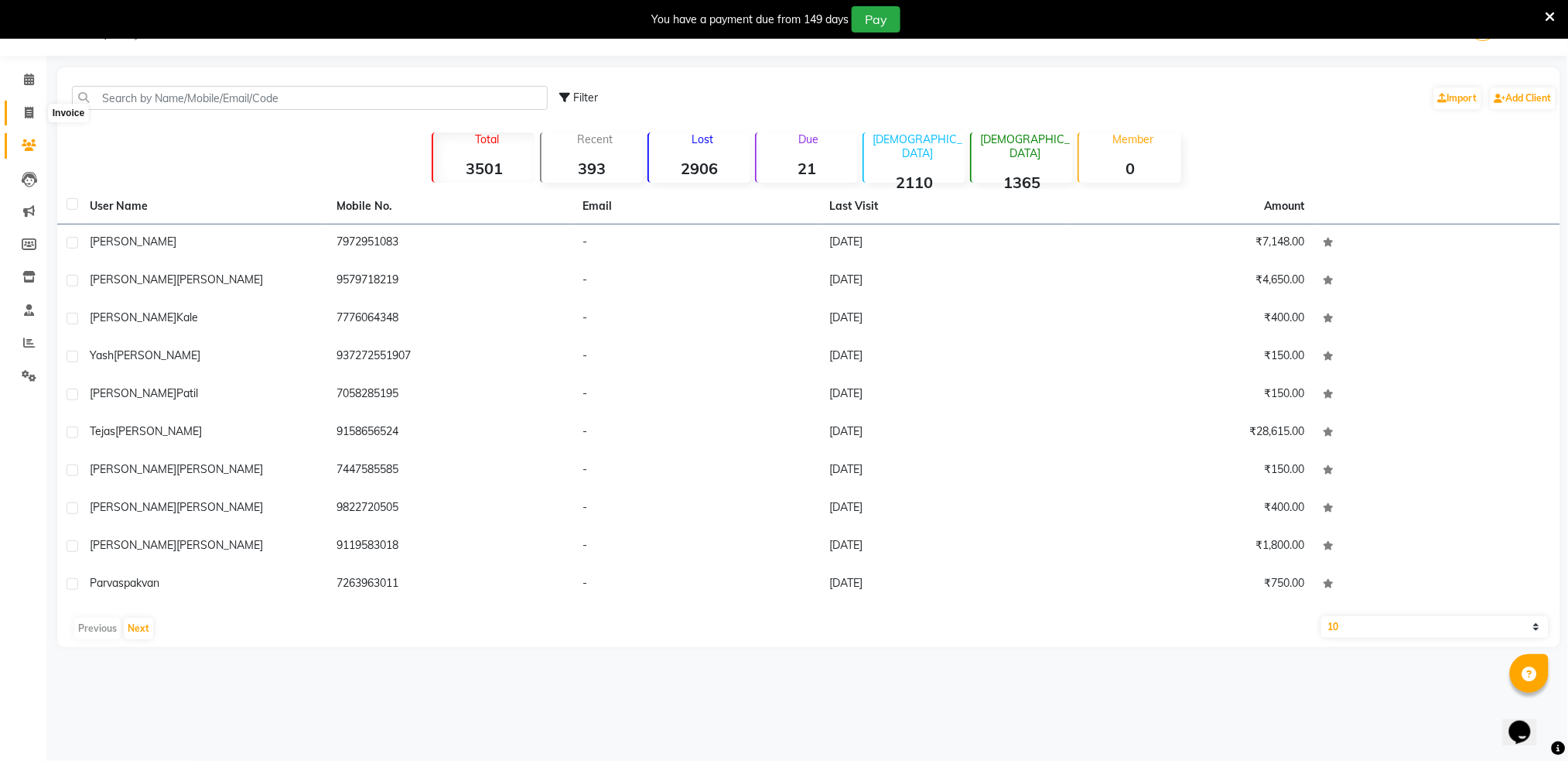
click at [30, 110] on icon at bounding box center [29, 112] width 9 height 12
select select "service"
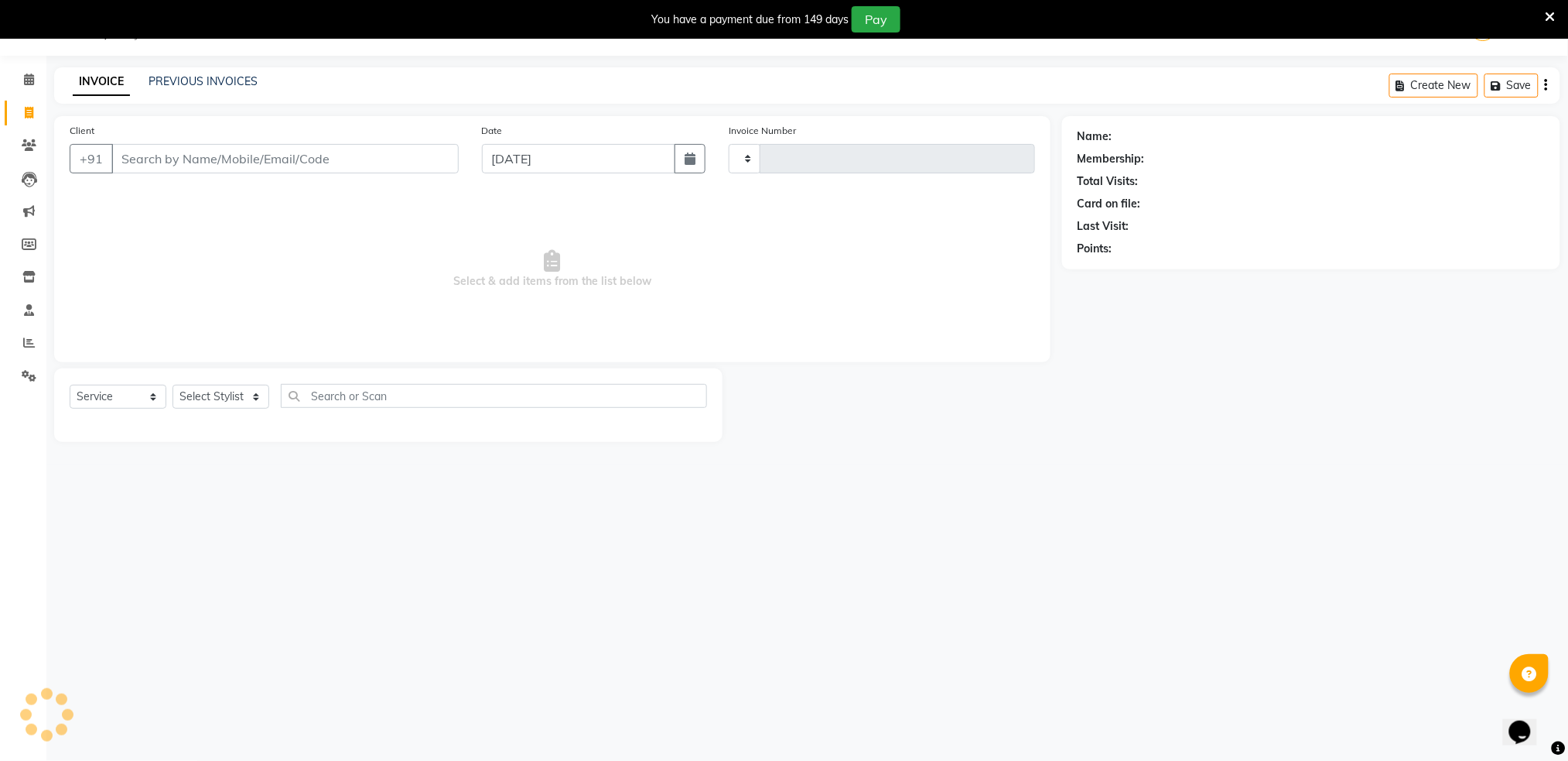
type input "1327"
select select "672"
click at [159, 158] on input "Client" at bounding box center [285, 158] width 347 height 30
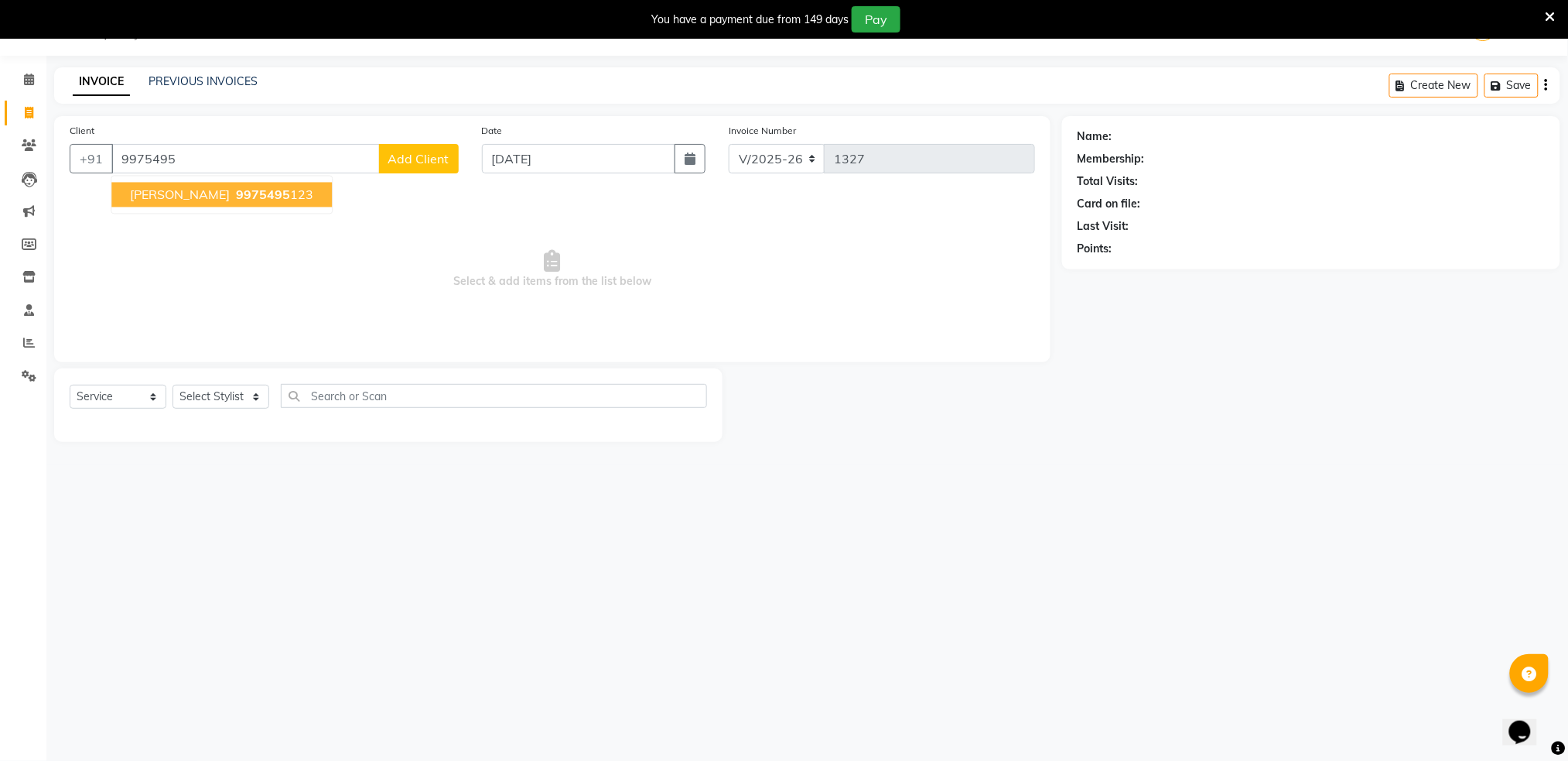
click at [233, 197] on ngb-highlight "9975495 123" at bounding box center [273, 195] width 81 height 15
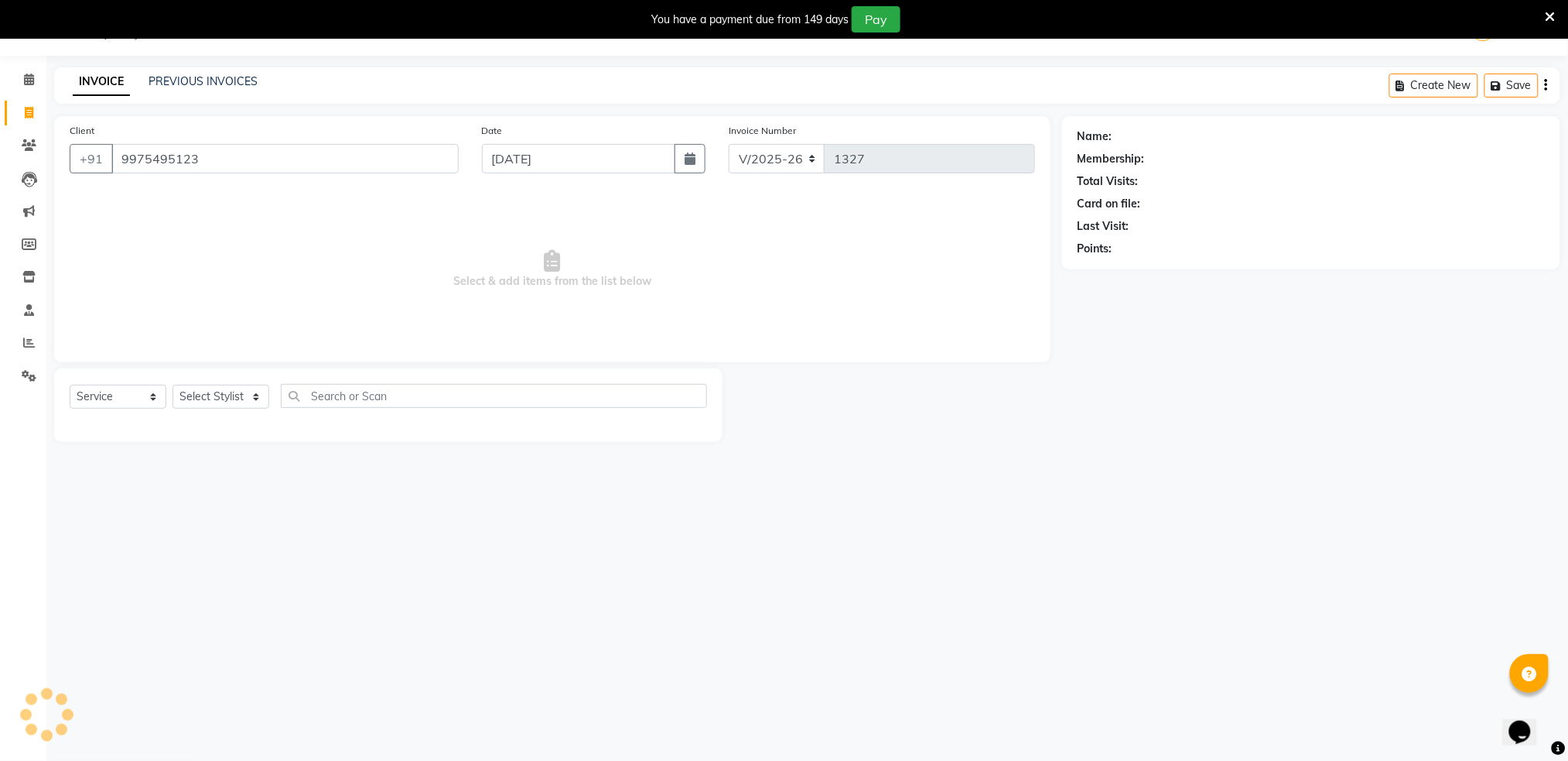
type input "9975495123"
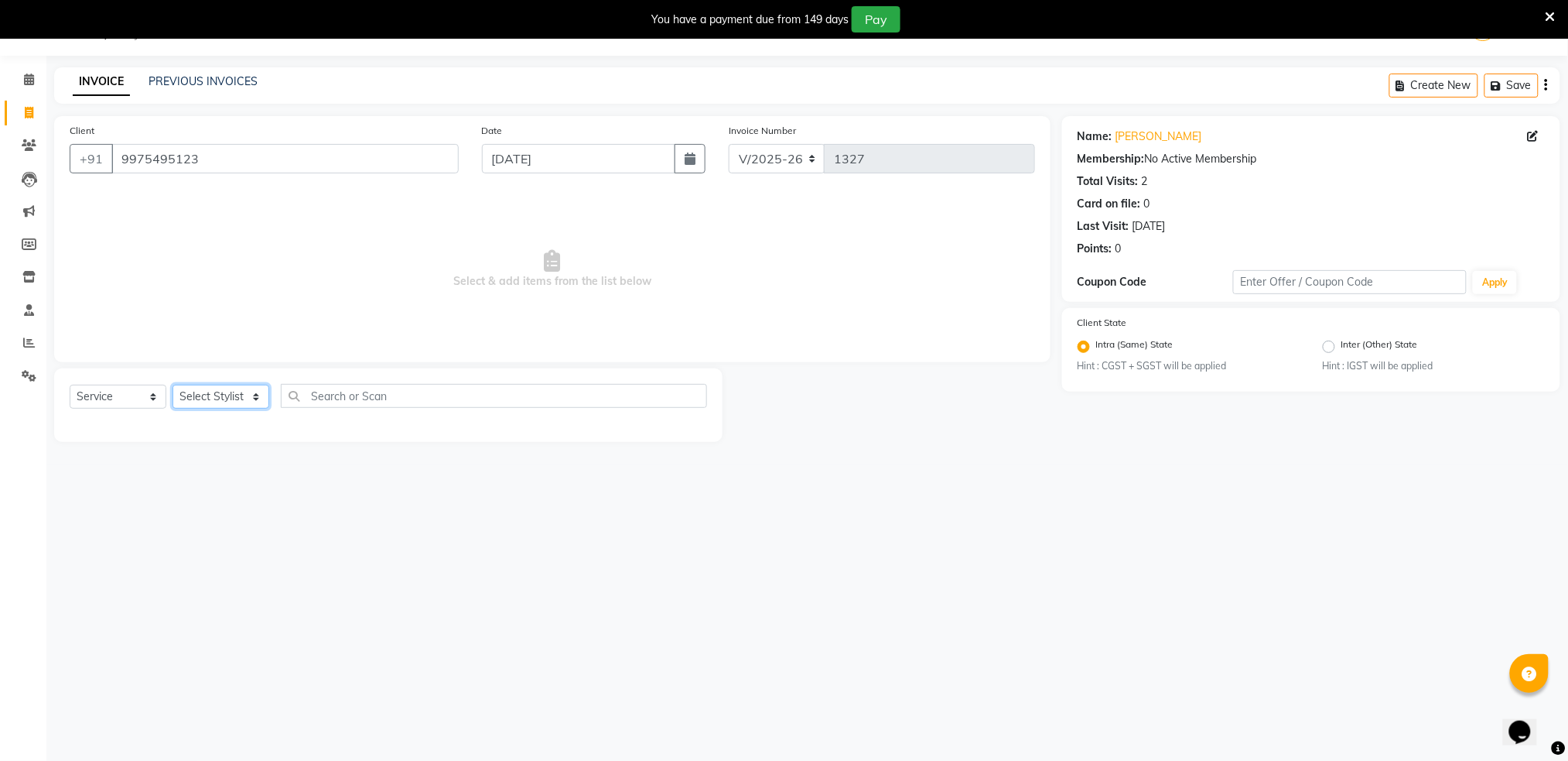
click at [221, 397] on select "Select Stylist Akshay shree [PERSON_NAME]" at bounding box center [221, 397] width 97 height 24
select select "9916"
click at [173, 385] on select "Select Stylist Akshay shree [PERSON_NAME]" at bounding box center [221, 397] width 97 height 24
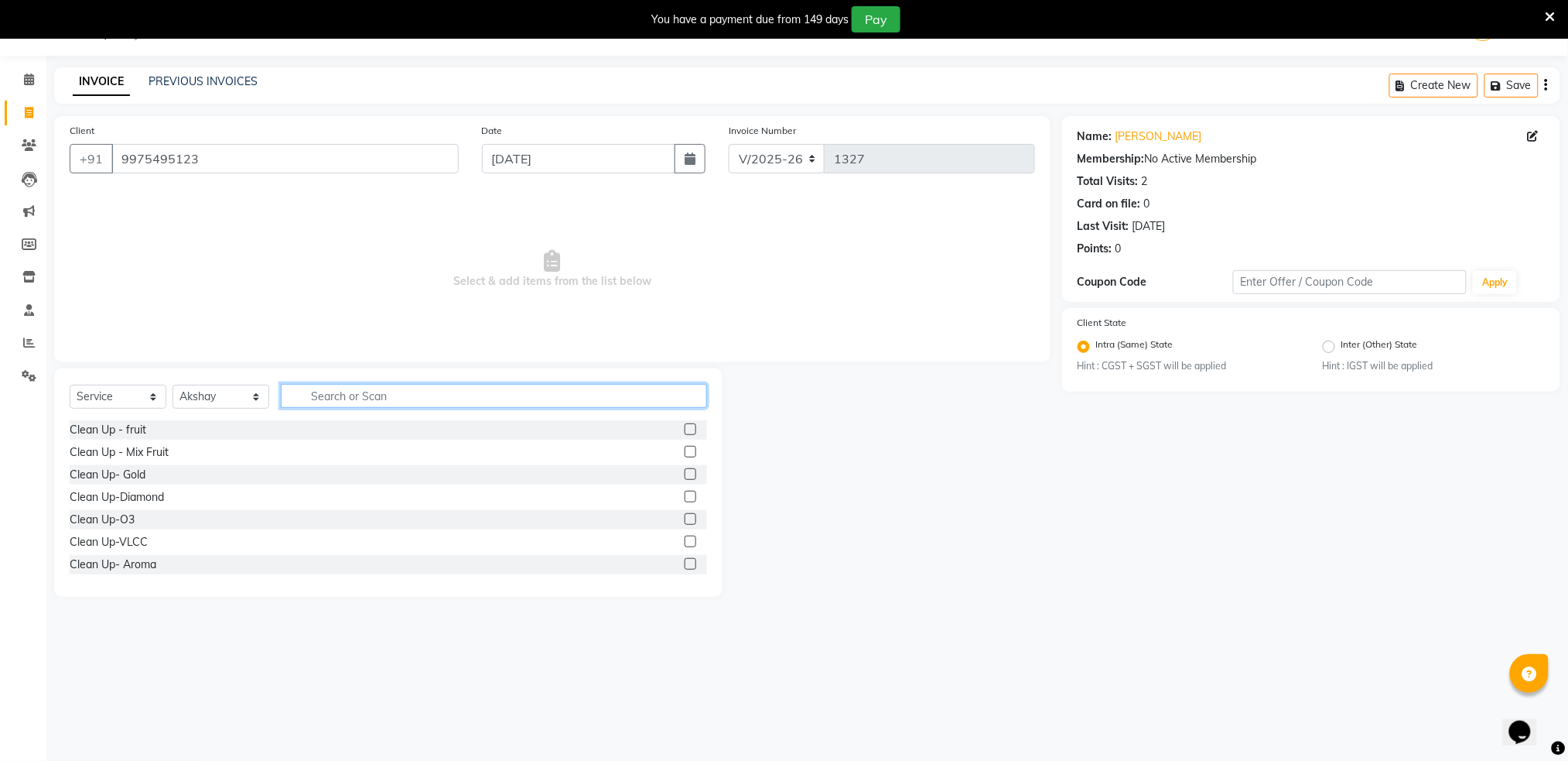
click at [362, 387] on input "text" at bounding box center [493, 396] width 426 height 24
type input "hair"
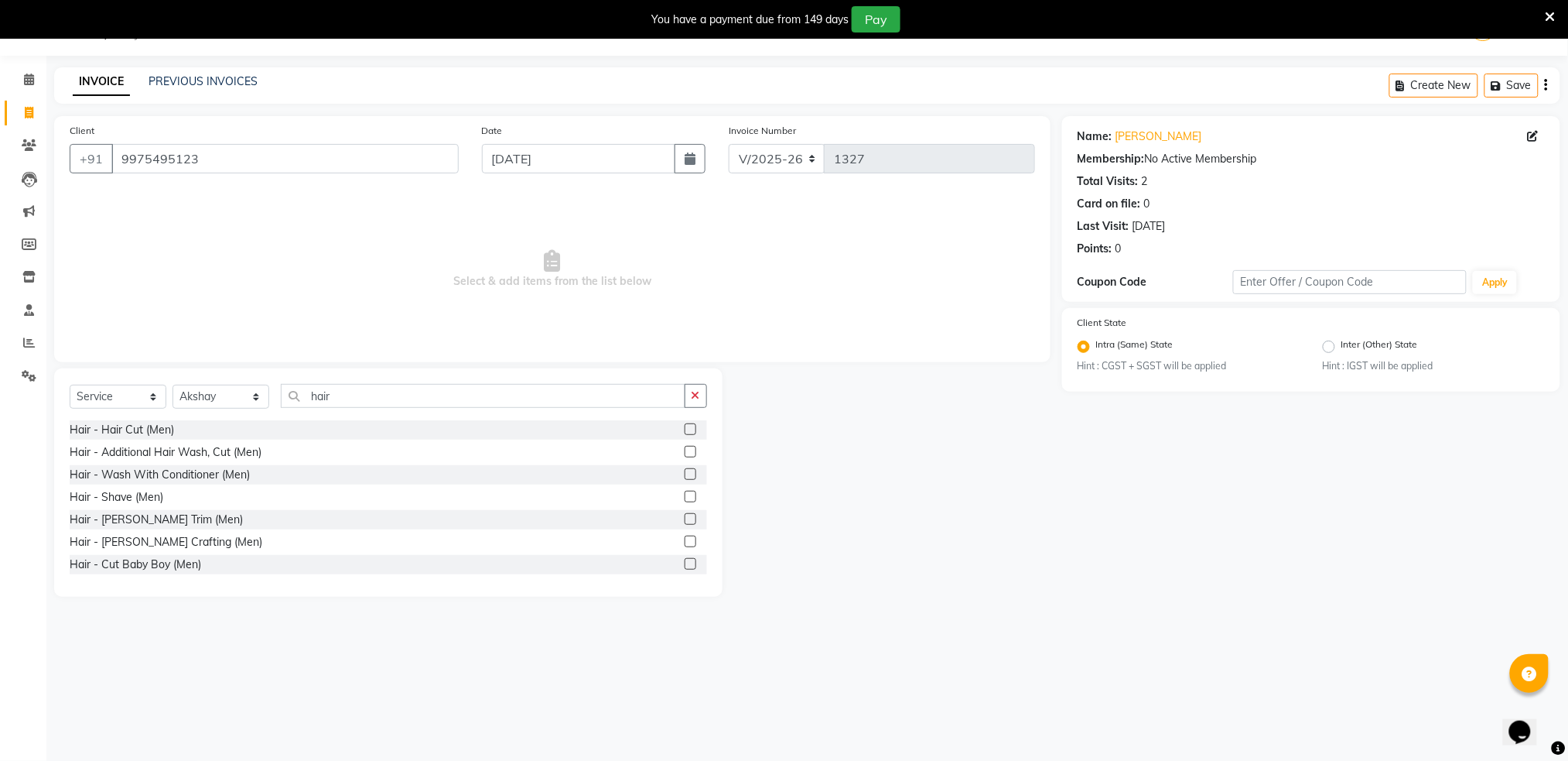
click at [685, 432] on label at bounding box center [691, 429] width 12 height 12
click at [685, 432] on input "checkbox" at bounding box center [690, 430] width 10 height 10
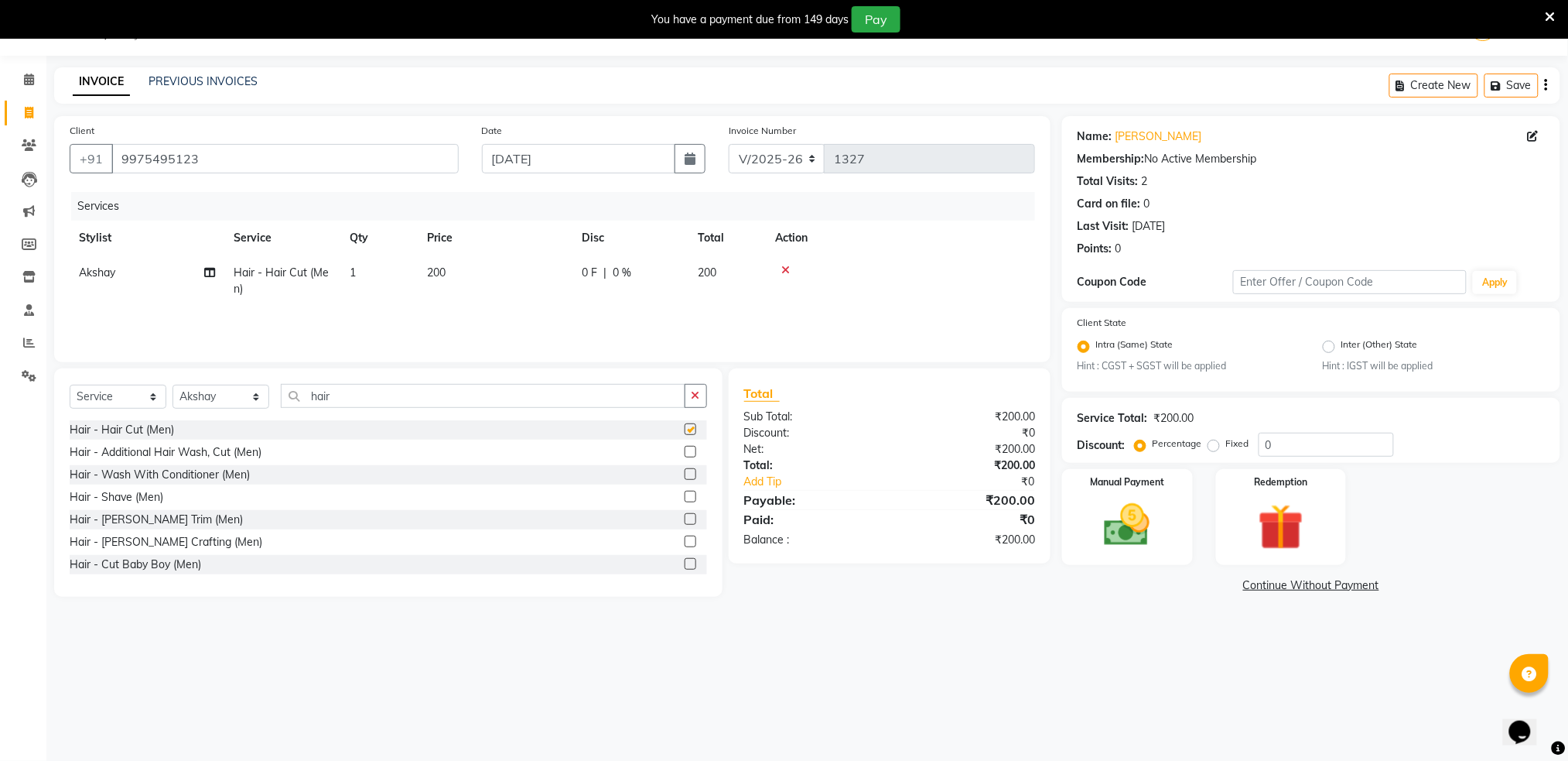
checkbox input "false"
click at [351, 273] on span "1" at bounding box center [352, 272] width 6 height 14
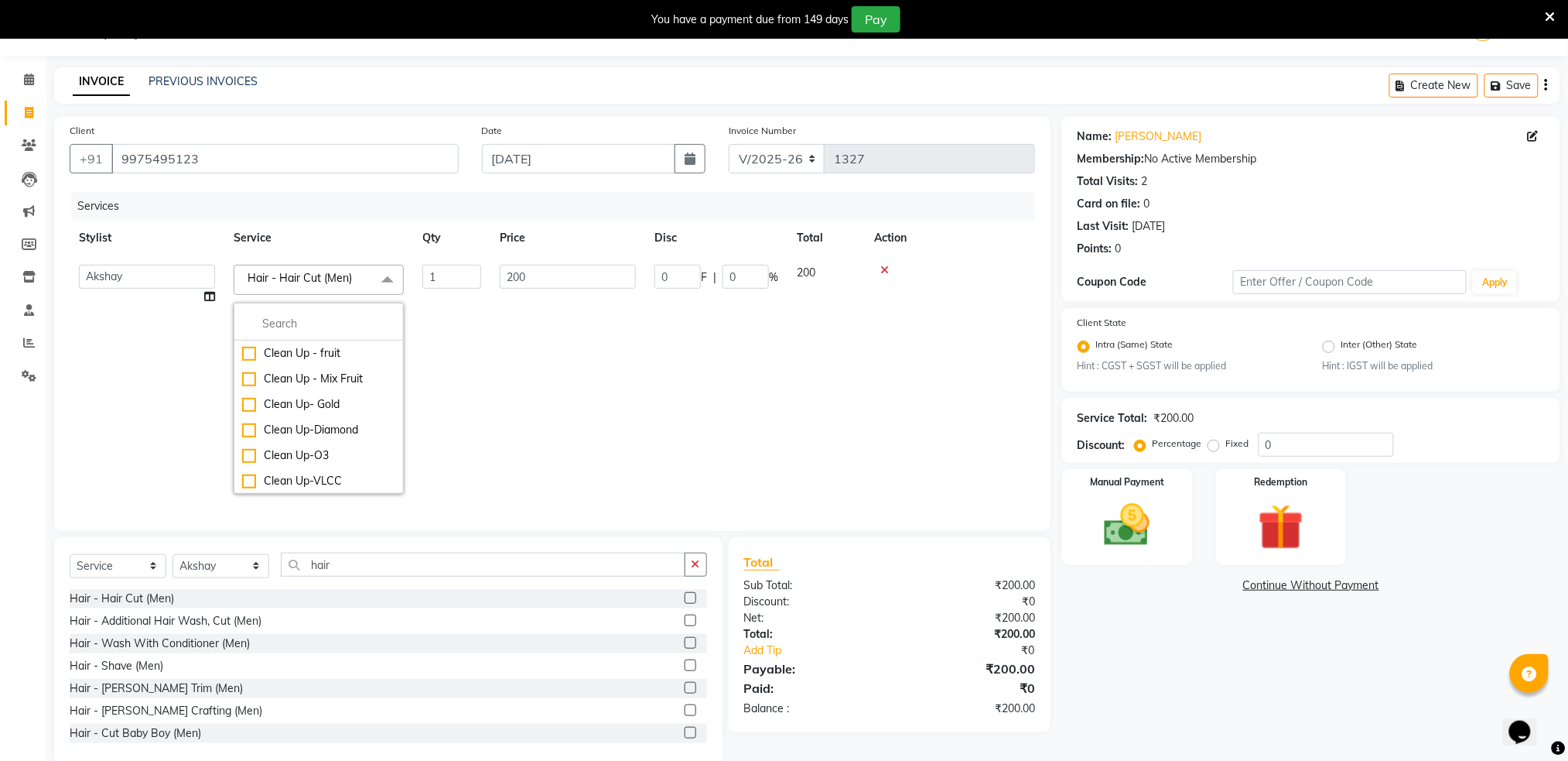
click at [493, 350] on td "200" at bounding box center [567, 379] width 155 height 248
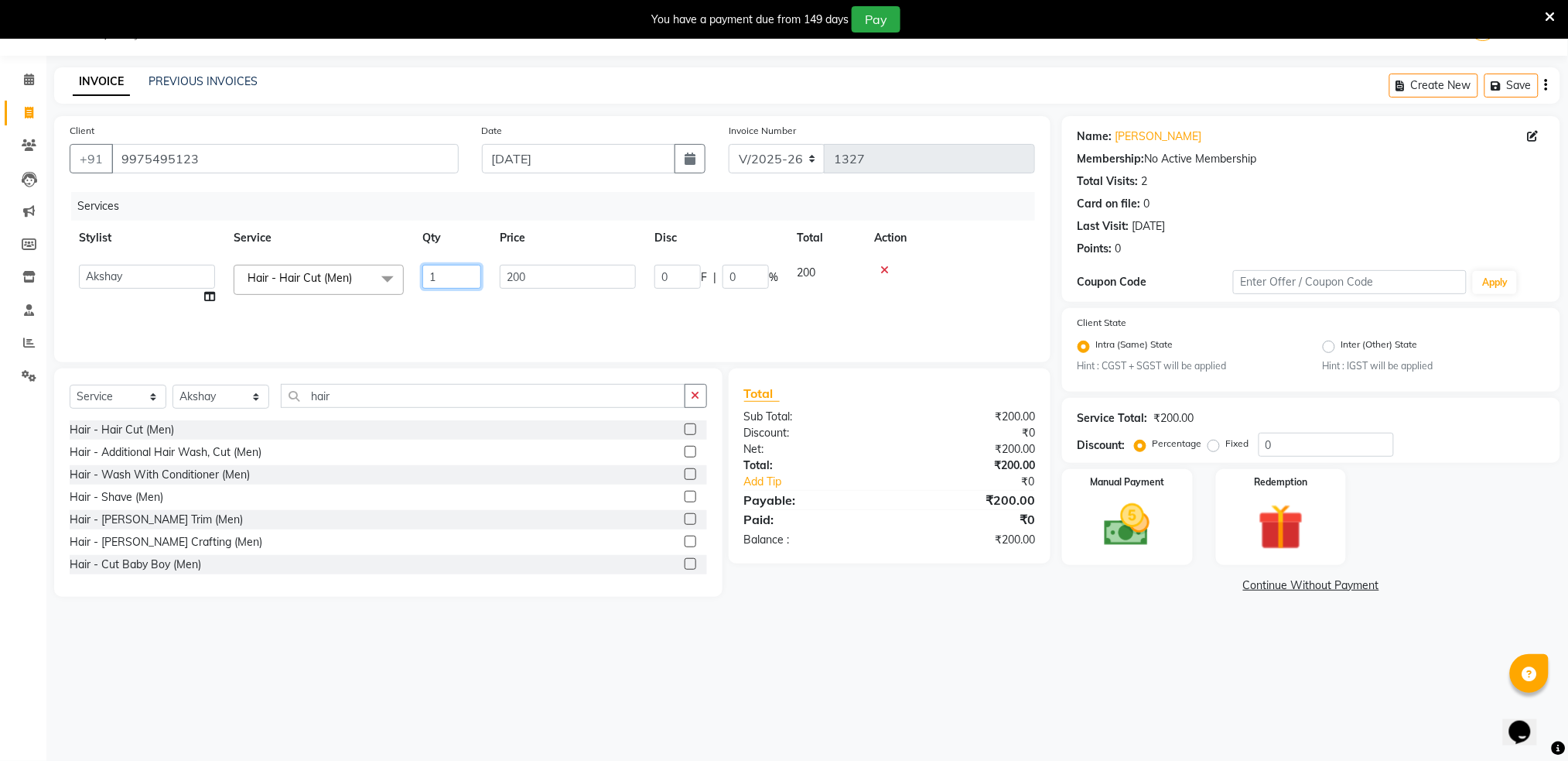
click at [463, 274] on input "1" at bounding box center [451, 277] width 59 height 24
type input "2"
click at [710, 272] on span "400" at bounding box center [707, 272] width 19 height 14
click at [575, 277] on input "200" at bounding box center [567, 277] width 136 height 24
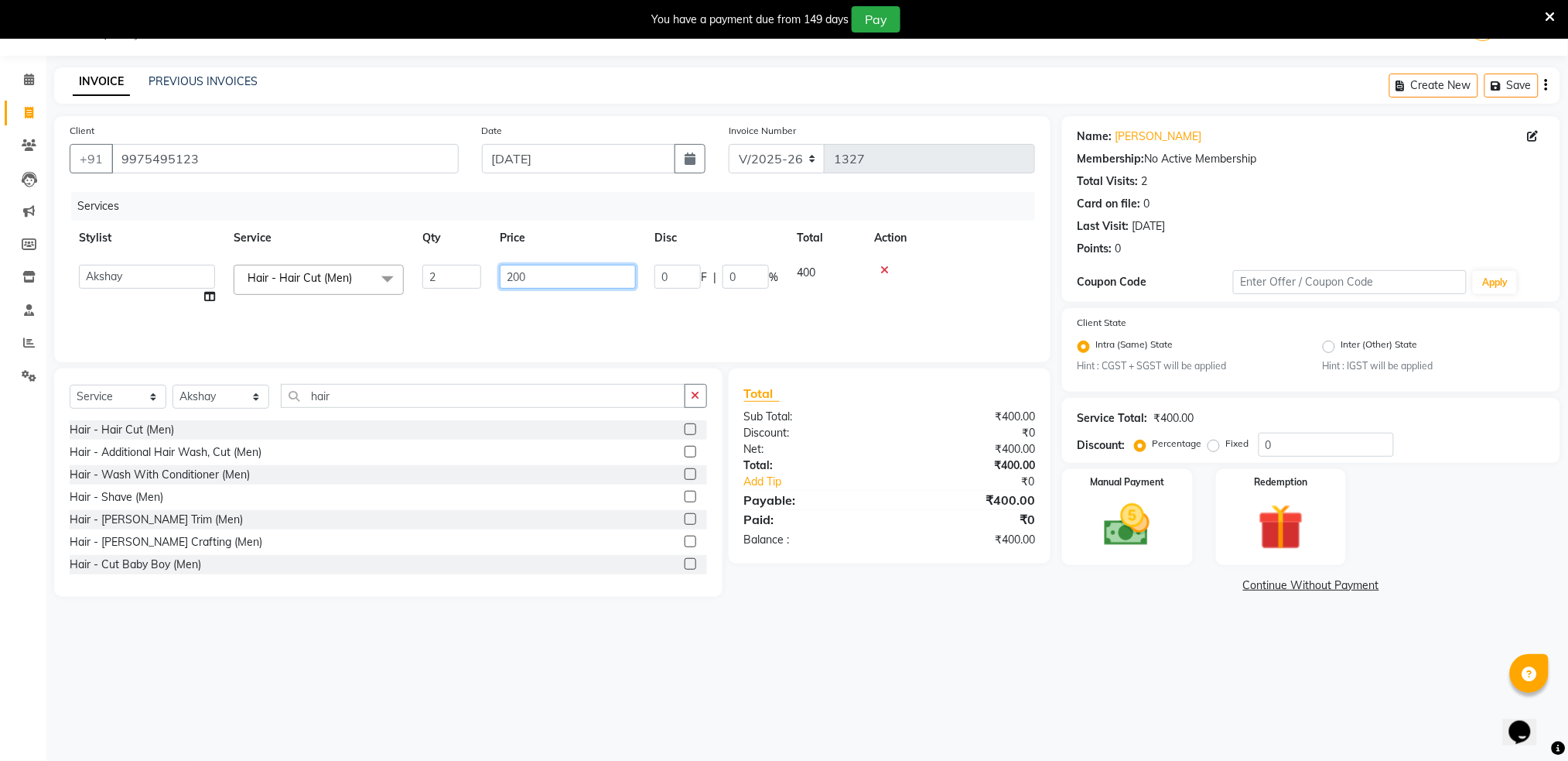
click at [575, 277] on input "200" at bounding box center [567, 277] width 136 height 24
type input "250"
click at [949, 265] on div at bounding box center [949, 270] width 151 height 11
click at [435, 277] on span "250" at bounding box center [436, 272] width 19 height 14
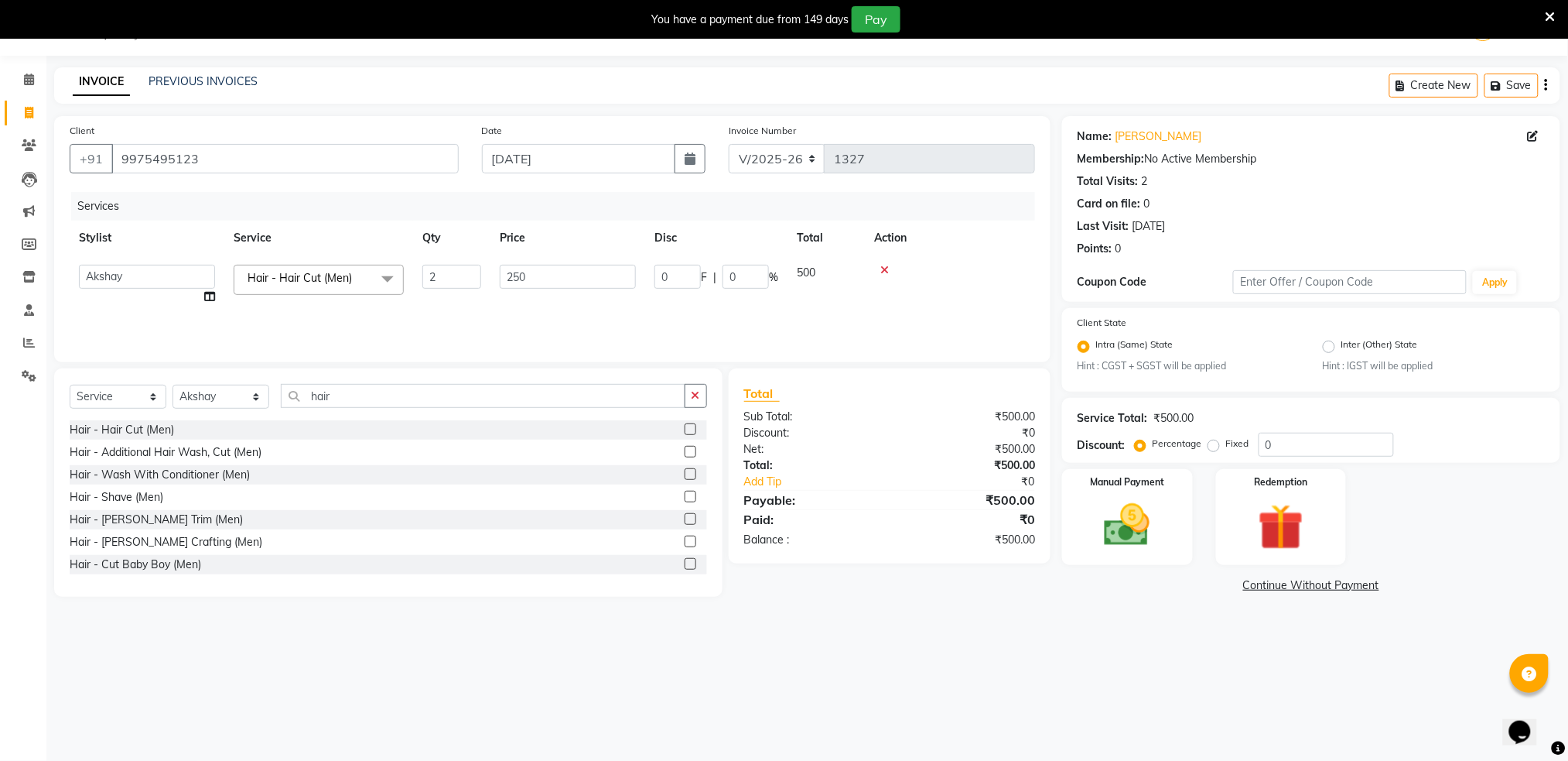
click at [435, 277] on input "2" at bounding box center [451, 277] width 59 height 24
click at [645, 272] on td "0 F | 0 %" at bounding box center [716, 284] width 142 height 59
click at [573, 272] on input "250" at bounding box center [567, 277] width 136 height 24
type input "2"
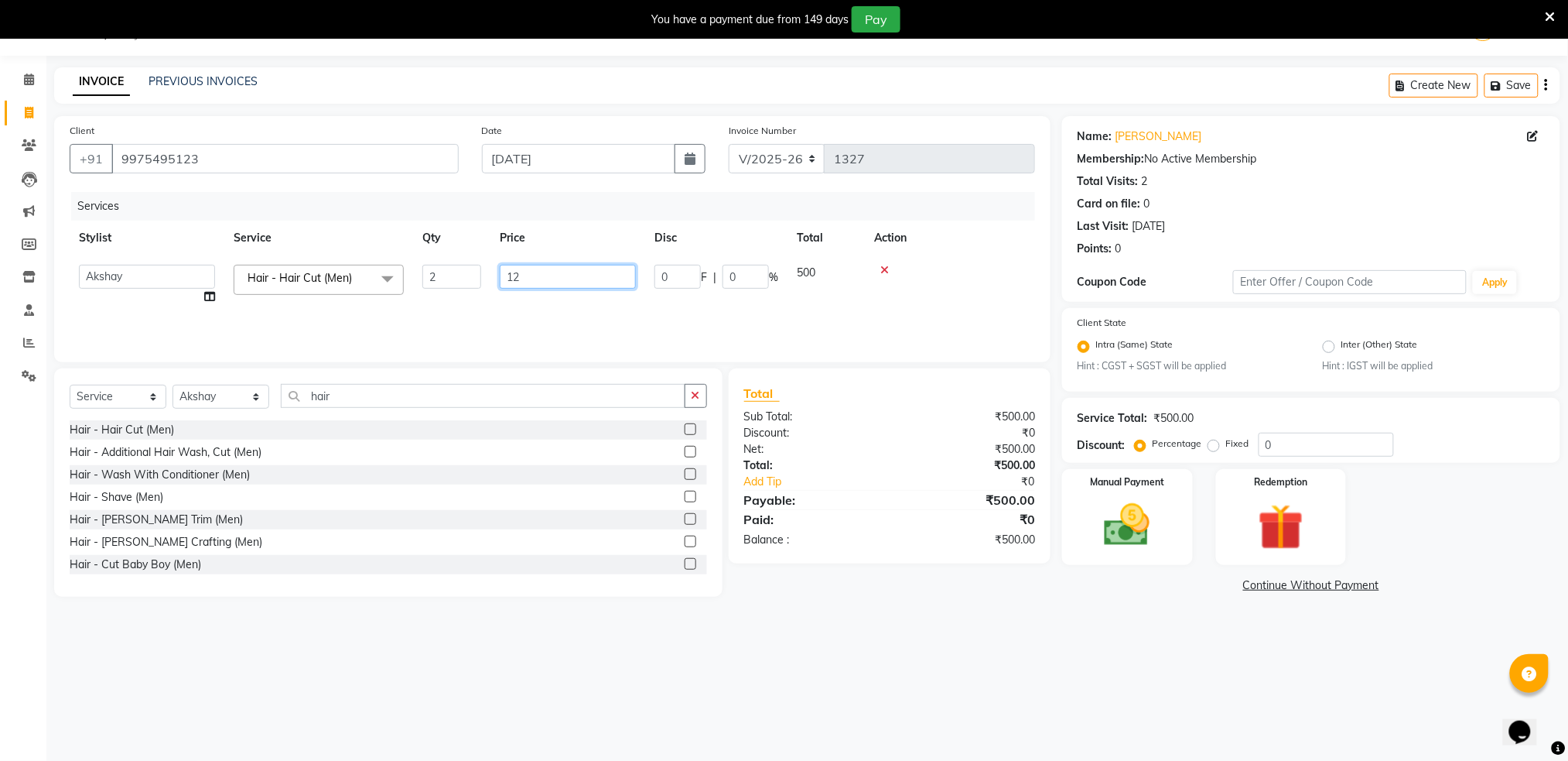
type input "125"
click at [966, 278] on td at bounding box center [949, 284] width 170 height 59
click at [1086, 508] on div "Manual Payment" at bounding box center [1127, 517] width 135 height 100
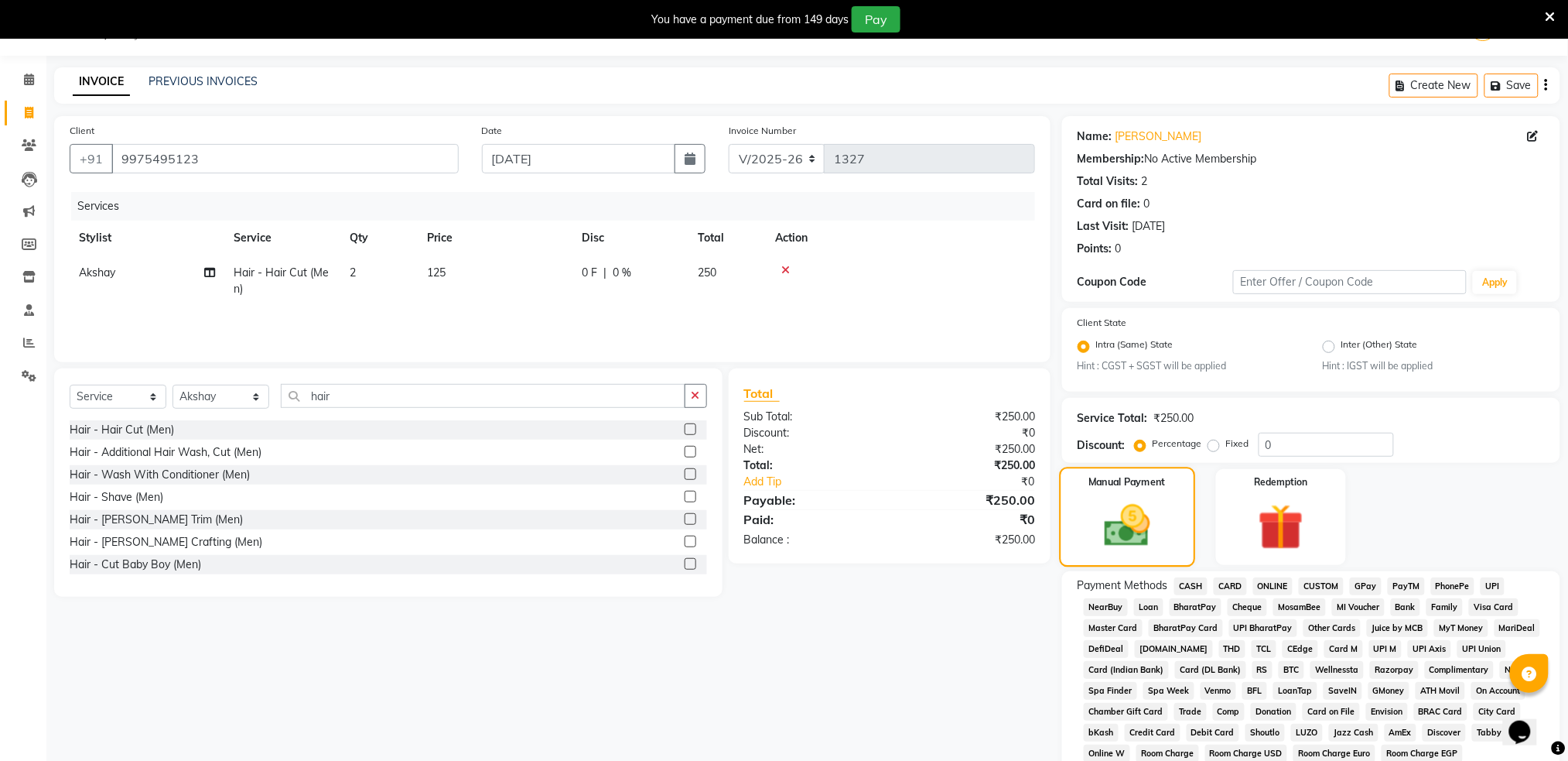
click at [1086, 508] on div "Manual Payment" at bounding box center [1127, 517] width 135 height 100
click at [1264, 584] on span "ONLINE" at bounding box center [1273, 586] width 40 height 18
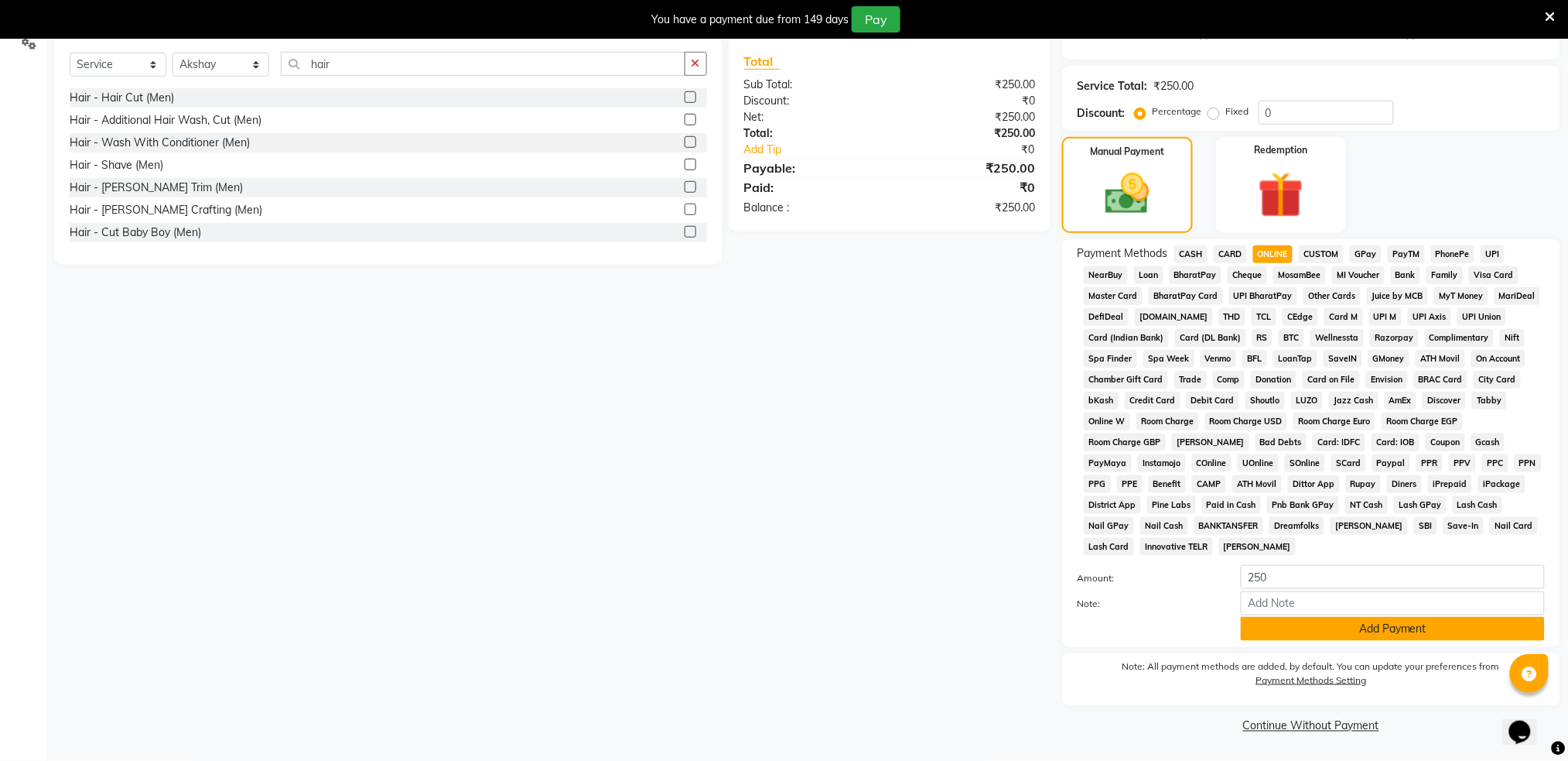
click at [1315, 628] on button "Add Payment" at bounding box center [1392, 629] width 304 height 24
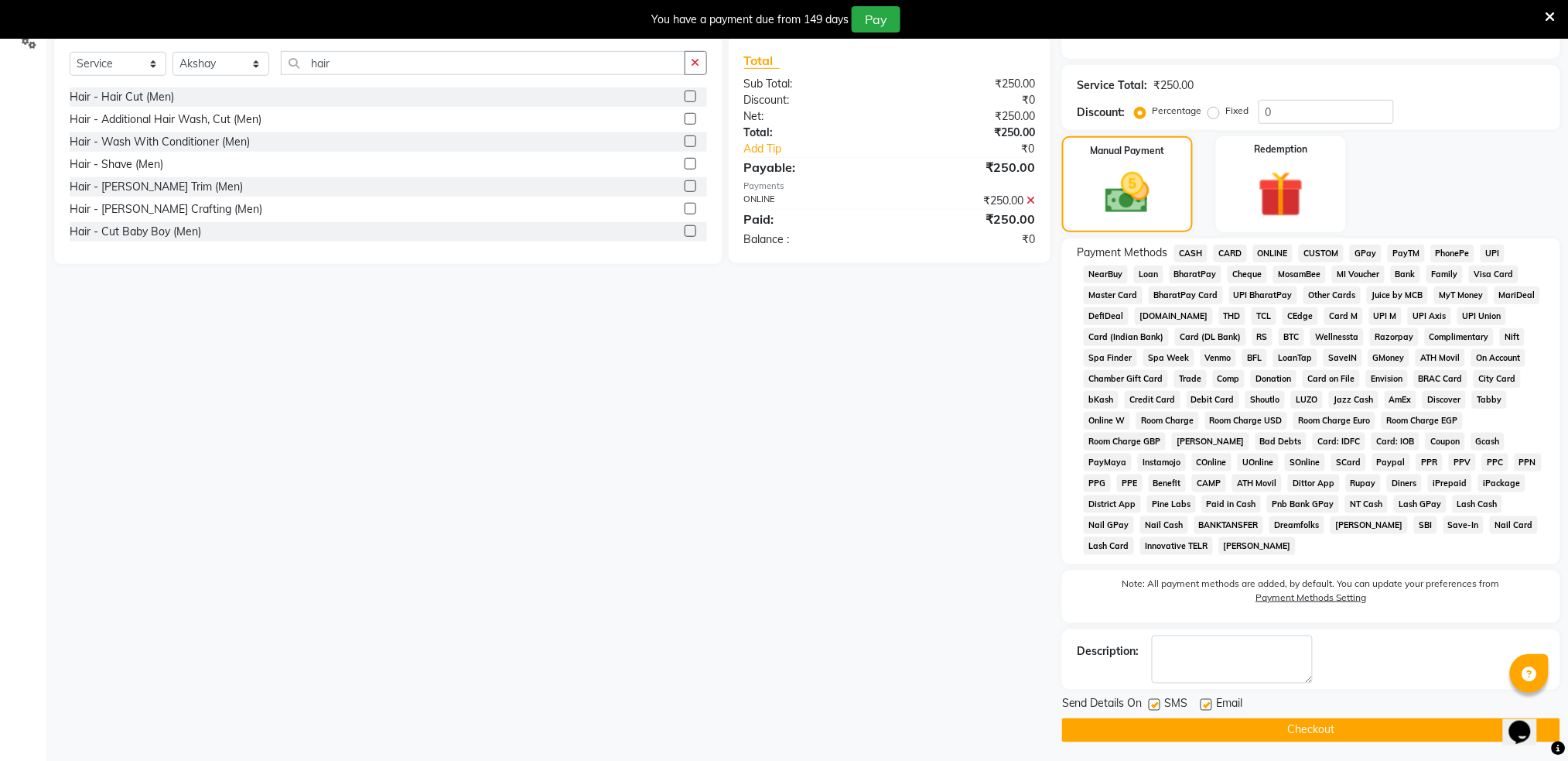
scroll to position [376, 0]
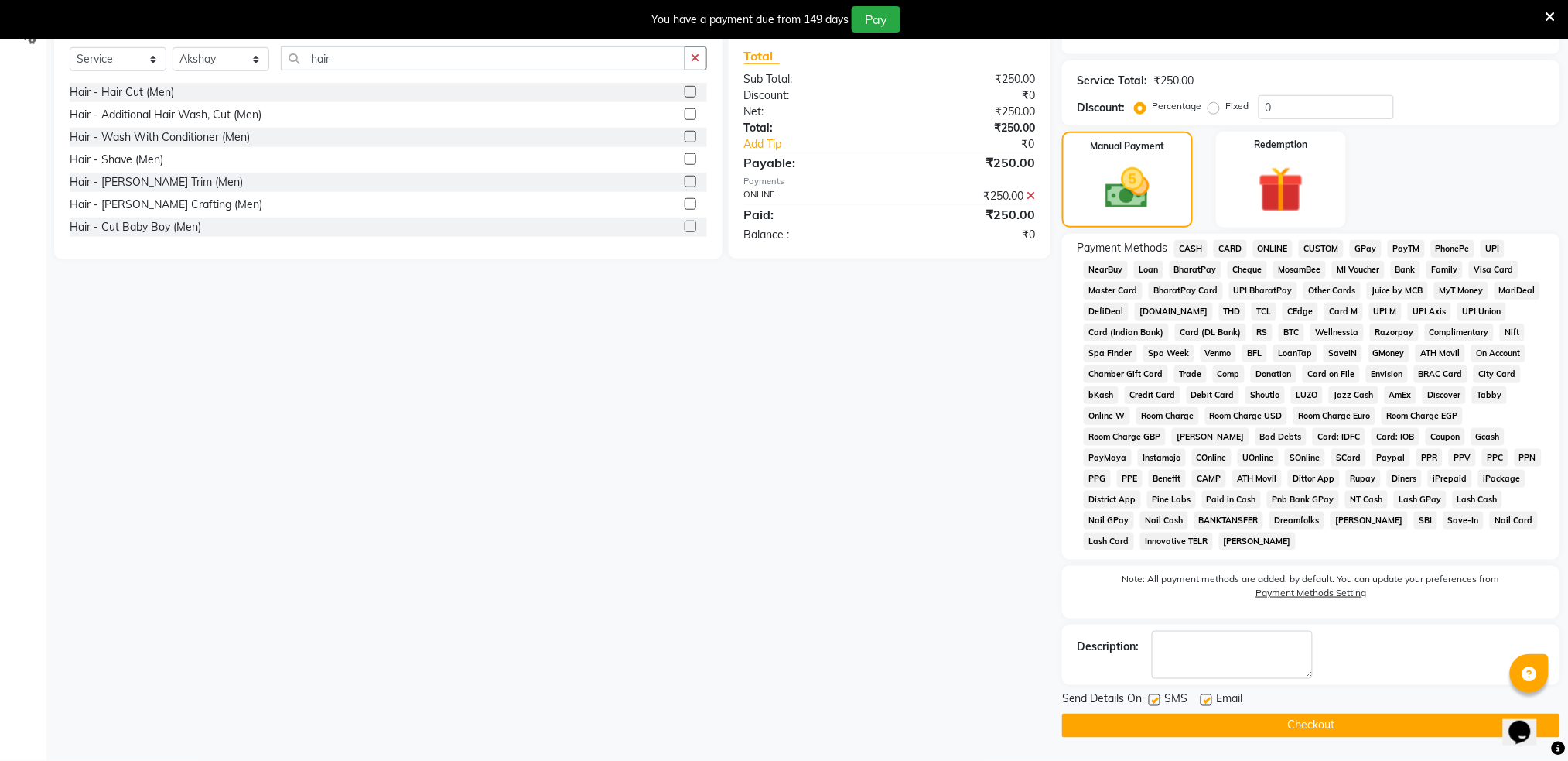
click at [1157, 696] on label at bounding box center [1155, 701] width 12 height 12
click at [1157, 696] on input "checkbox" at bounding box center [1154, 701] width 10 height 10
checkbox input "false"
click at [1189, 720] on button "Checkout" at bounding box center [1310, 725] width 498 height 24
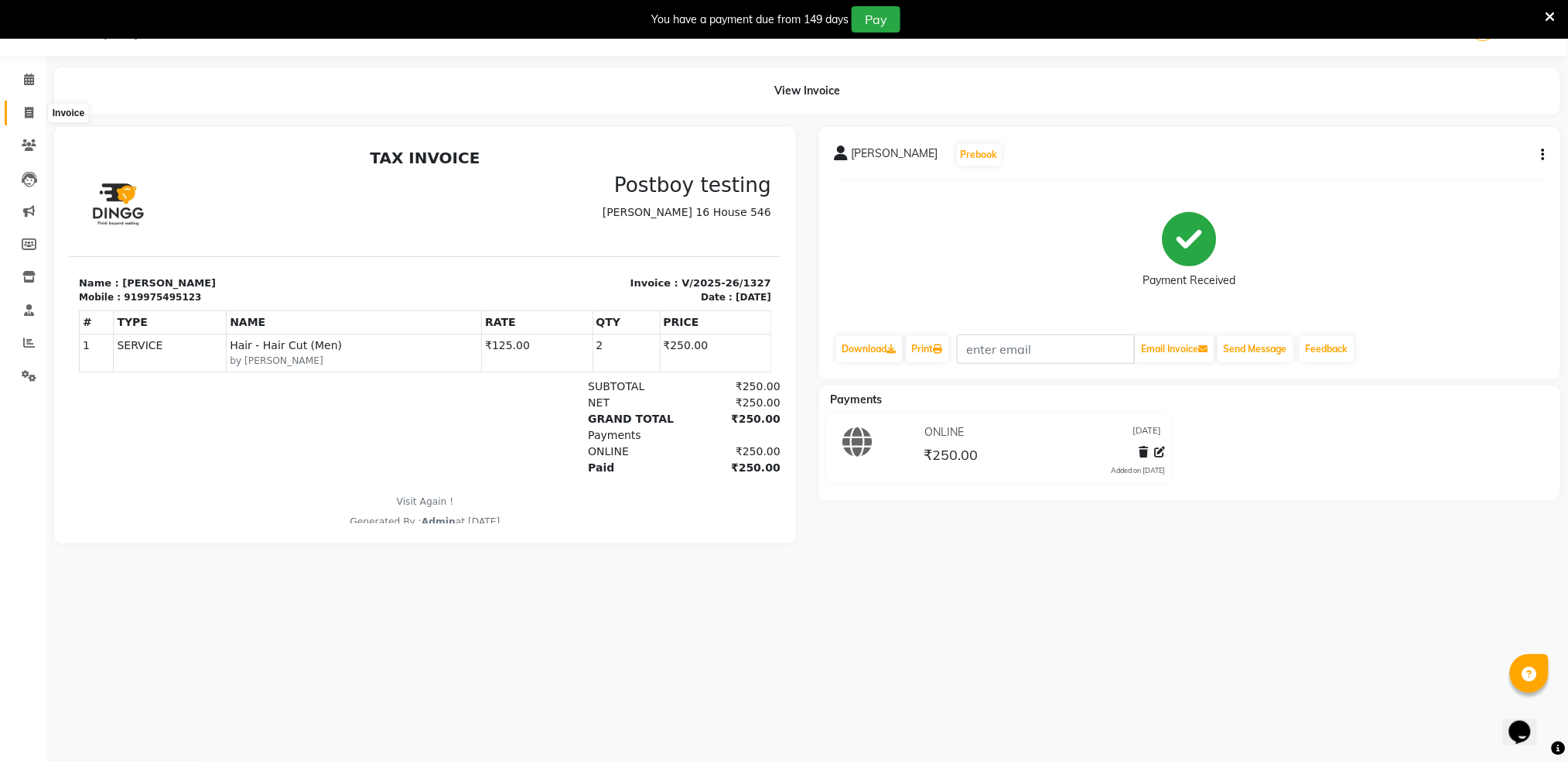
click at [21, 117] on span at bounding box center [29, 113] width 27 height 18
select select "service"
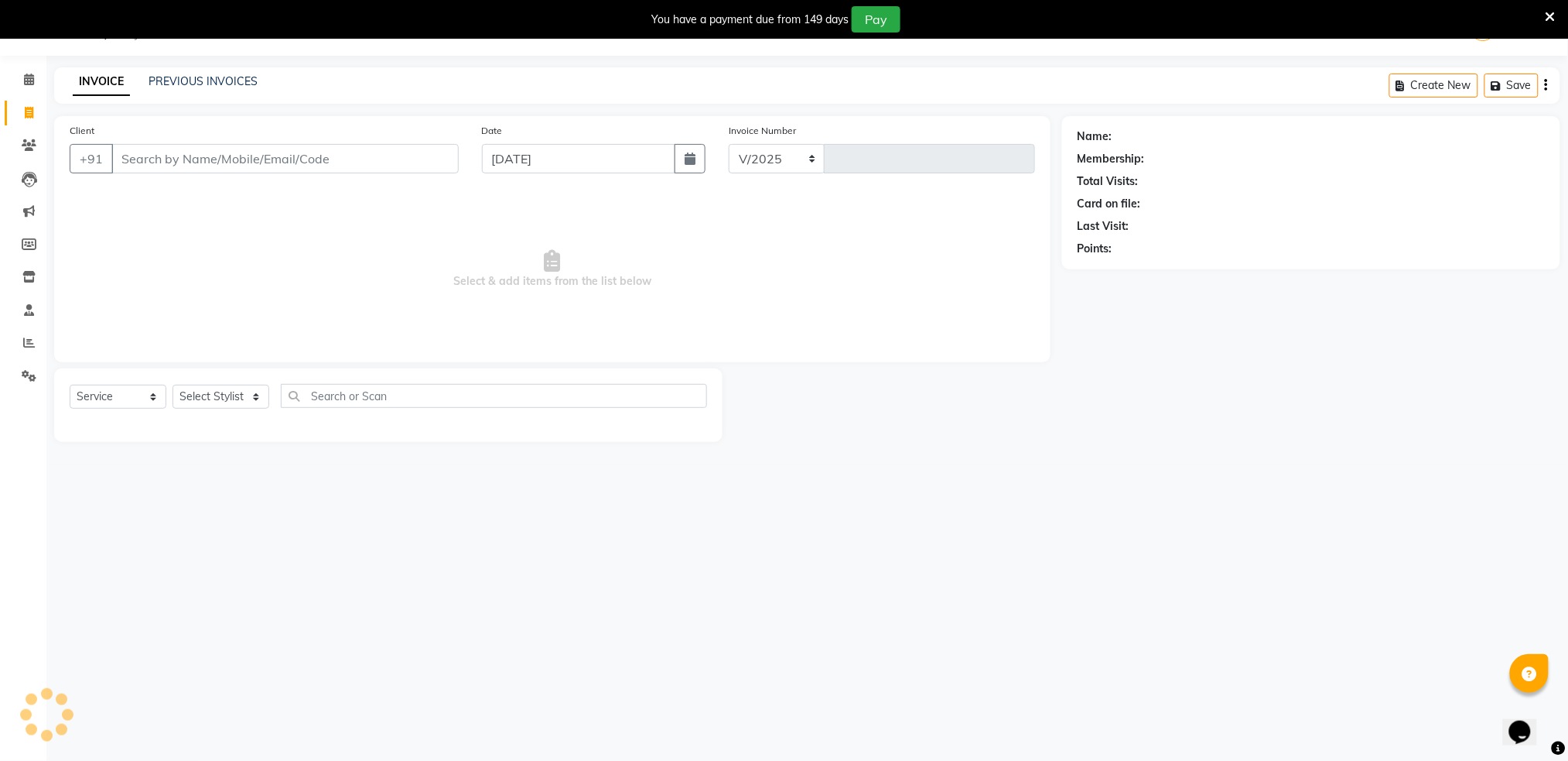
select select "672"
type input "1328"
drag, startPoint x: 43, startPoint y: 140, endPoint x: 55, endPoint y: 133, distance: 13.9
click at [55, 133] on div "Client +91 Date [DATE] Invoice Number V/2025 V/[PHONE_NUMBER] Select & add item…" at bounding box center [552, 238] width 996 height 246
click at [188, 141] on div "Client +91" at bounding box center [264, 154] width 413 height 64
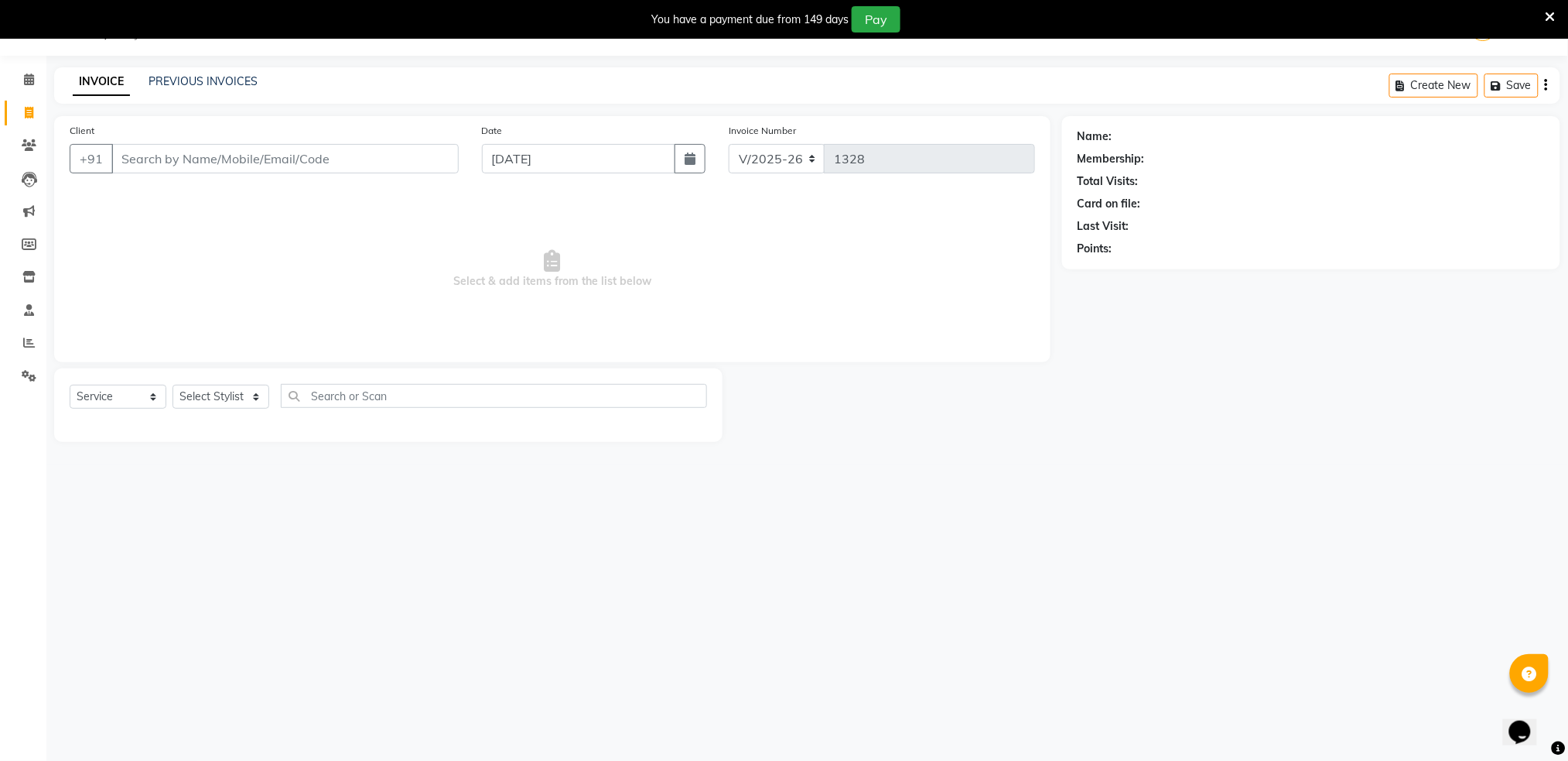
click at [188, 141] on div "Client +91" at bounding box center [264, 154] width 413 height 64
click at [177, 200] on span "913571" at bounding box center [194, 195] width 47 height 15
type input "9135717111"
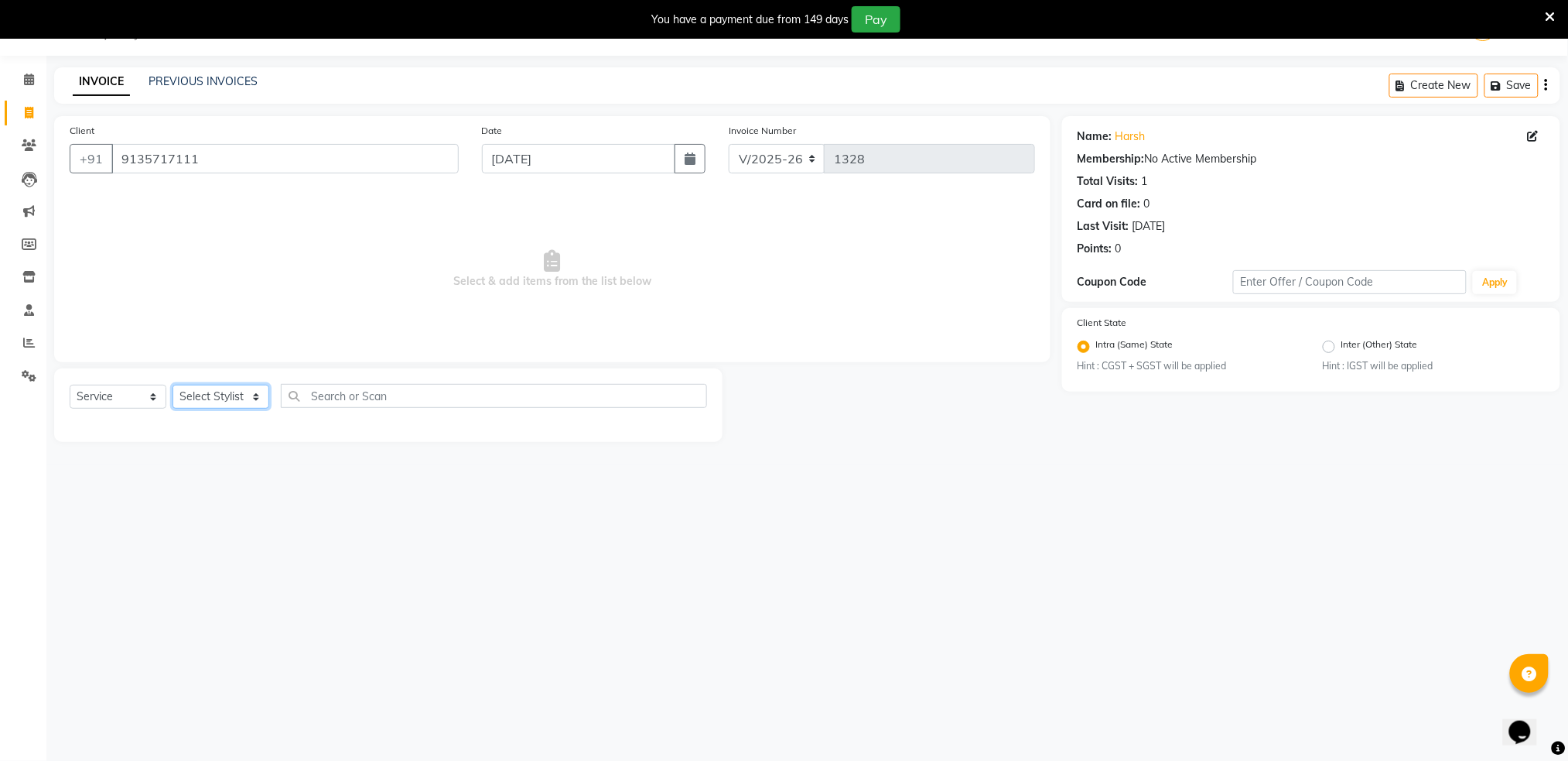
click at [225, 403] on select "Select Stylist Akshay shree [PERSON_NAME]" at bounding box center [221, 397] width 97 height 24
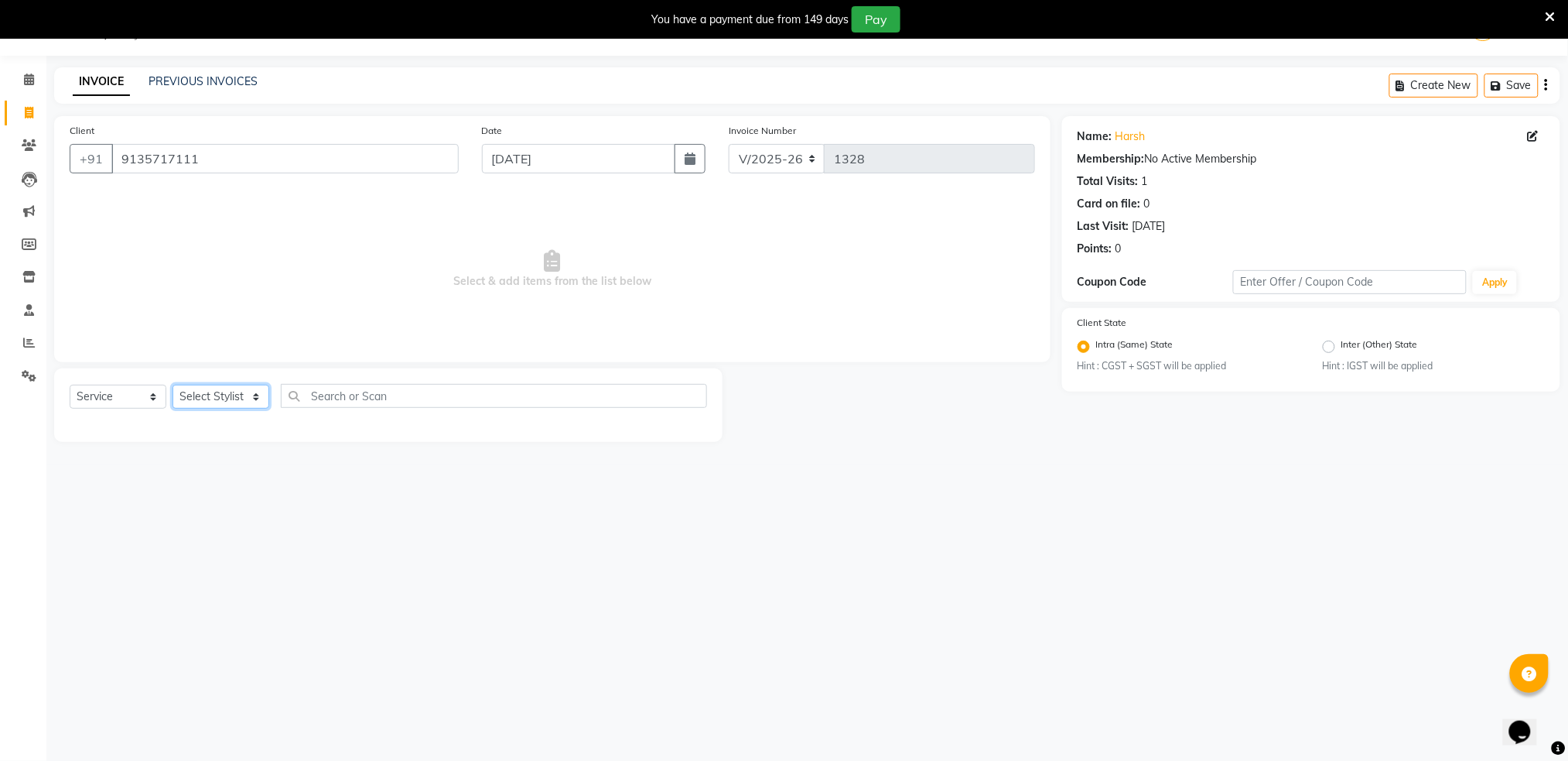
select select "79676"
click at [173, 385] on select "Select Stylist Akshay shree [PERSON_NAME]" at bounding box center [221, 397] width 97 height 24
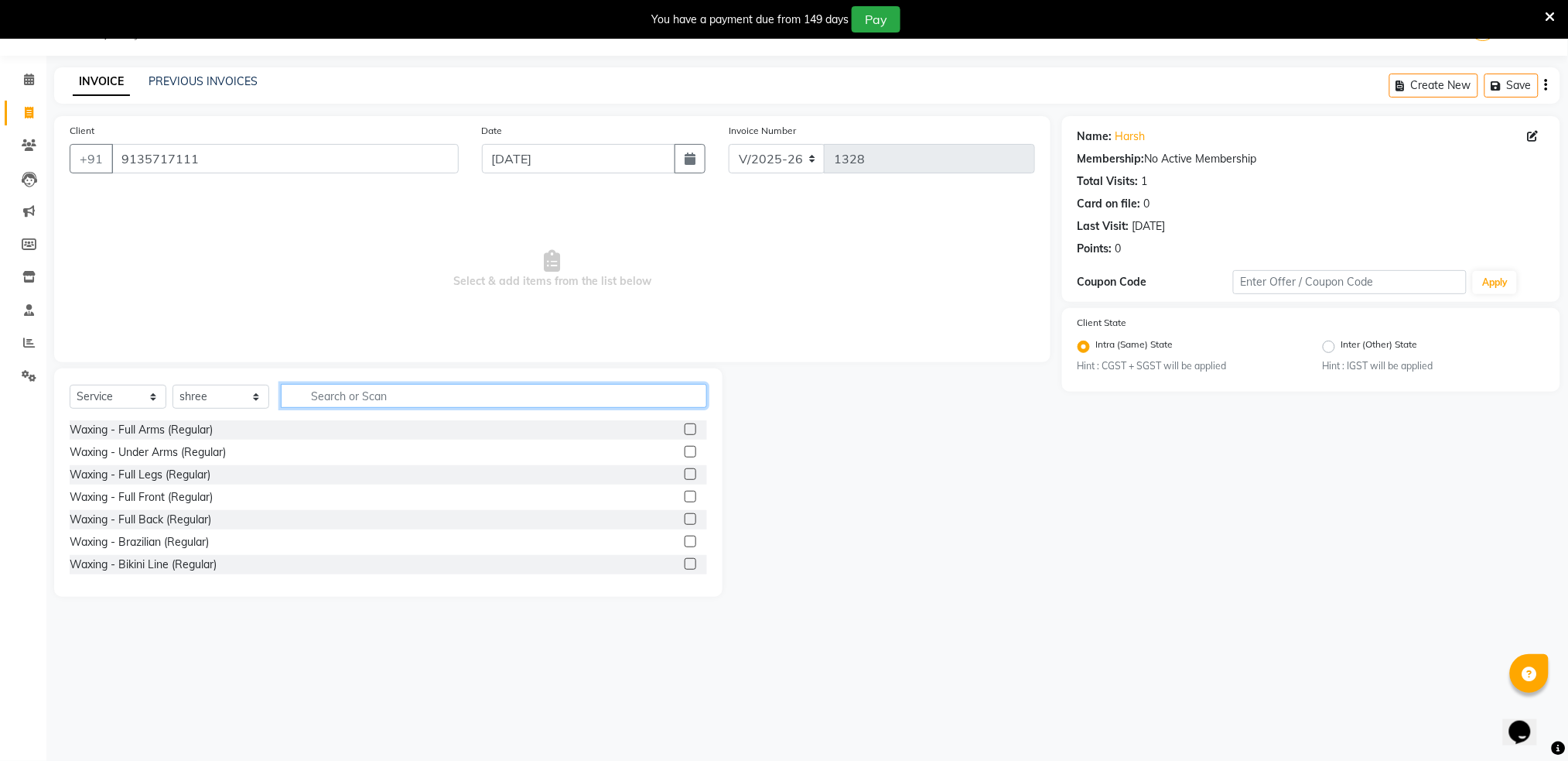
click at [357, 395] on input "text" at bounding box center [493, 396] width 426 height 24
type input "hair"
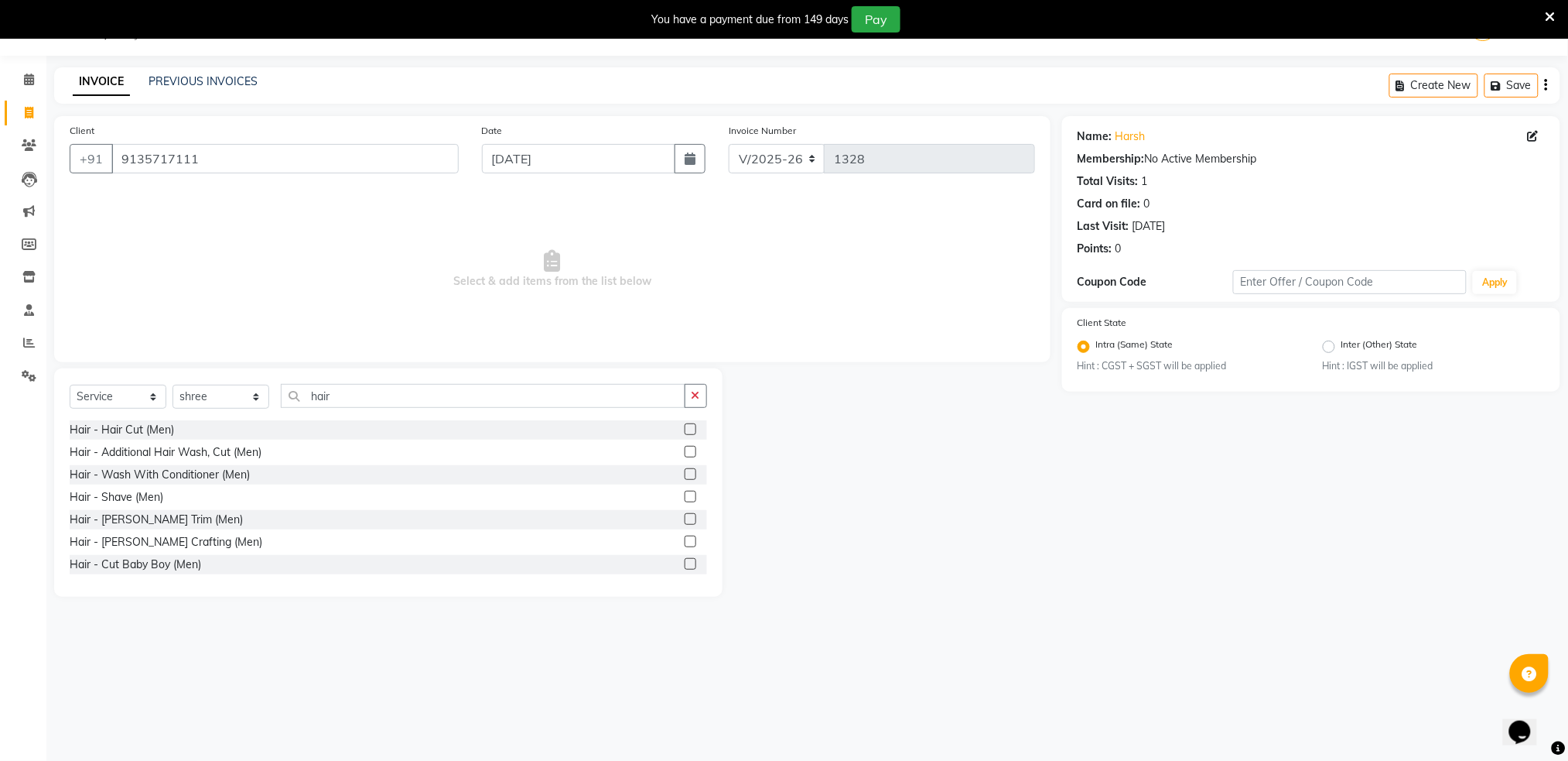
click at [685, 429] on label at bounding box center [691, 429] width 12 height 12
click at [685, 429] on input "checkbox" at bounding box center [690, 430] width 10 height 10
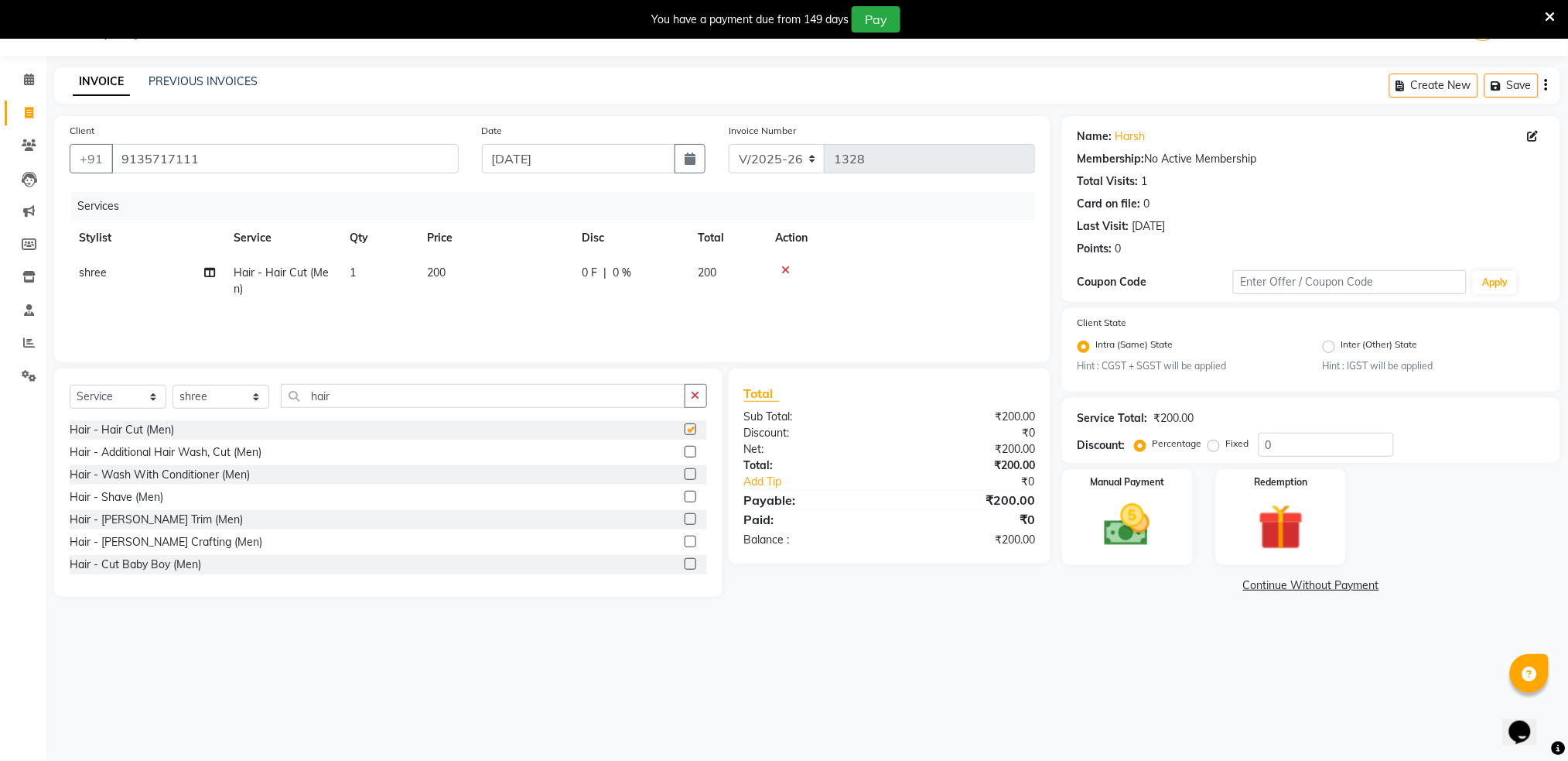
checkbox input "false"
click at [1096, 508] on img at bounding box center [1126, 525] width 77 height 55
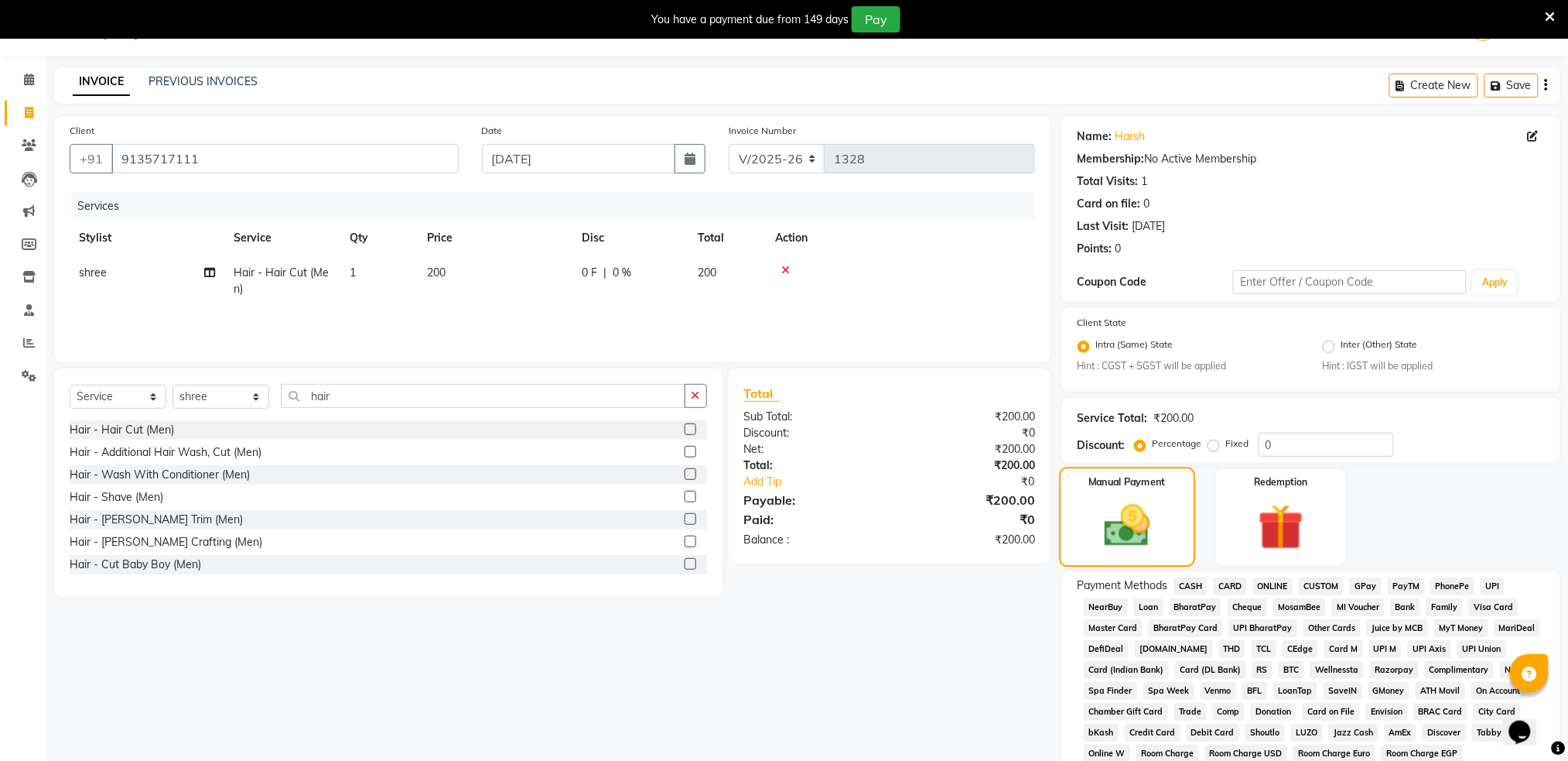
click at [1096, 508] on img at bounding box center [1127, 526] width 75 height 54
click at [1197, 584] on span "CASH" at bounding box center [1190, 586] width 33 height 18
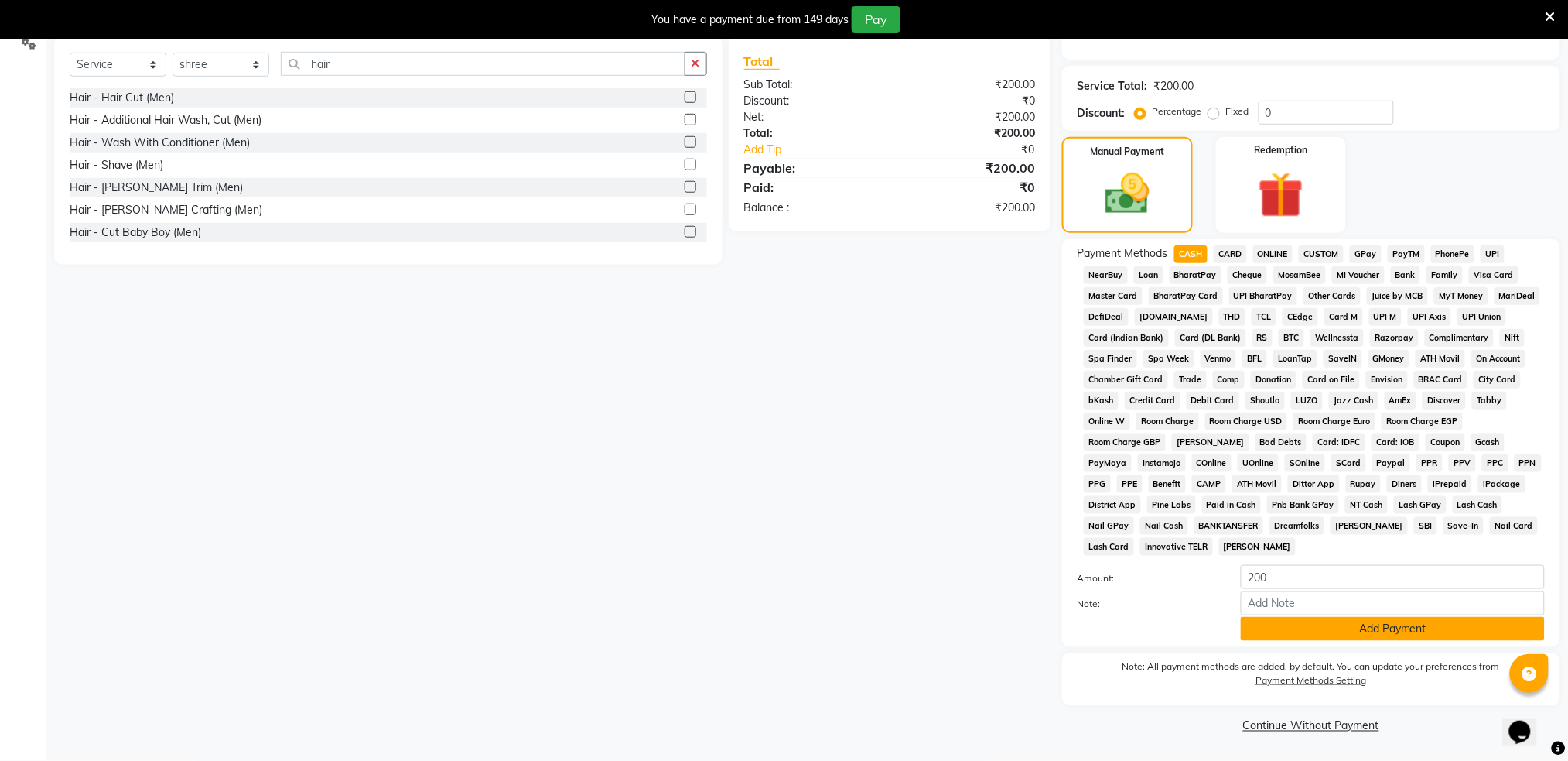
click at [1308, 627] on button "Add Payment" at bounding box center [1392, 629] width 304 height 24
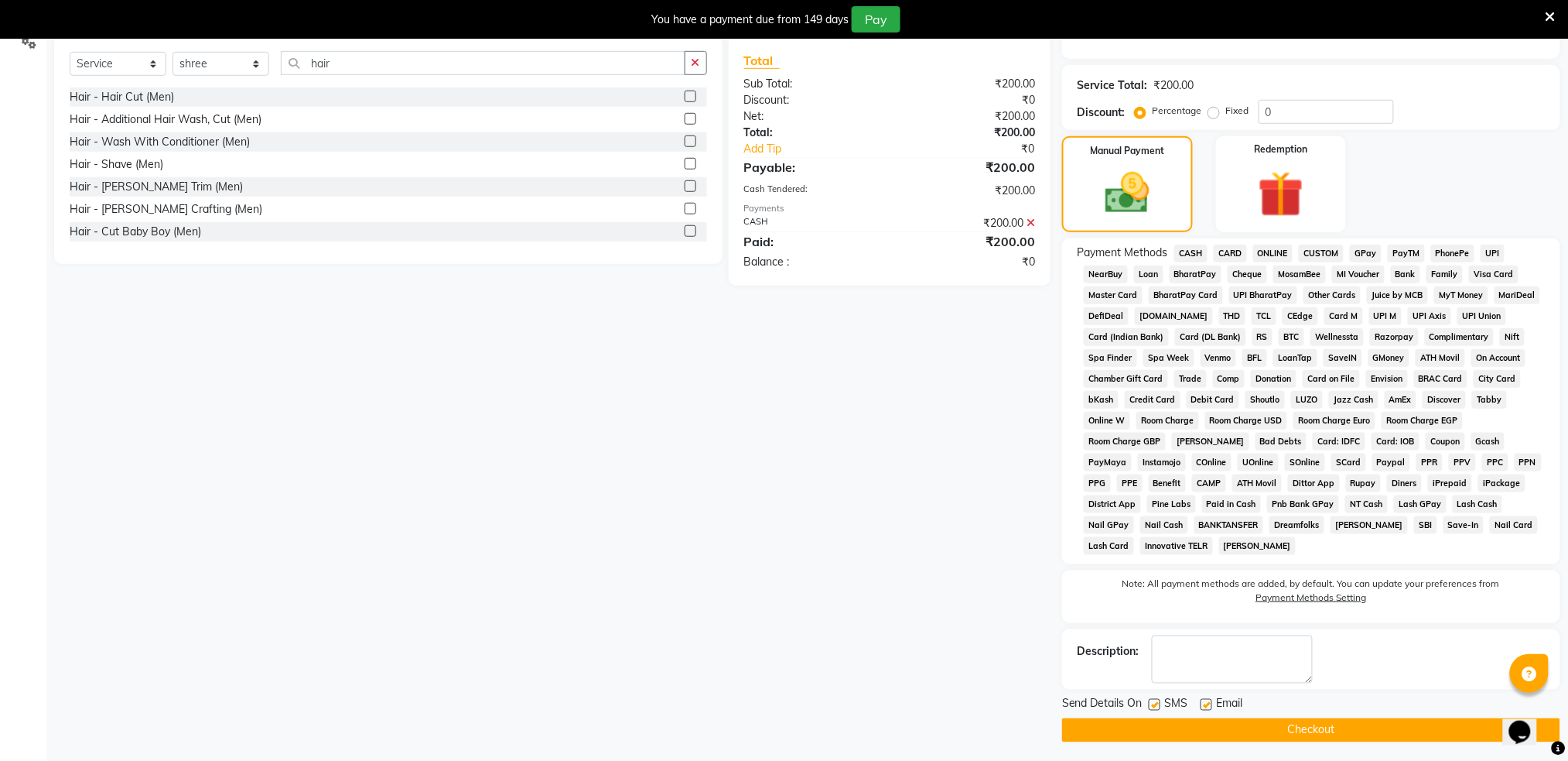
click at [1157, 706] on label at bounding box center [1155, 705] width 12 height 12
click at [1157, 706] on input "checkbox" at bounding box center [1154, 706] width 10 height 10
checkbox input "false"
click at [1192, 732] on button "Checkout" at bounding box center [1310, 730] width 498 height 24
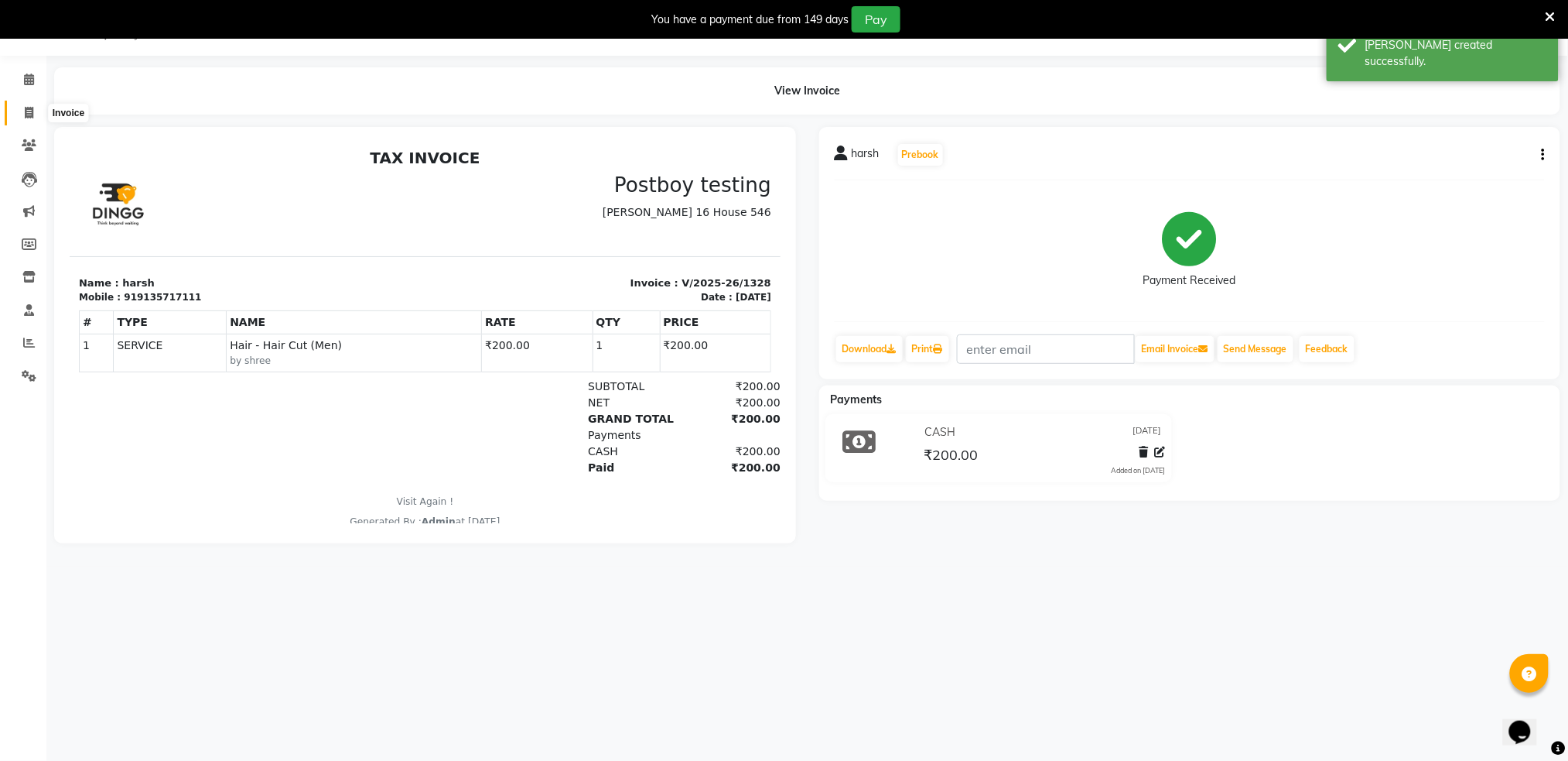
click at [21, 116] on span at bounding box center [29, 113] width 27 height 18
select select "service"
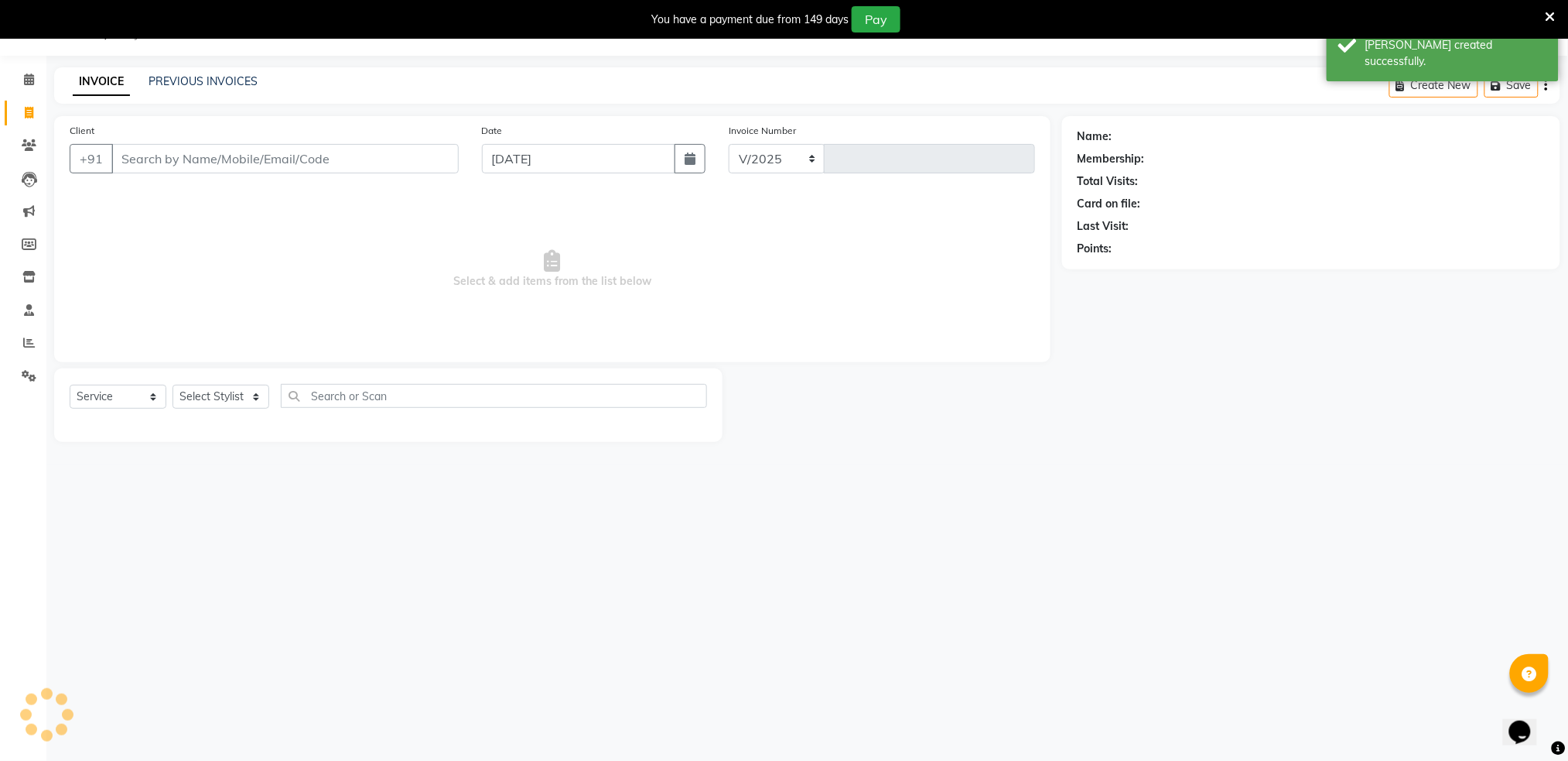
select select "672"
type input "1329"
click at [166, 149] on input "Client" at bounding box center [285, 158] width 347 height 30
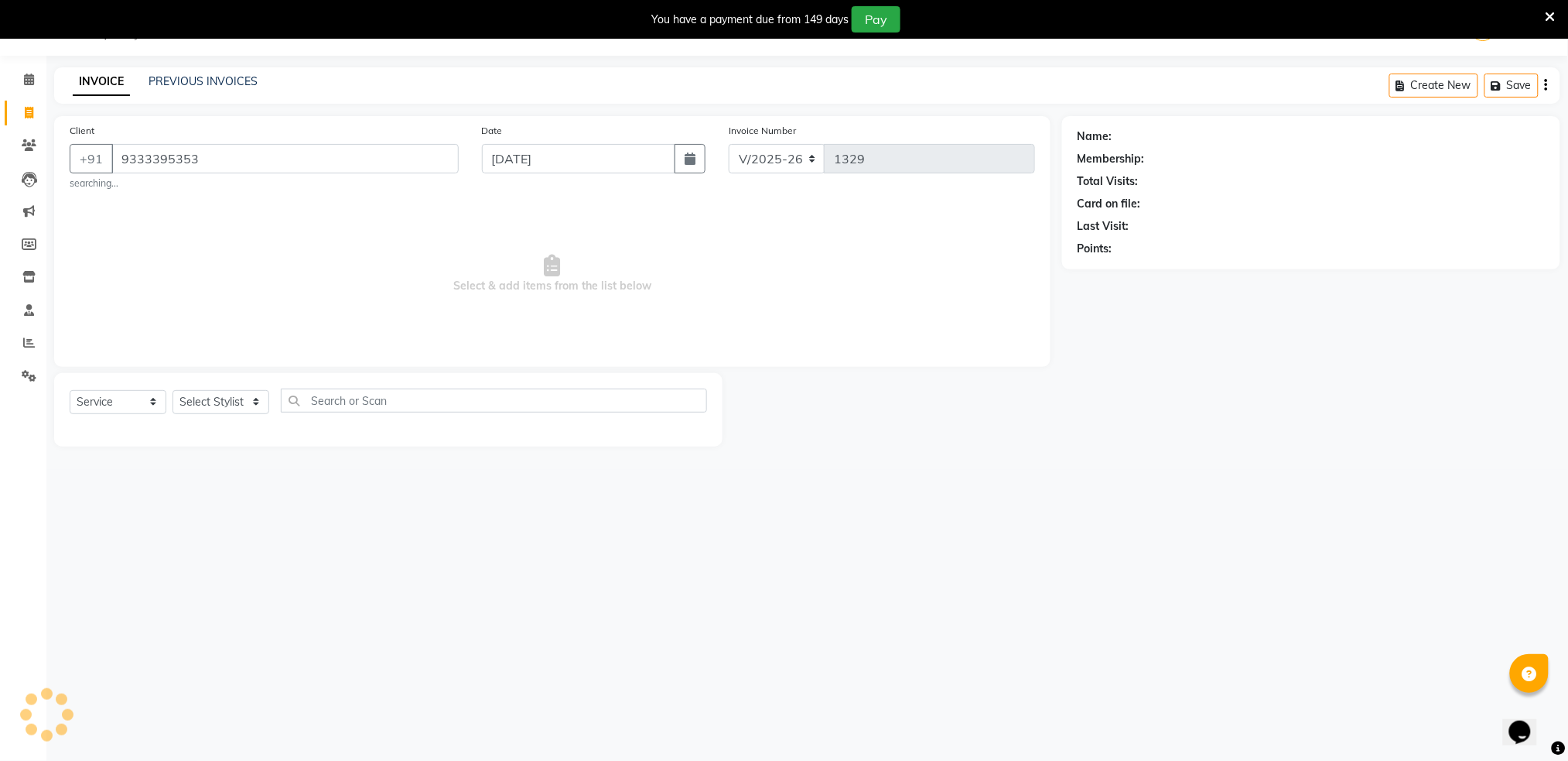
type input "9333395353"
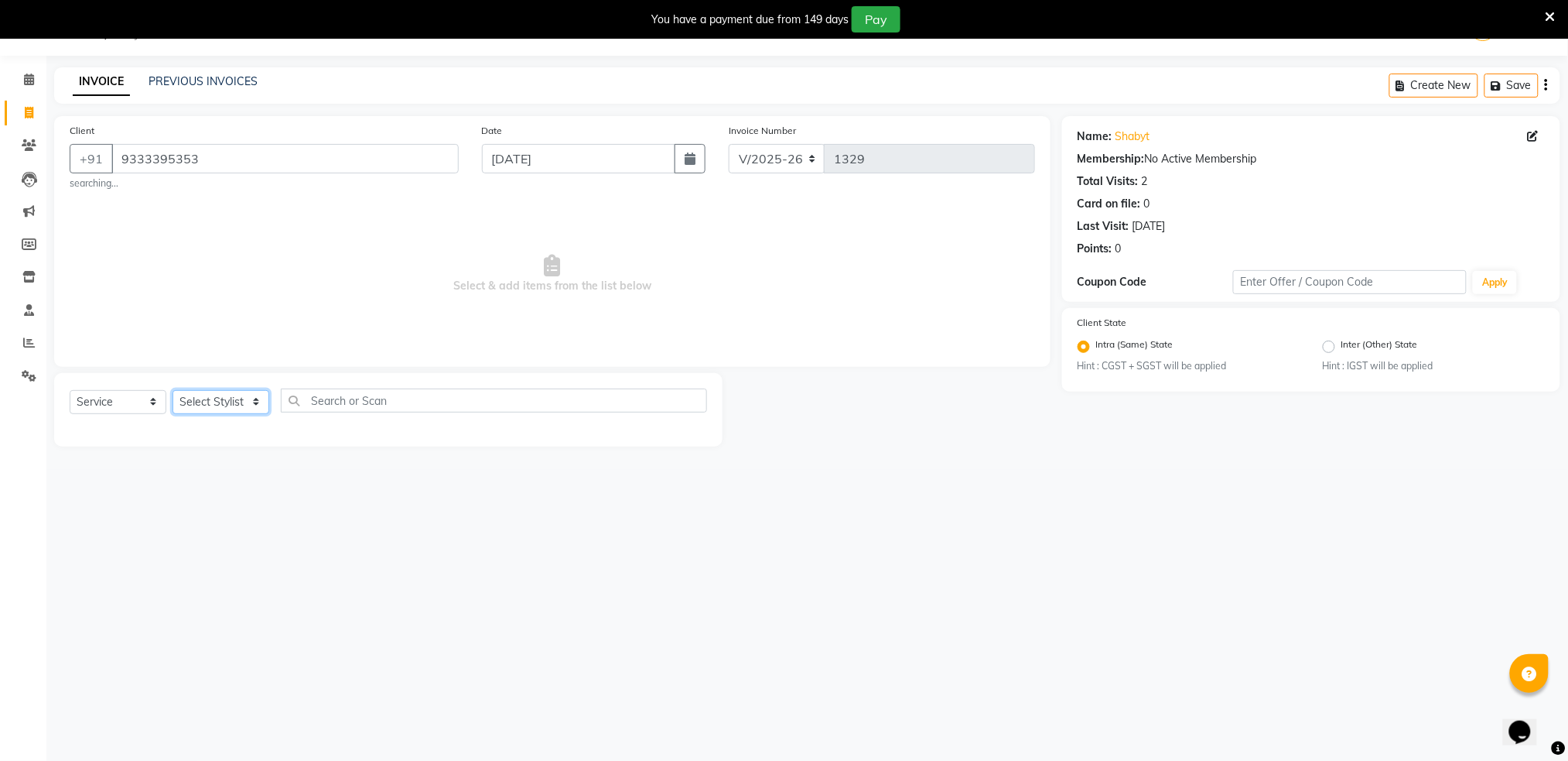
click at [217, 398] on select "Select Stylist Akshay shree [PERSON_NAME]" at bounding box center [221, 402] width 97 height 24
select select "9916"
click at [173, 390] on select "Select Stylist Akshay shree [PERSON_NAME]" at bounding box center [221, 402] width 97 height 24
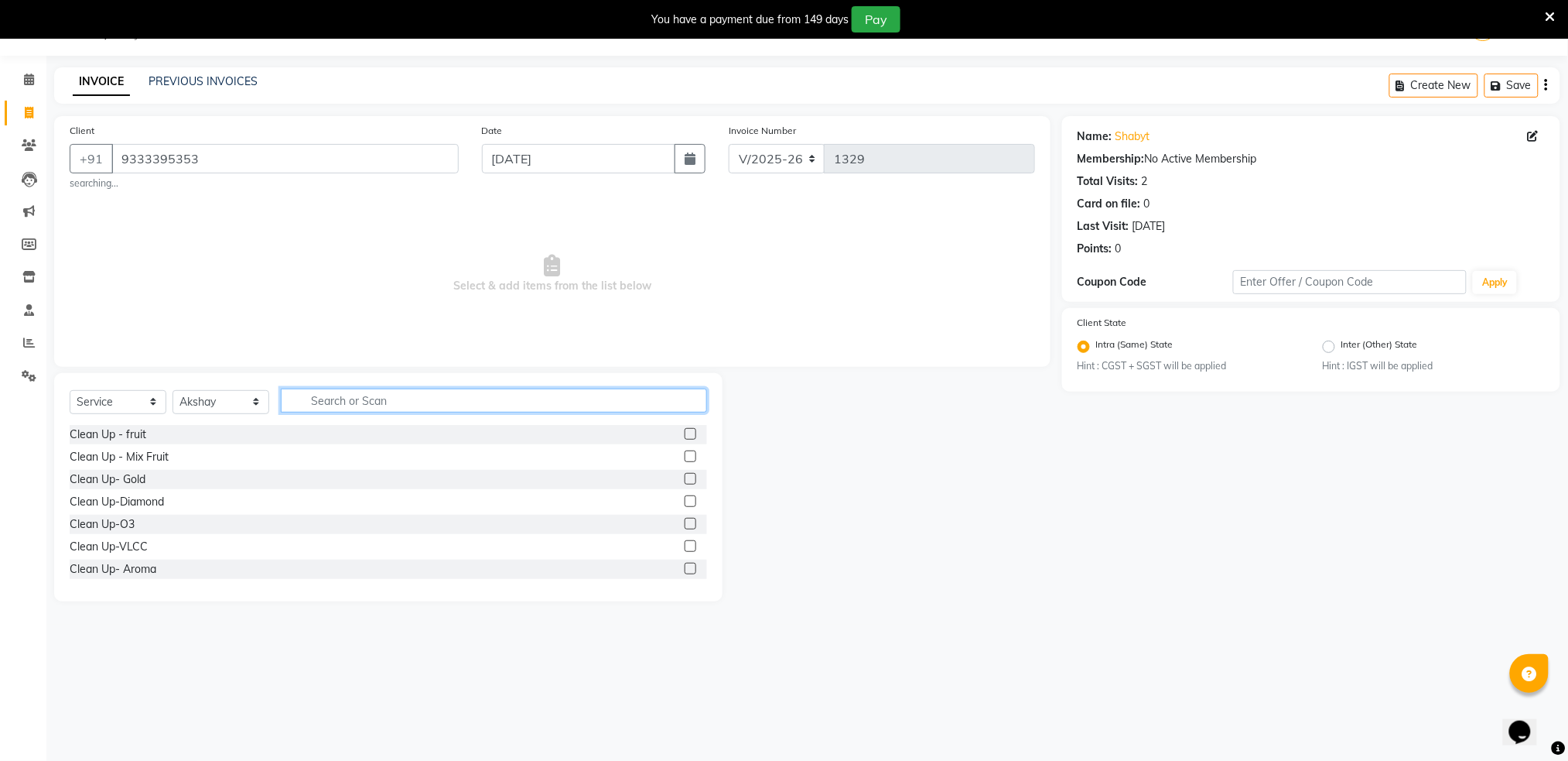
click at [363, 394] on input "text" at bounding box center [493, 400] width 426 height 24
type input "clean"
click at [685, 433] on label at bounding box center [691, 434] width 12 height 12
click at [685, 433] on input "checkbox" at bounding box center [690, 435] width 10 height 10
click at [685, 433] on label at bounding box center [691, 434] width 12 height 12
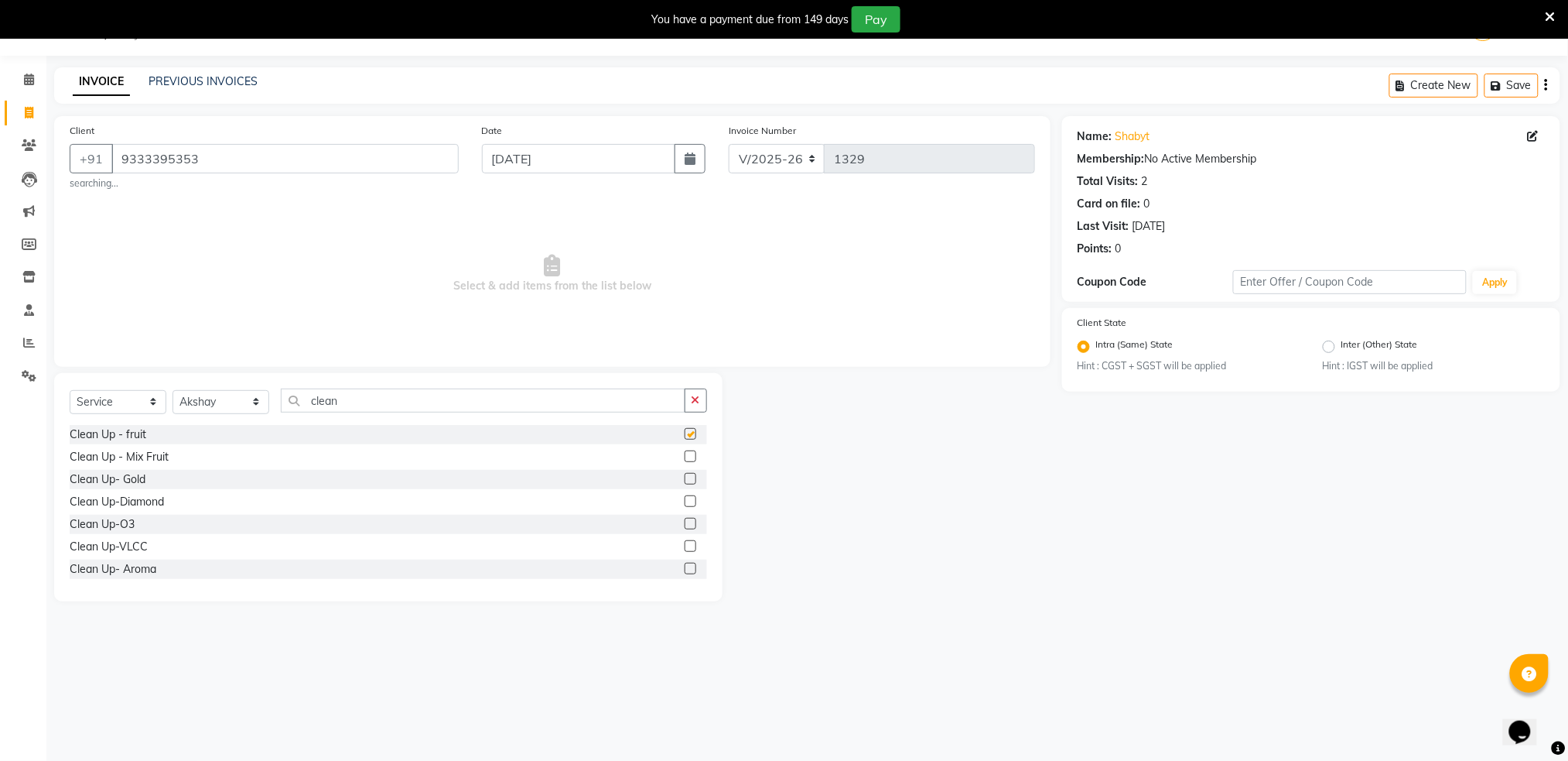
click at [685, 433] on input "checkbox" at bounding box center [690, 435] width 10 height 10
checkbox input "false"
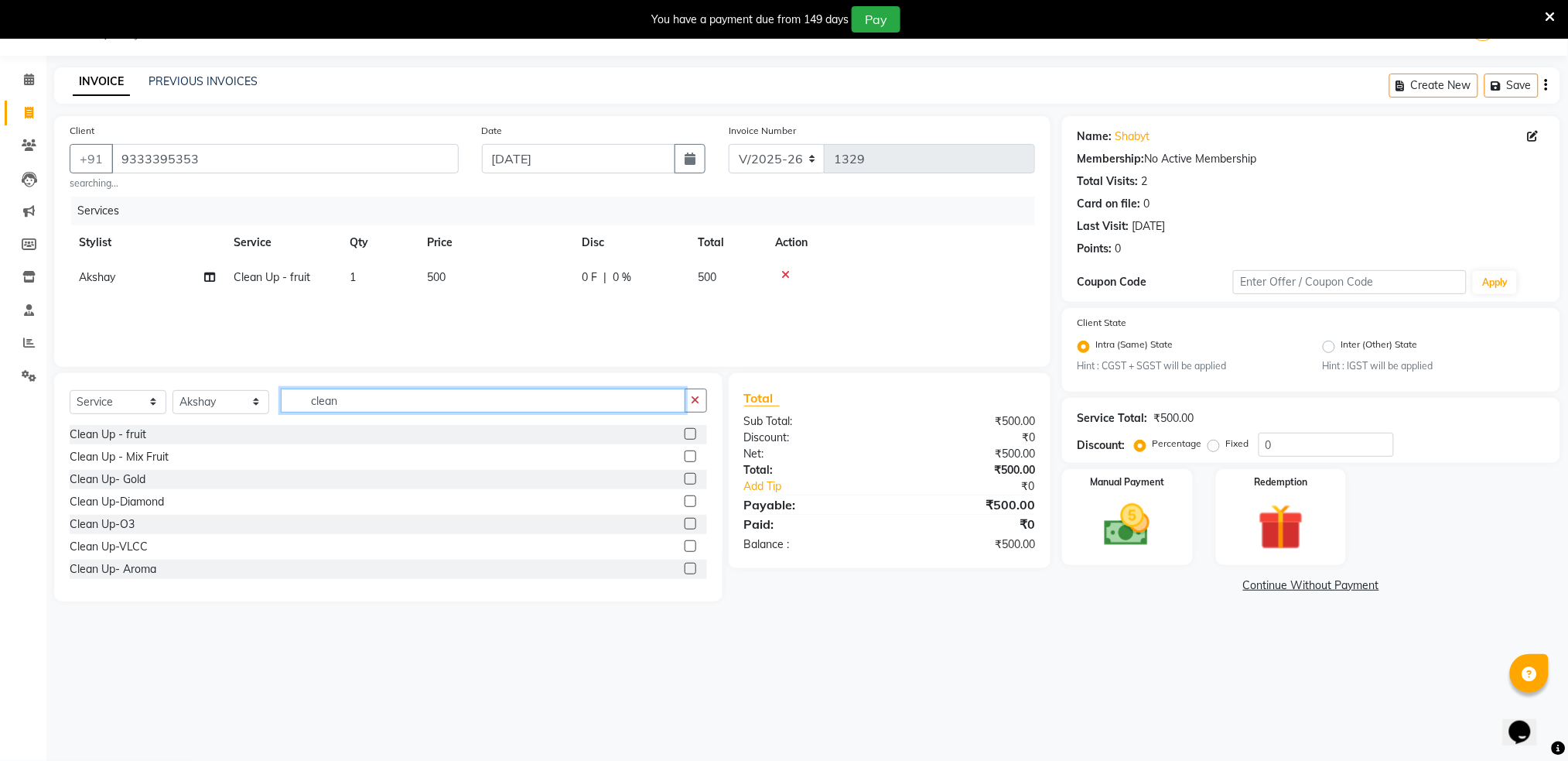
click at [515, 395] on input "clean" at bounding box center [482, 400] width 404 height 24
type input "c"
type input "shave"
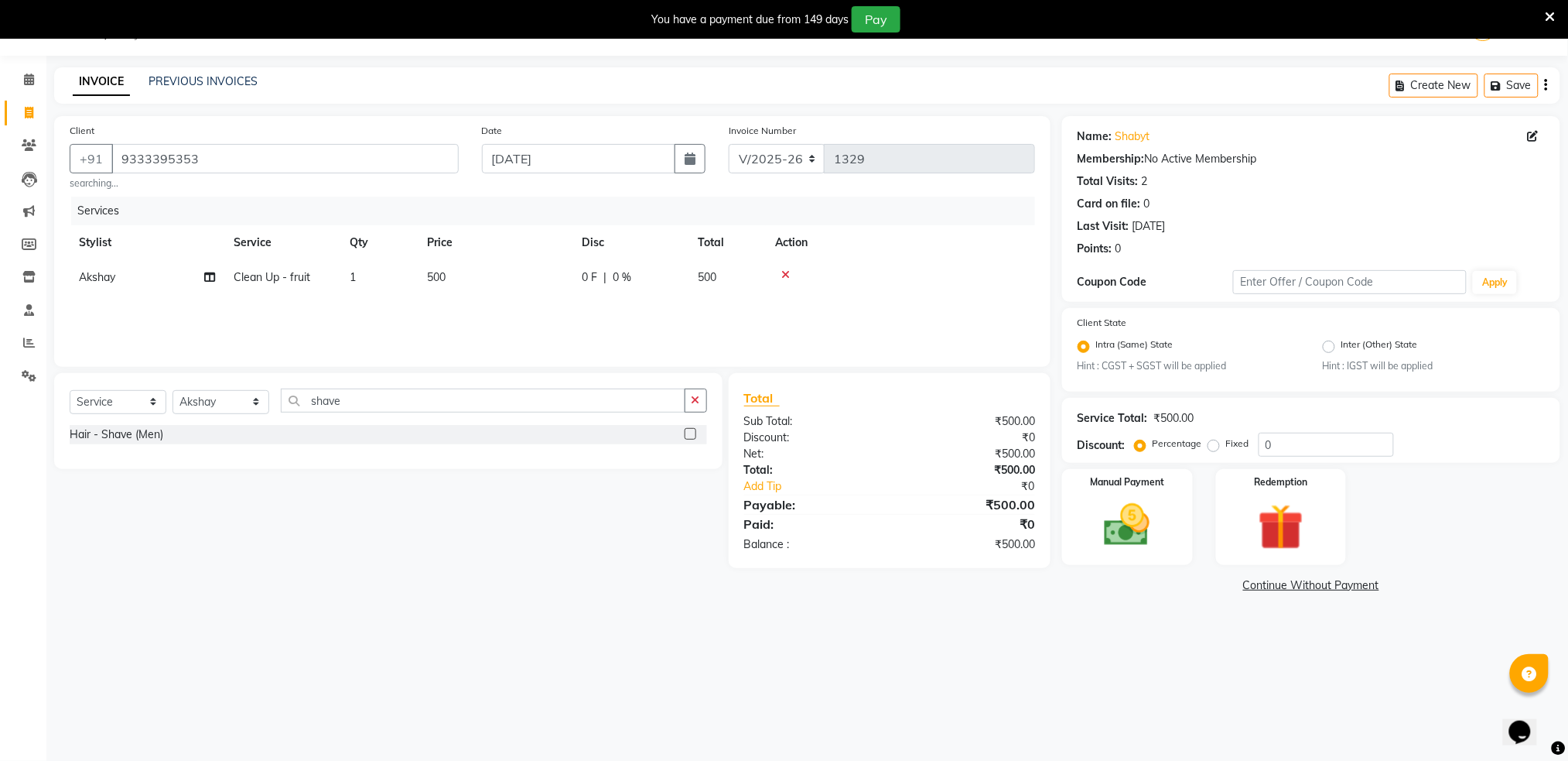
click at [690, 433] on label at bounding box center [691, 434] width 12 height 12
click at [690, 433] on input "checkbox" at bounding box center [690, 435] width 10 height 10
click at [690, 433] on div at bounding box center [696, 434] width 22 height 20
checkbox input "false"
click at [1121, 529] on img at bounding box center [1126, 525] width 77 height 55
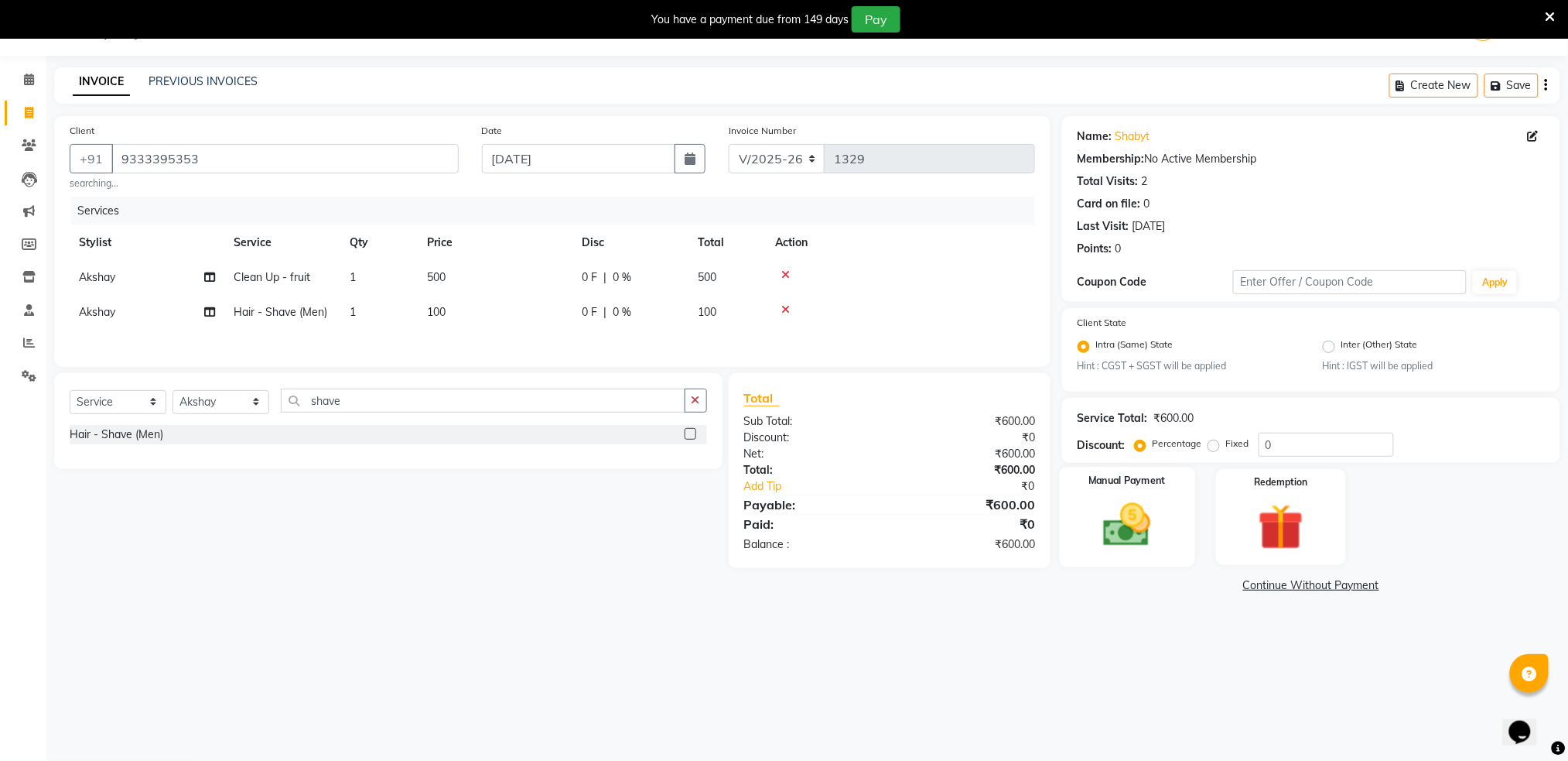
click at [1121, 529] on img at bounding box center [1126, 525] width 77 height 55
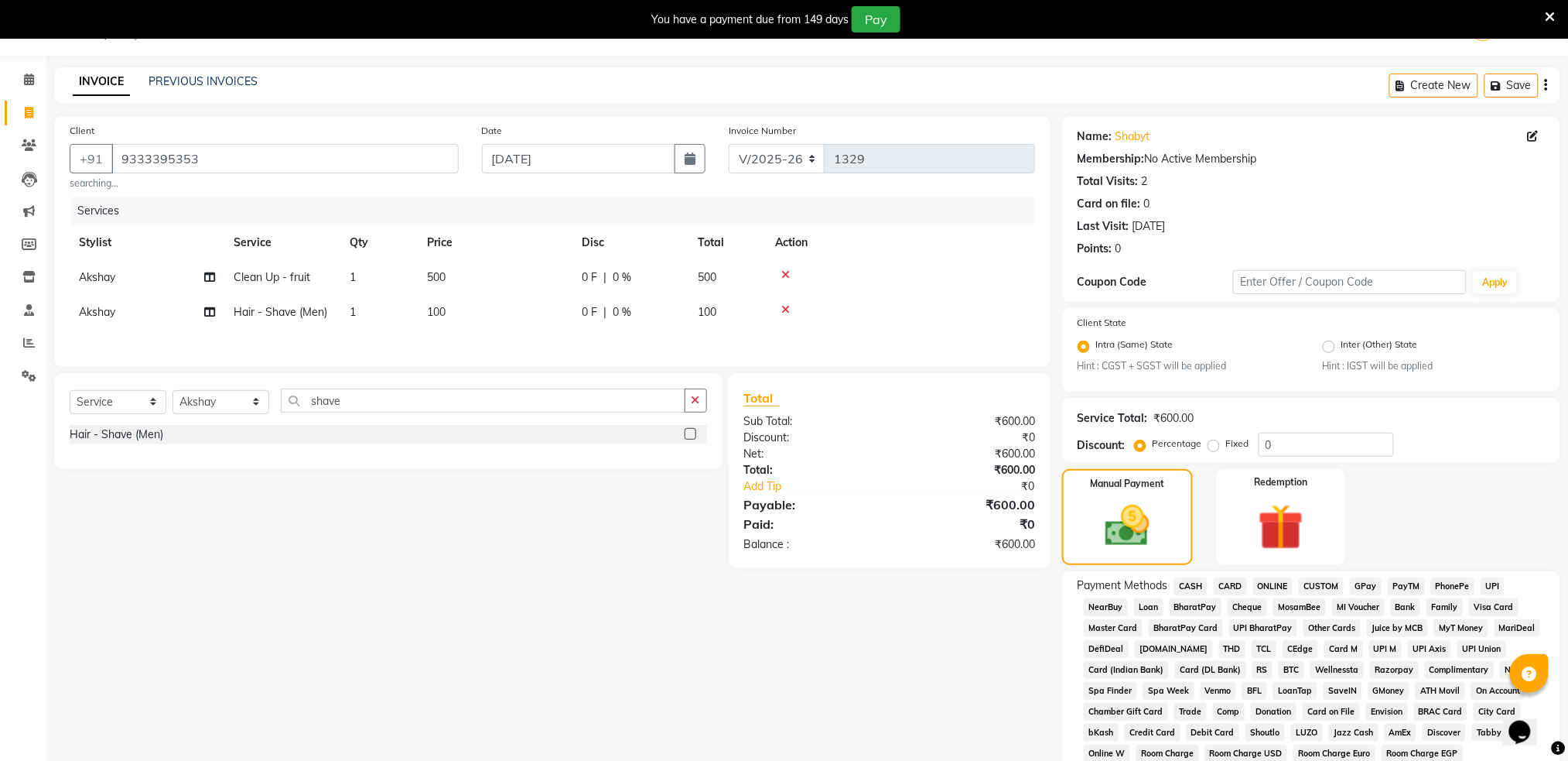
click at [1278, 585] on span "ONLINE" at bounding box center [1273, 586] width 40 height 18
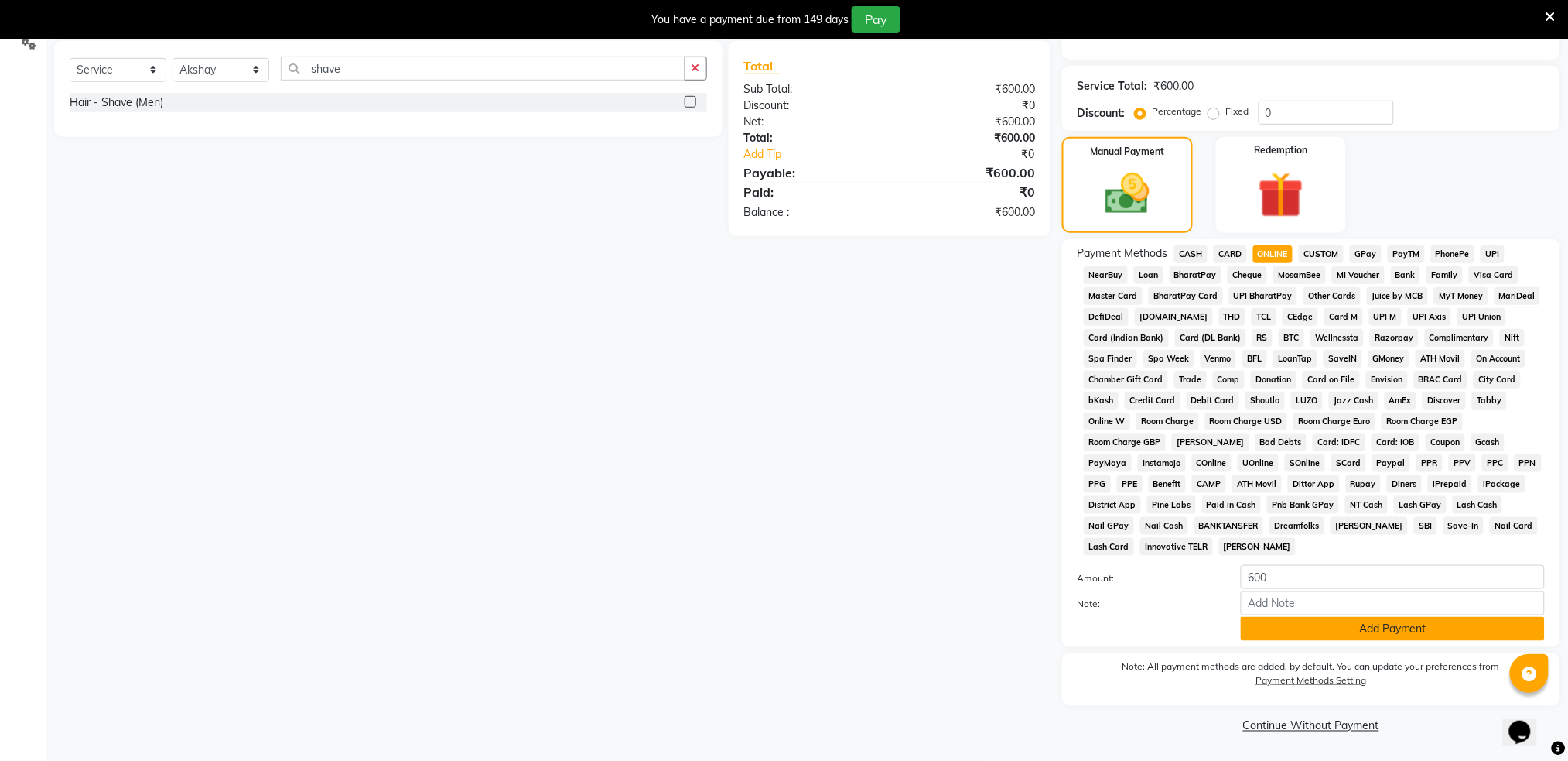
click at [1366, 620] on button "Add Payment" at bounding box center [1392, 629] width 304 height 24
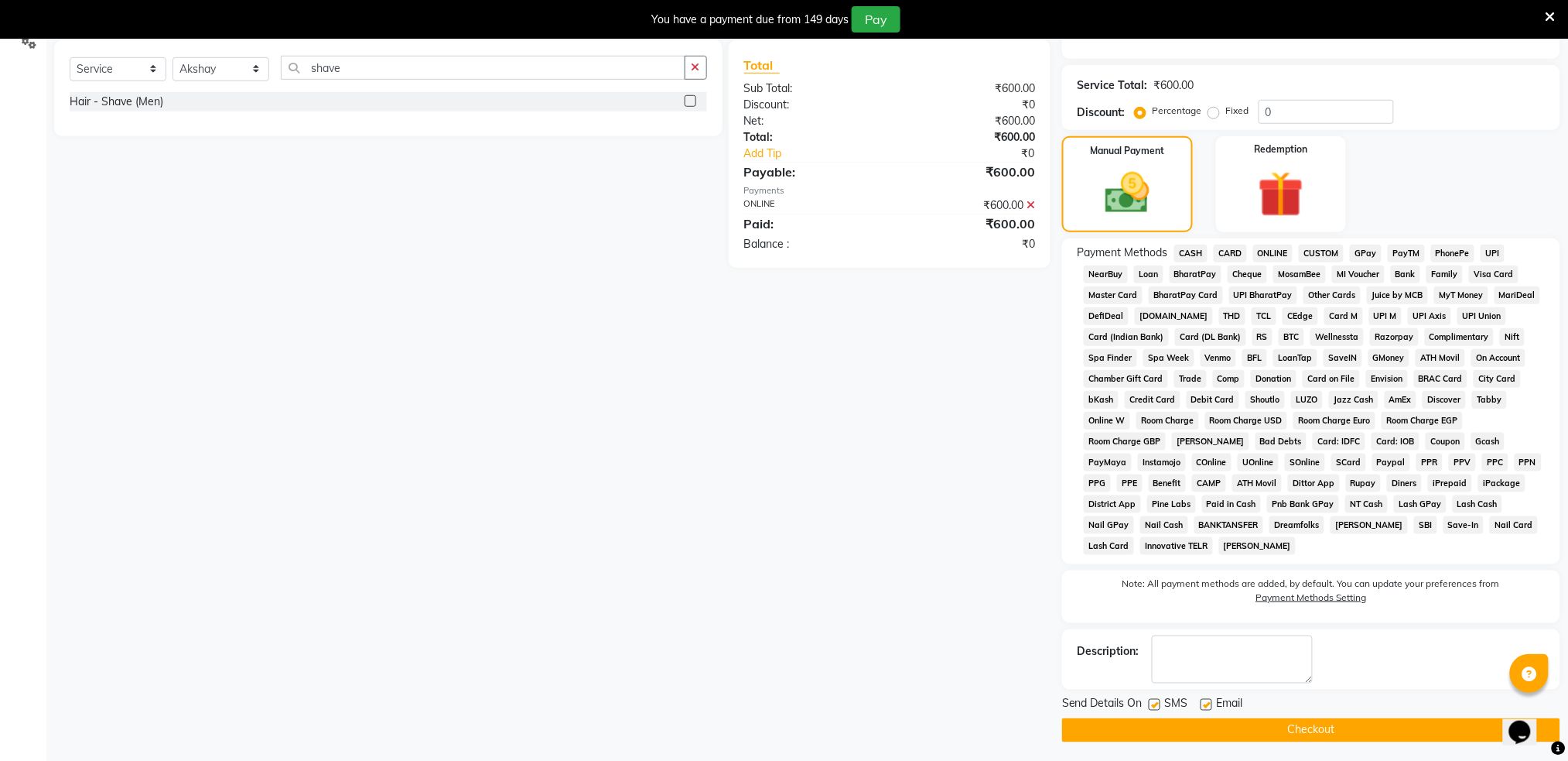
click at [1160, 704] on label at bounding box center [1155, 705] width 12 height 12
click at [1159, 704] on input "checkbox" at bounding box center [1154, 706] width 10 height 10
checkbox input "false"
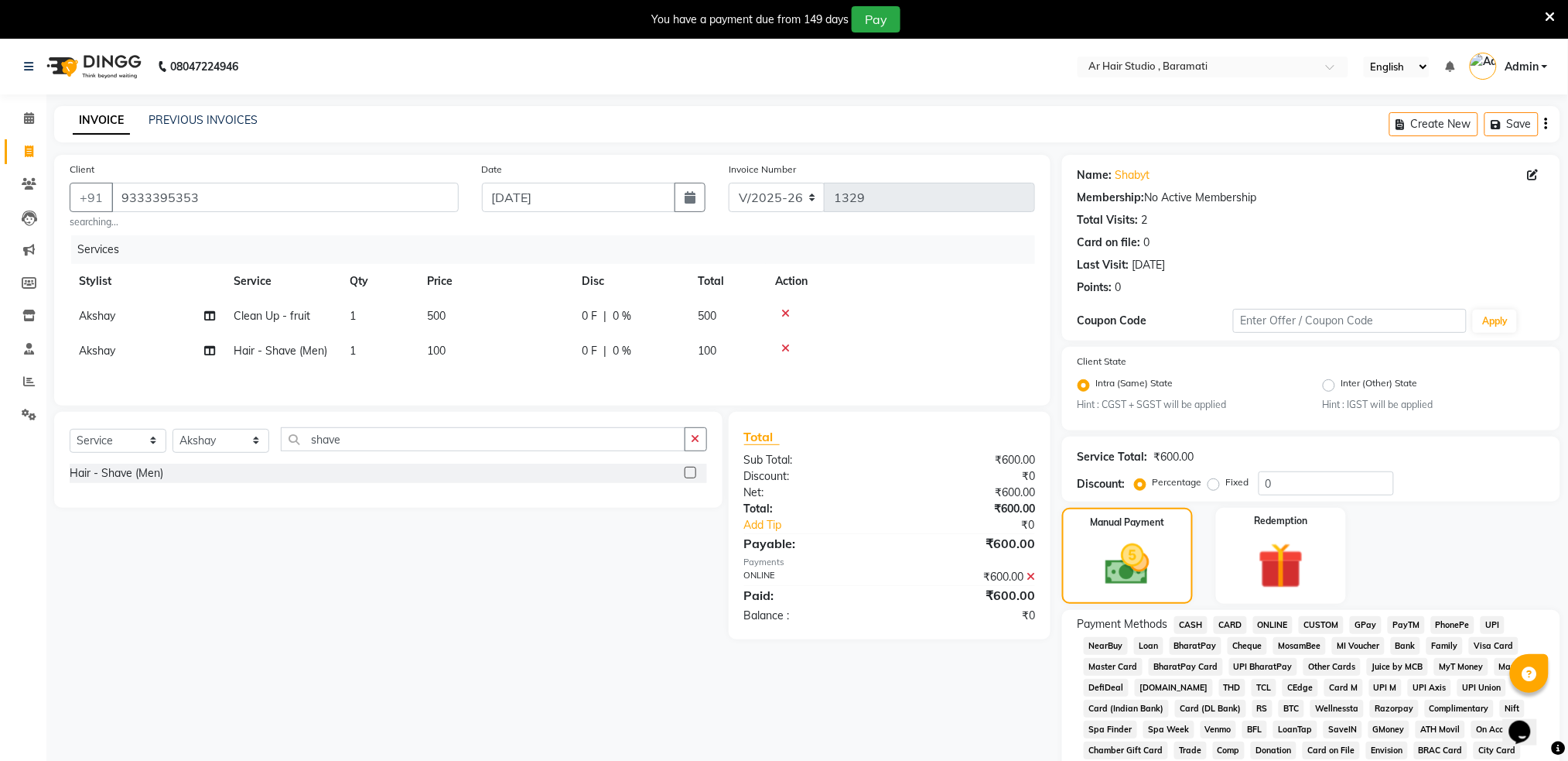
click at [89, 312] on span "Akshay" at bounding box center [97, 316] width 37 height 14
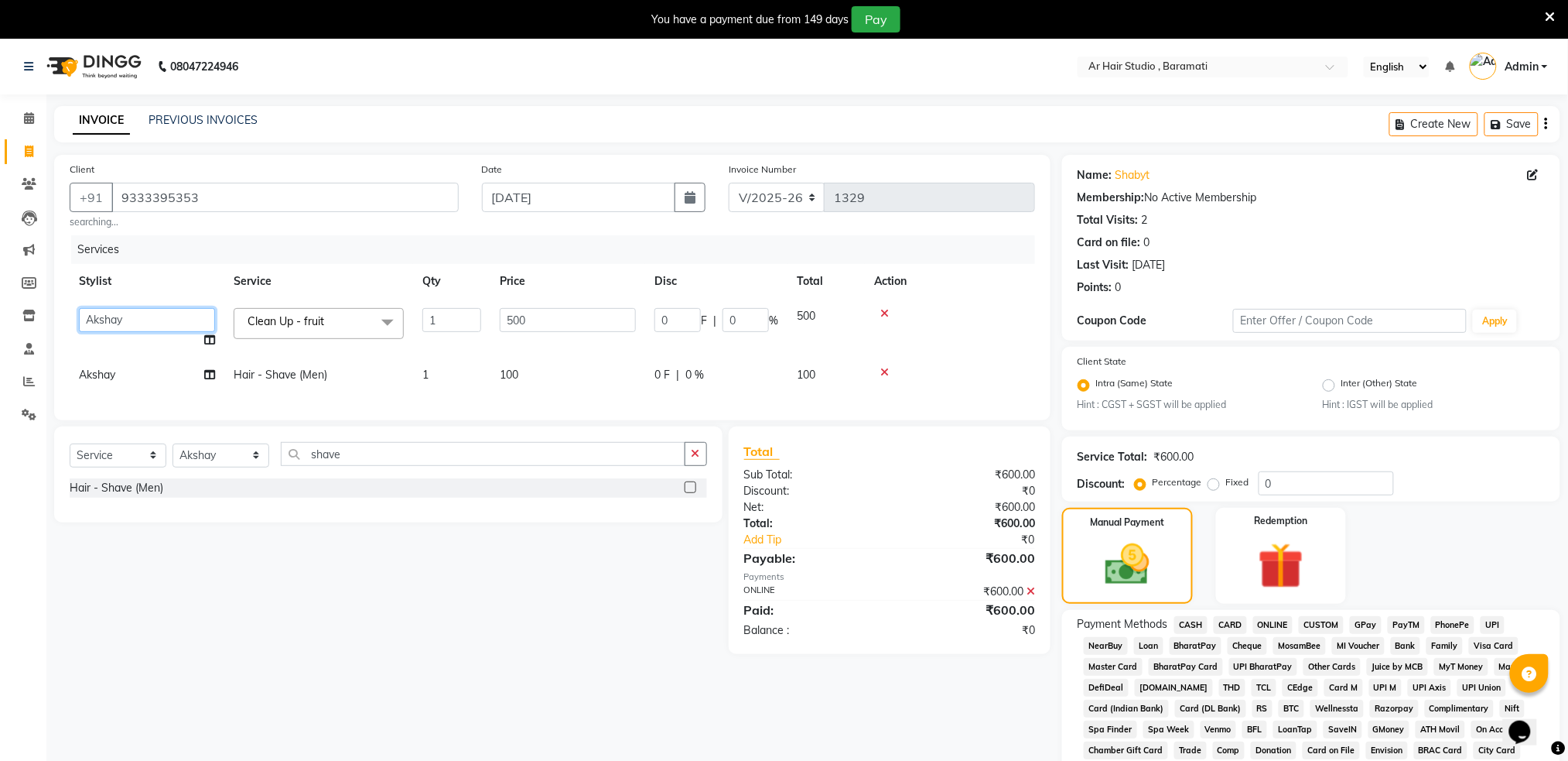
click at [89, 312] on select "[PERSON_NAME]" at bounding box center [147, 320] width 136 height 24
select select "79676"
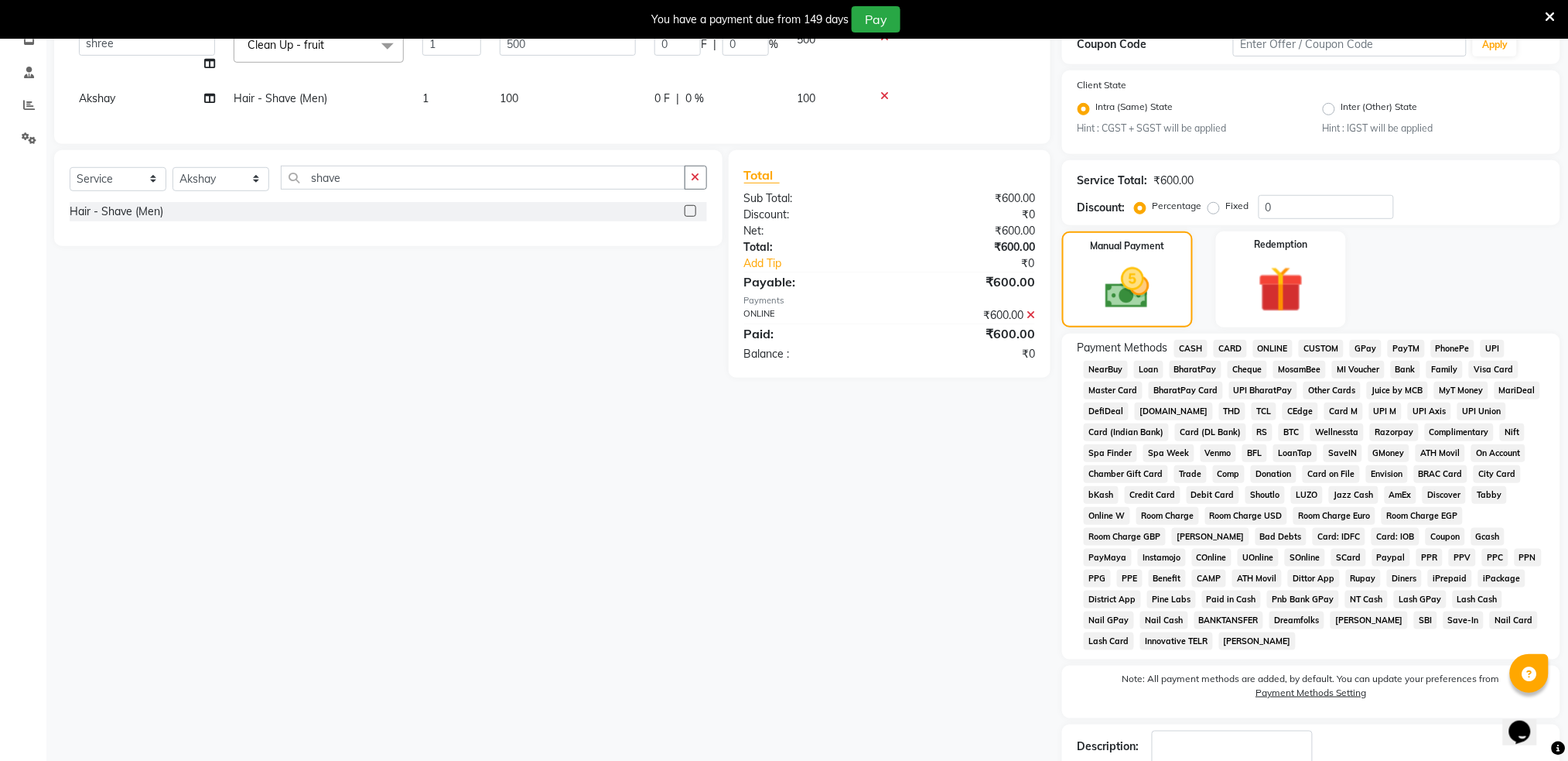
scroll to position [376, 0]
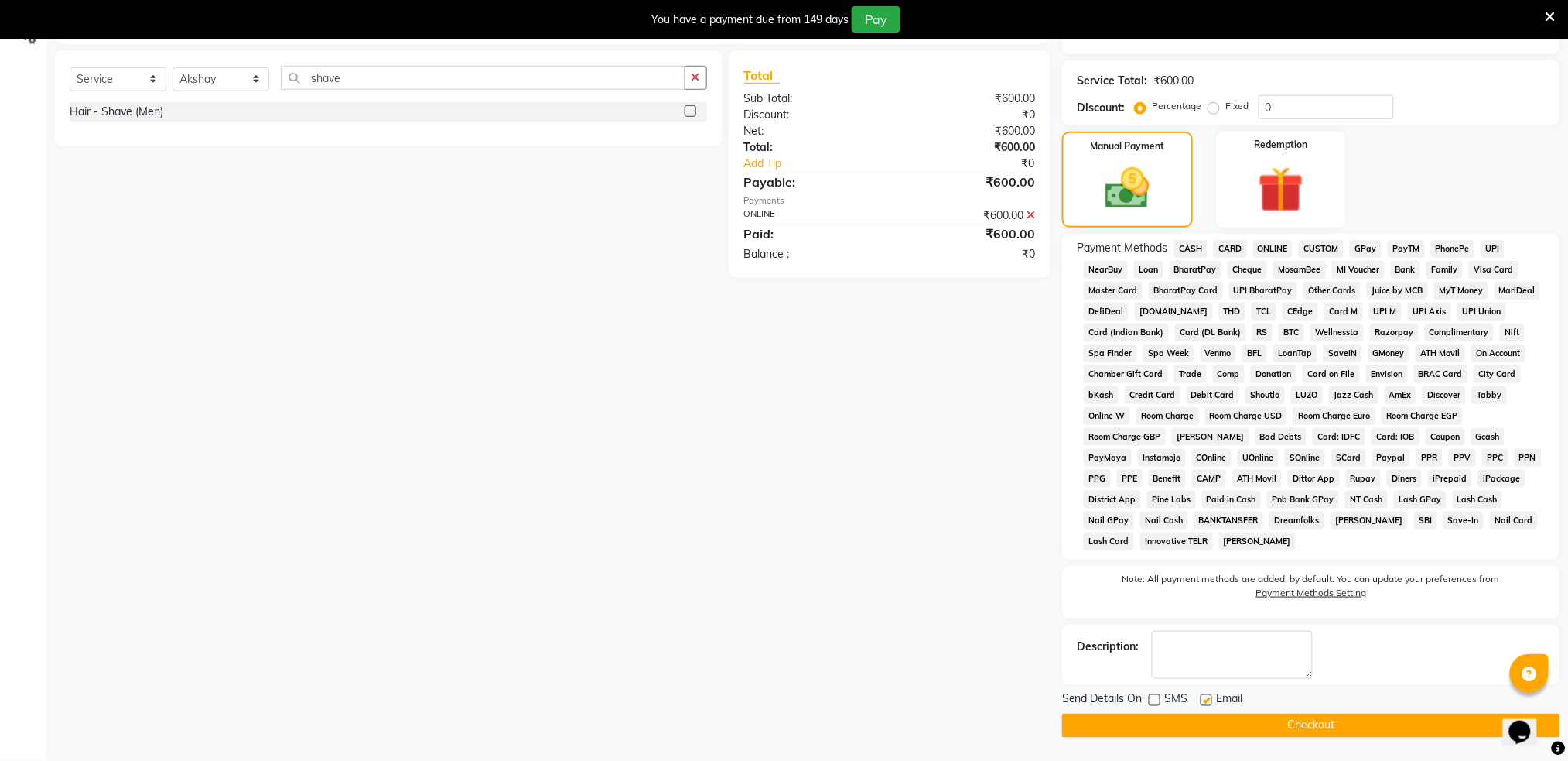
click at [1326, 717] on button "Checkout" at bounding box center [1310, 725] width 498 height 24
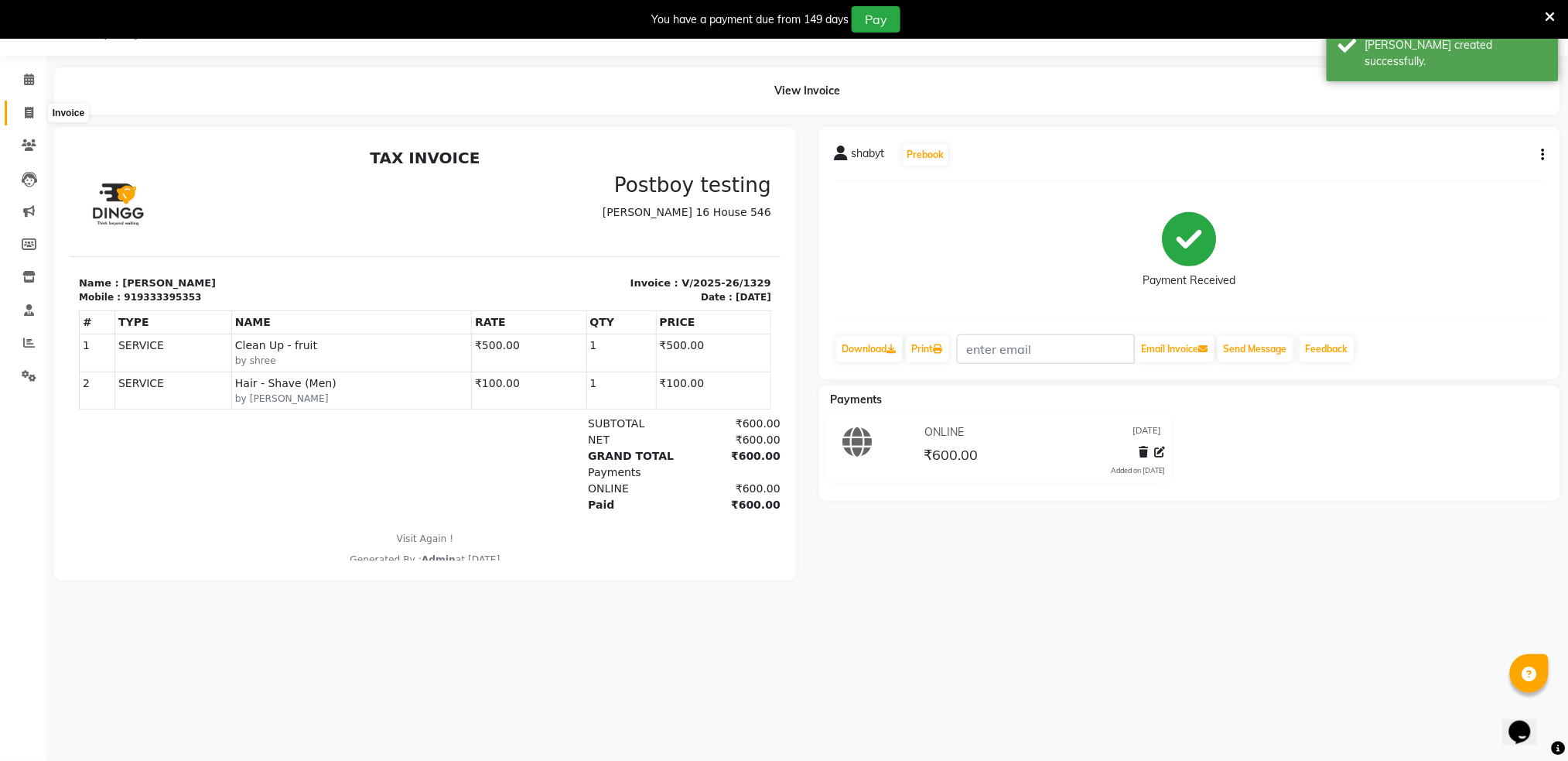
click at [20, 110] on span at bounding box center [29, 113] width 27 height 18
select select "672"
select select "service"
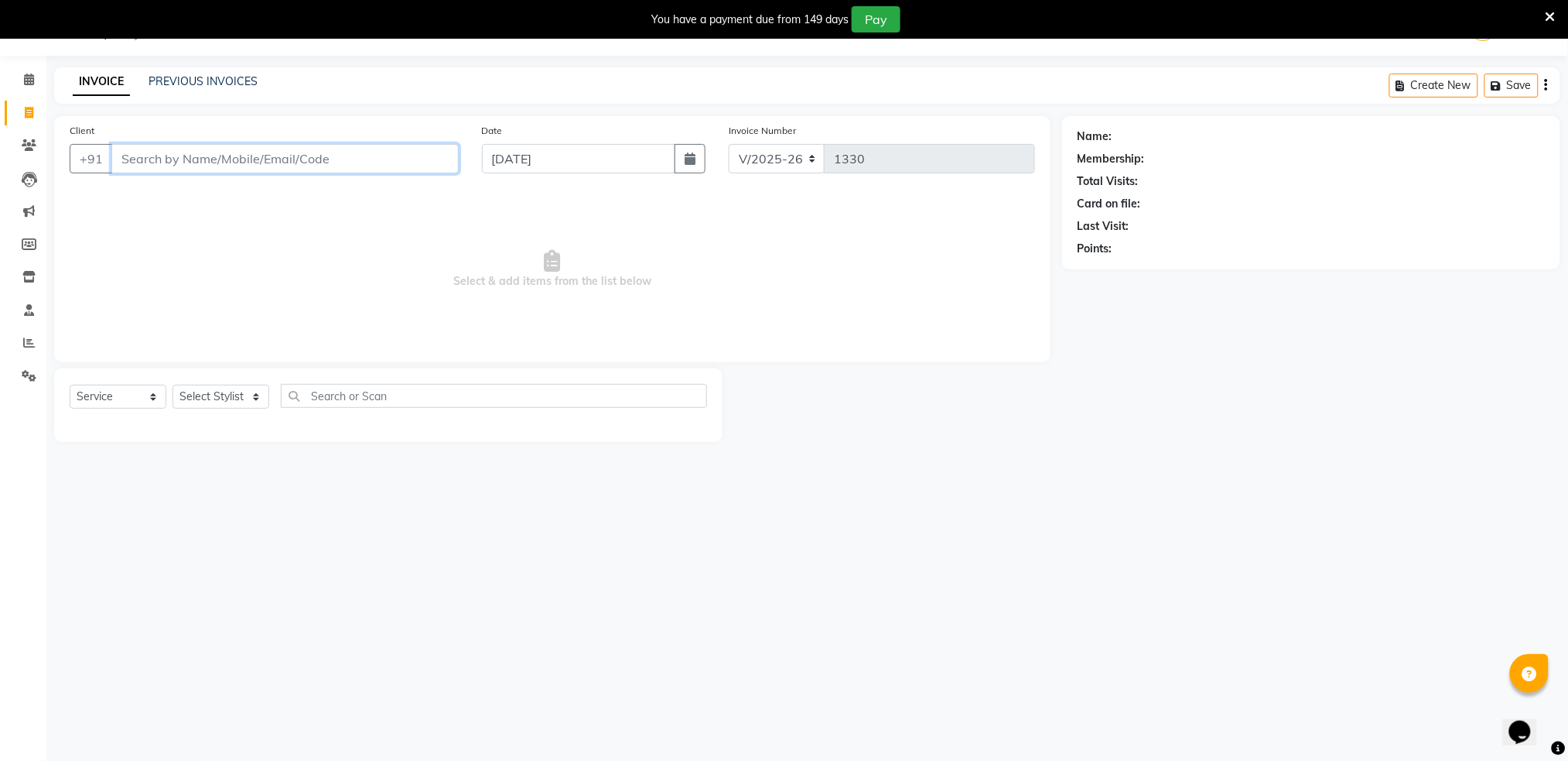
click at [149, 163] on input "Client" at bounding box center [285, 158] width 347 height 30
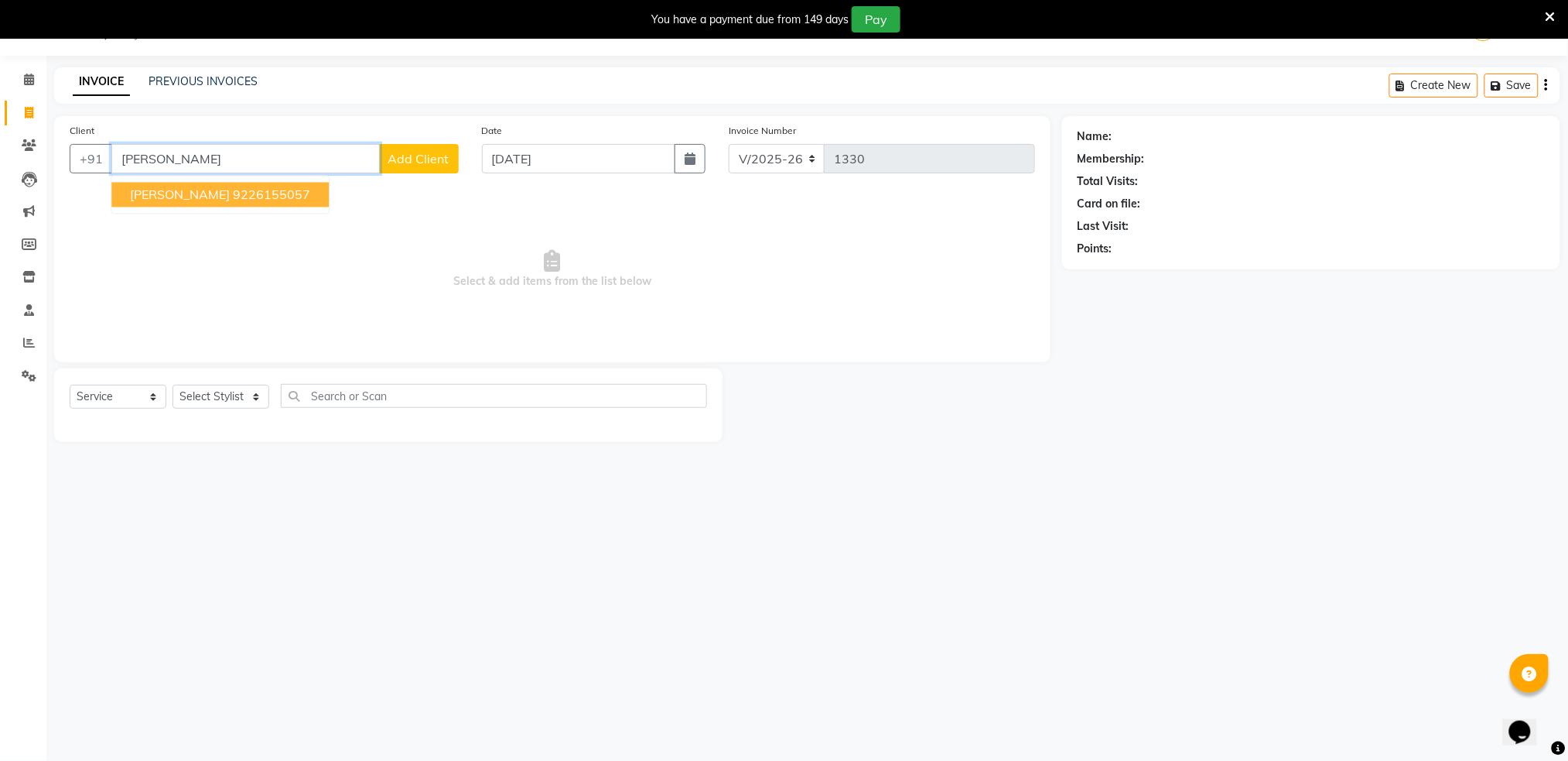
click at [166, 189] on span "[PERSON_NAME]" at bounding box center [180, 195] width 100 height 15
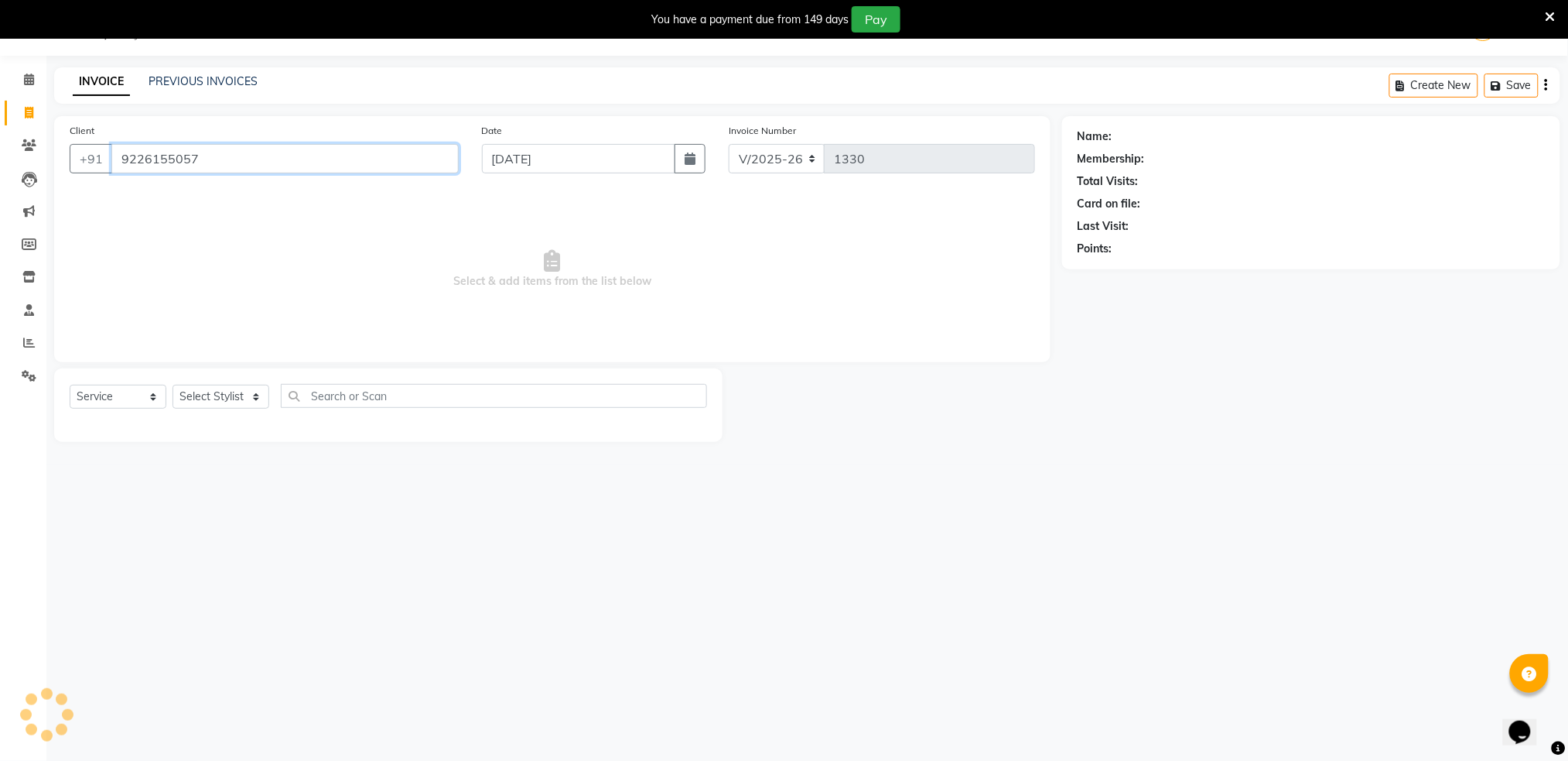
type input "9226155057"
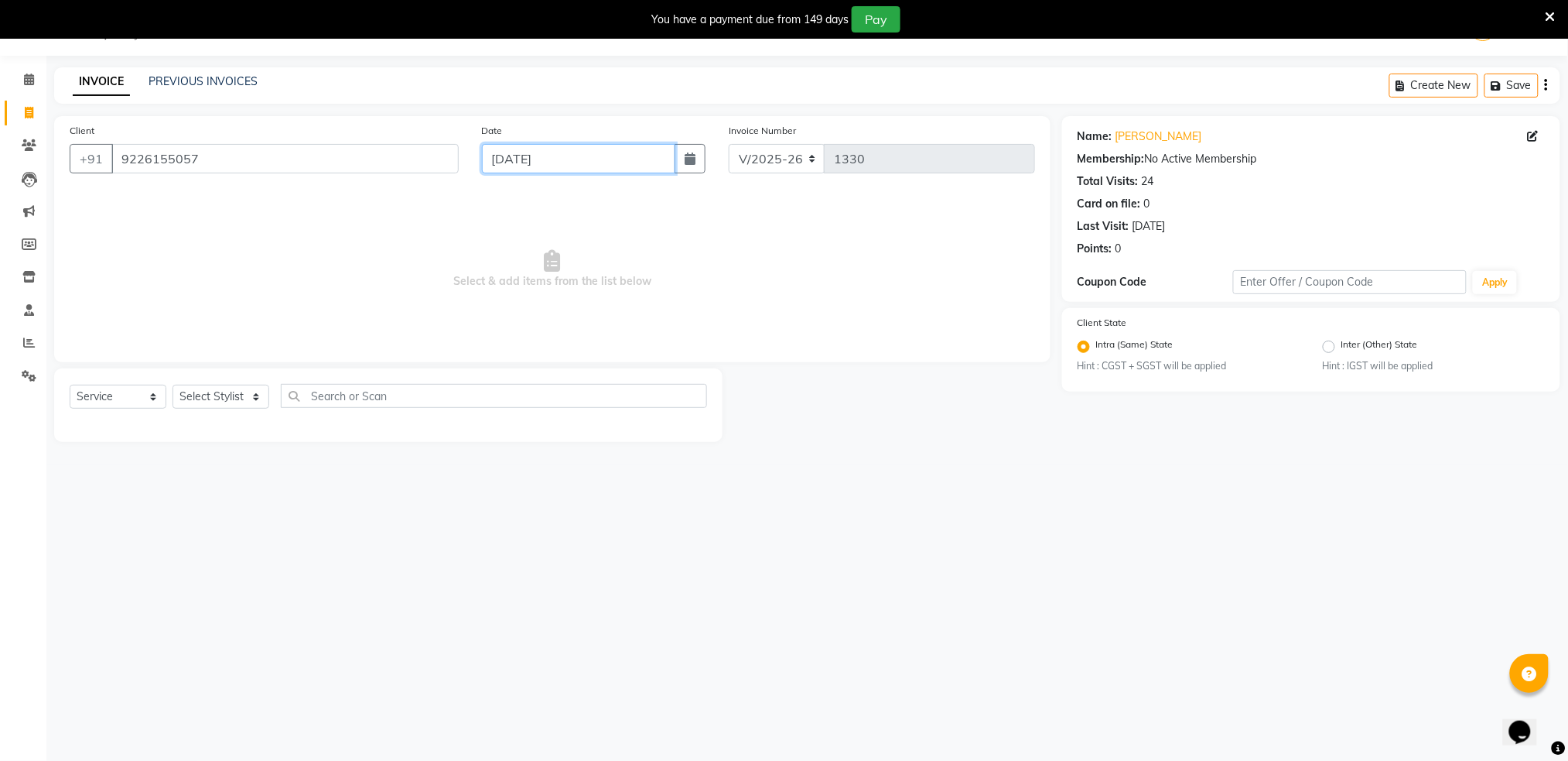
click at [575, 155] on input "[DATE]" at bounding box center [579, 158] width 194 height 30
select select "9"
select select "2025"
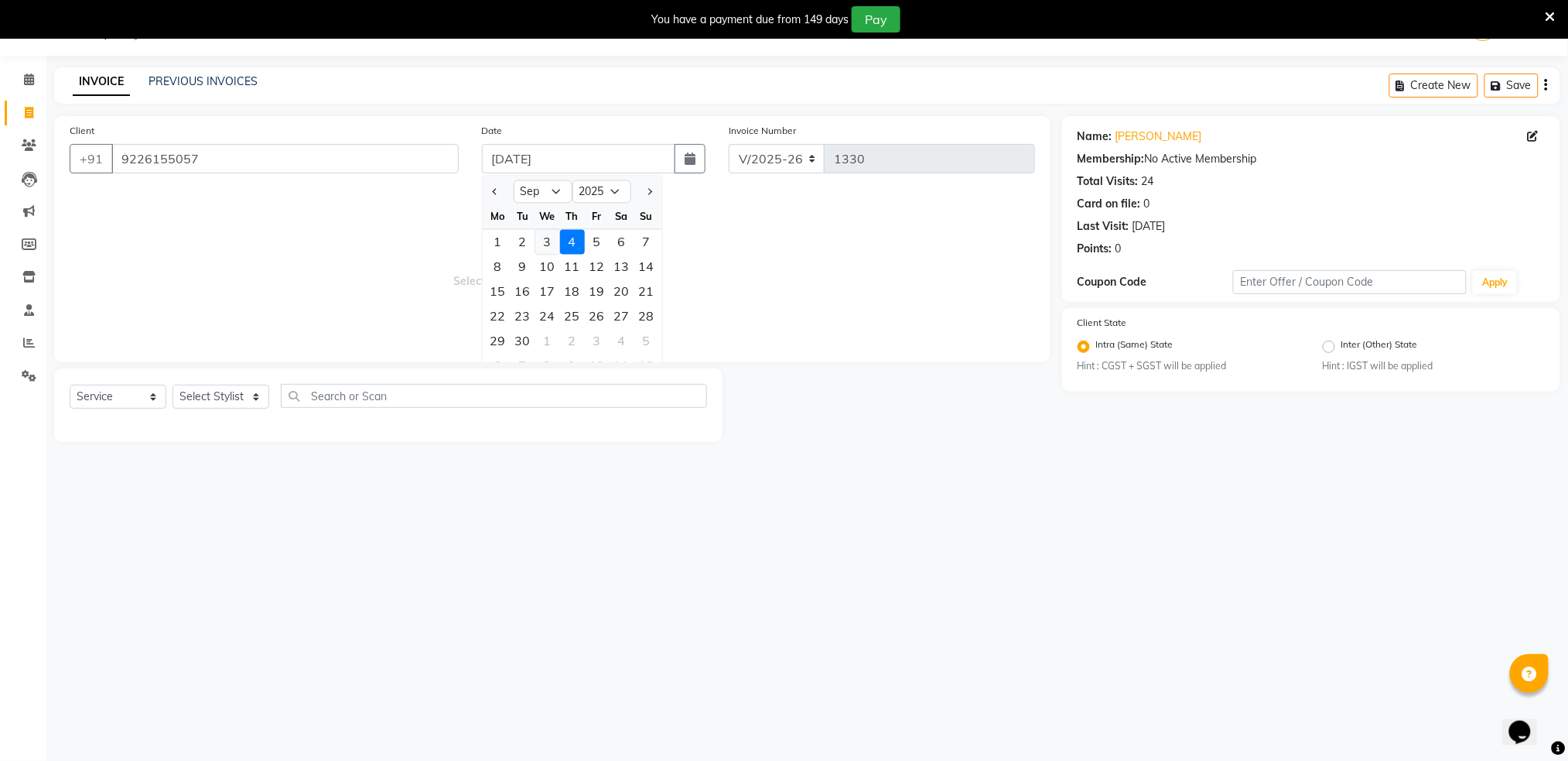
click at [555, 240] on div "3" at bounding box center [547, 242] width 25 height 25
type input "[DATE]"
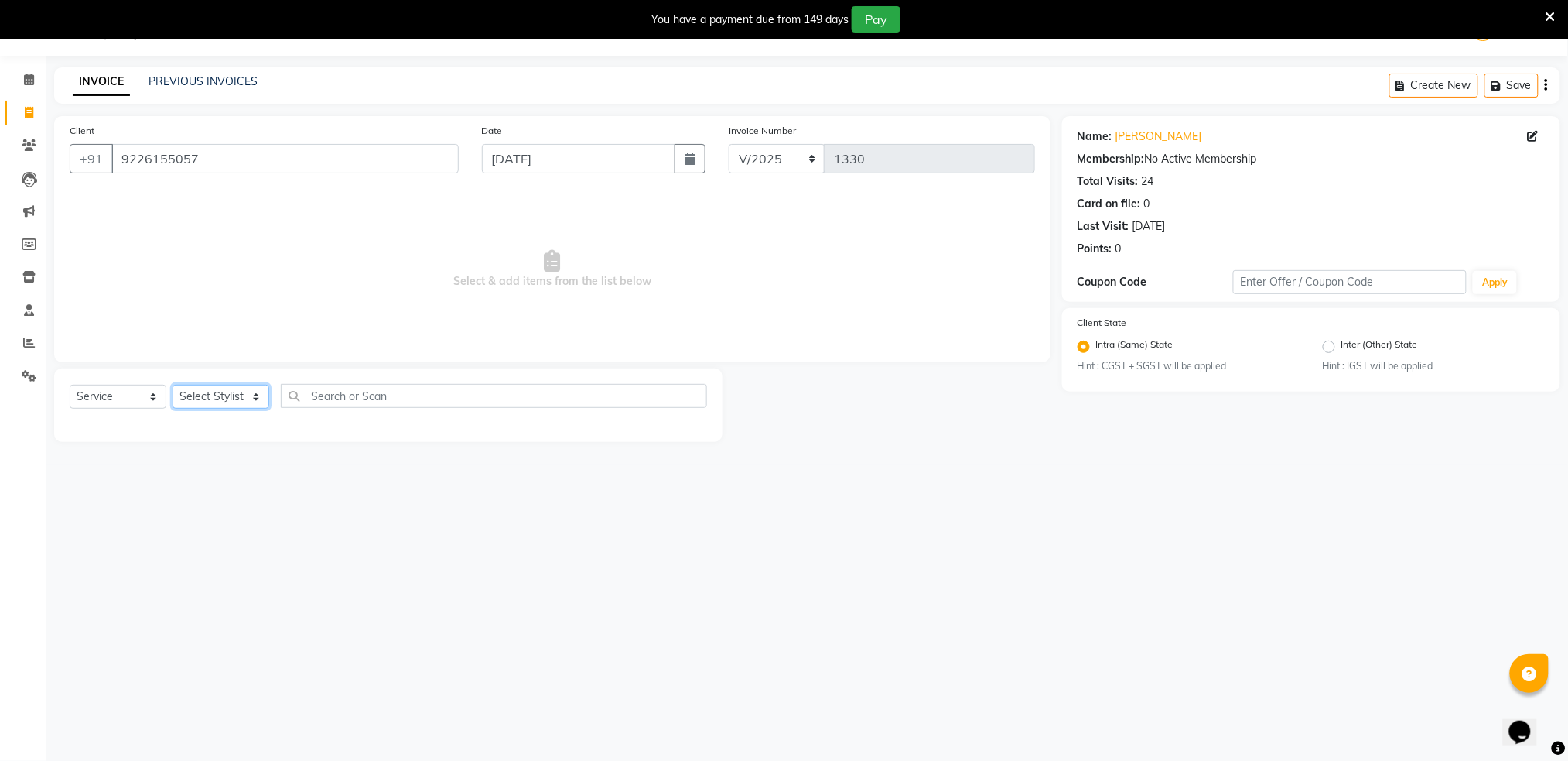
click at [213, 396] on select "Select Stylist Akshay shree [PERSON_NAME]" at bounding box center [221, 397] width 97 height 24
select select "79676"
click at [173, 385] on select "Select Stylist Akshay shree [PERSON_NAME]" at bounding box center [221, 397] width 97 height 24
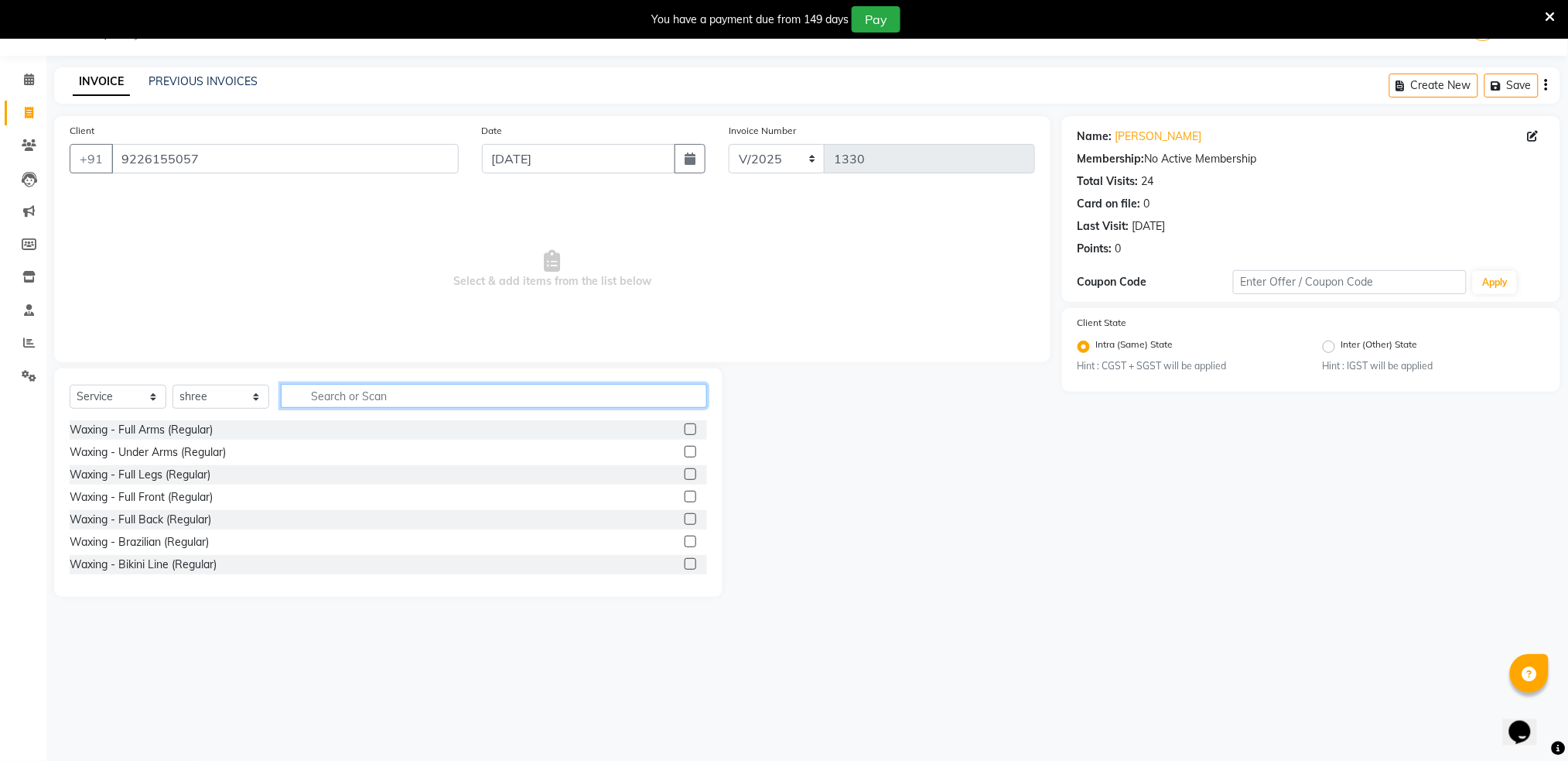
click at [368, 403] on input "text" at bounding box center [493, 396] width 426 height 24
type input "facia"
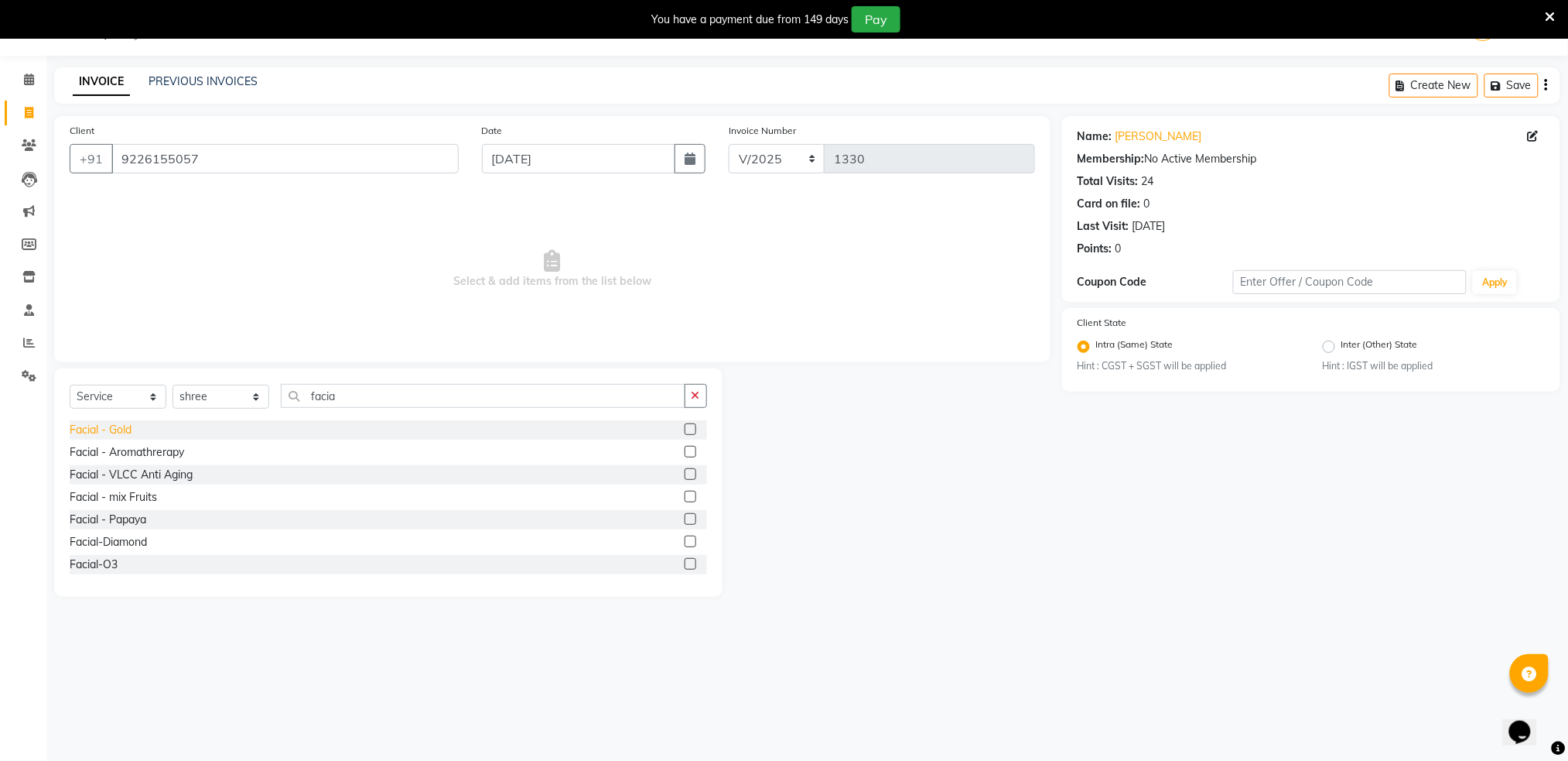
click at [104, 434] on div "Facial - Gold" at bounding box center [100, 429] width 62 height 16
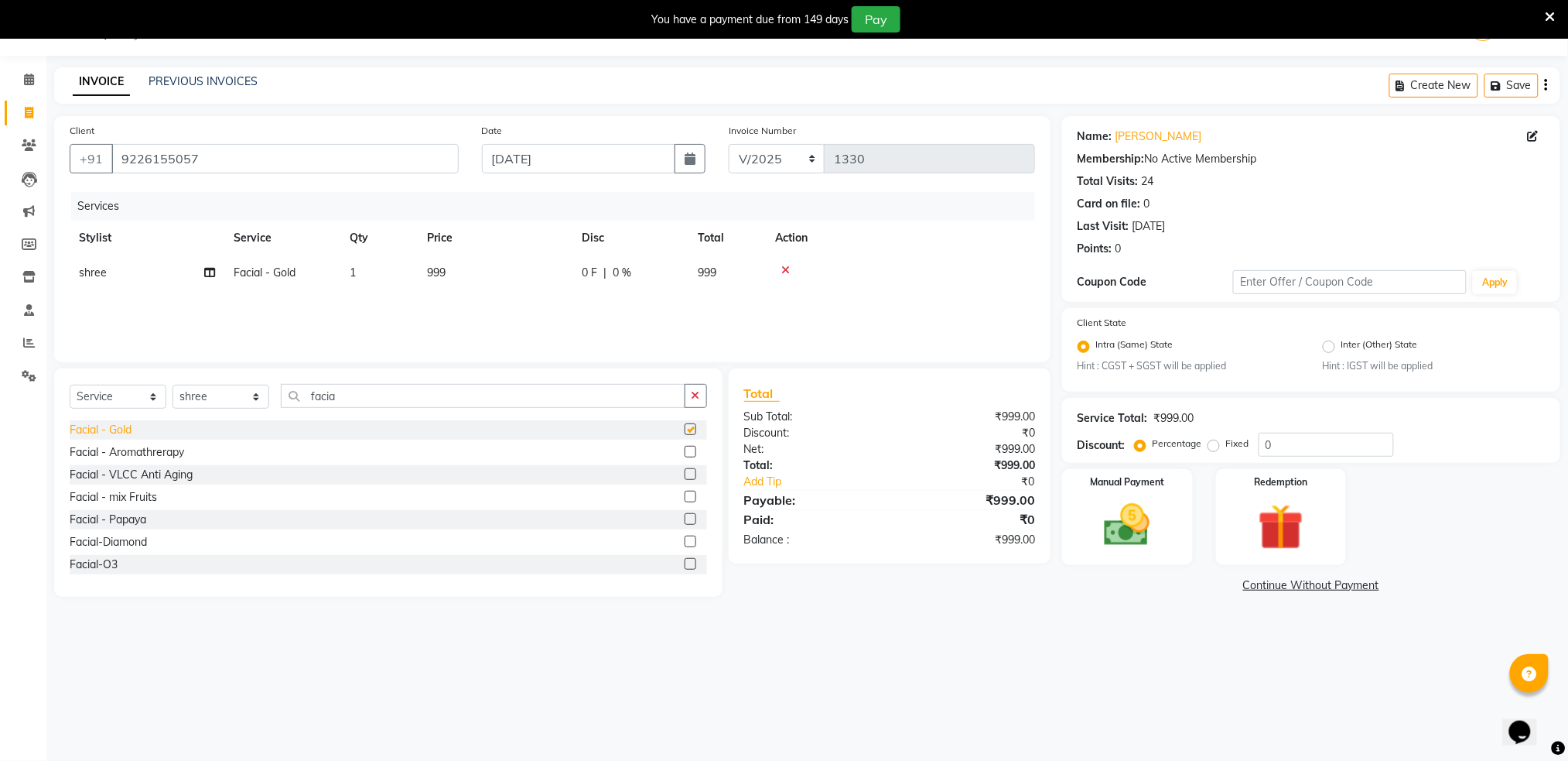
checkbox input "false"
click at [439, 271] on span "999" at bounding box center [436, 272] width 19 height 14
select select "79676"
click at [522, 272] on input "999" at bounding box center [567, 277] width 136 height 24
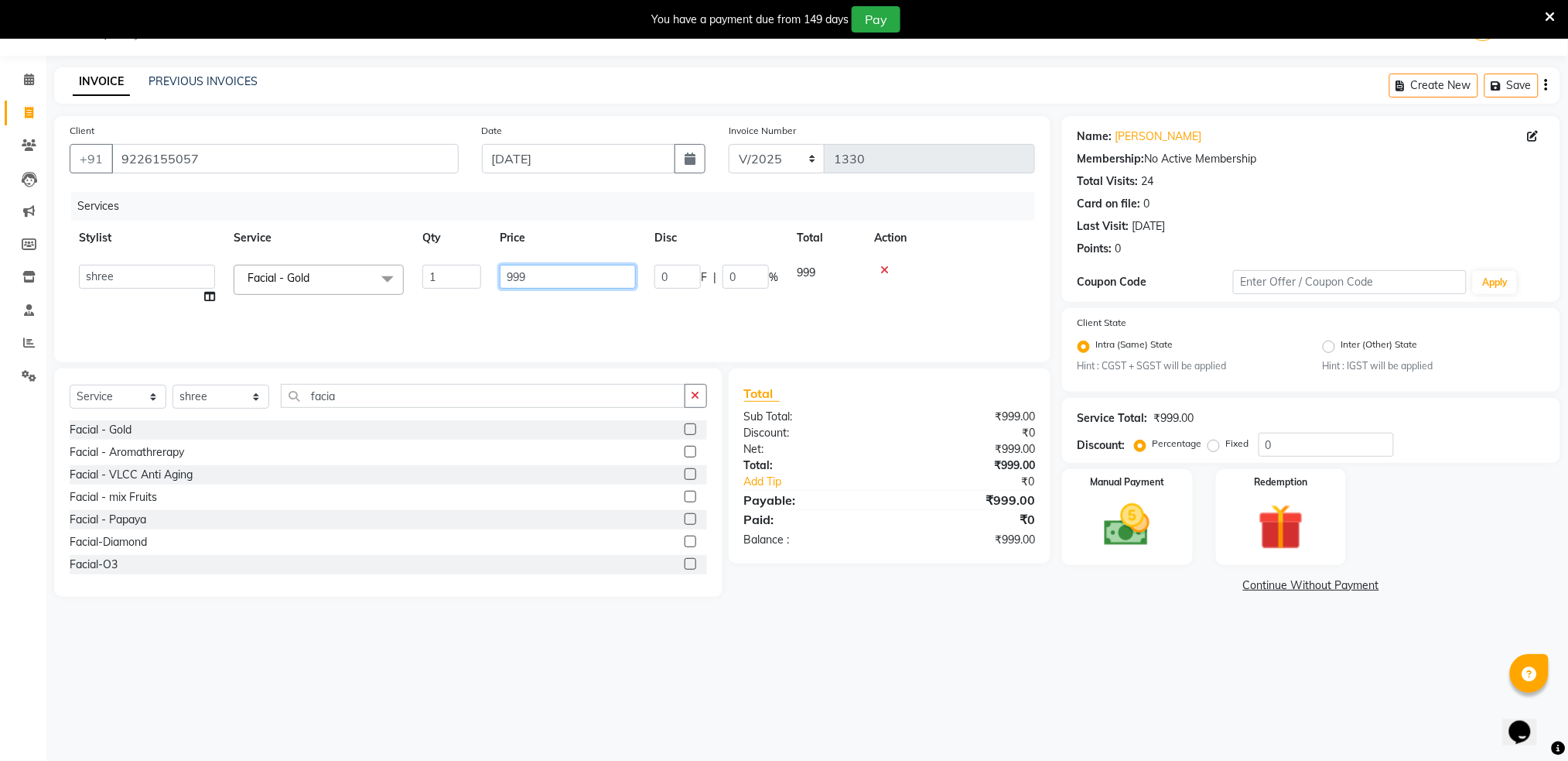
click at [522, 272] on input "999" at bounding box center [567, 277] width 136 height 24
type input "1200"
click at [1130, 540] on img at bounding box center [1126, 525] width 77 height 55
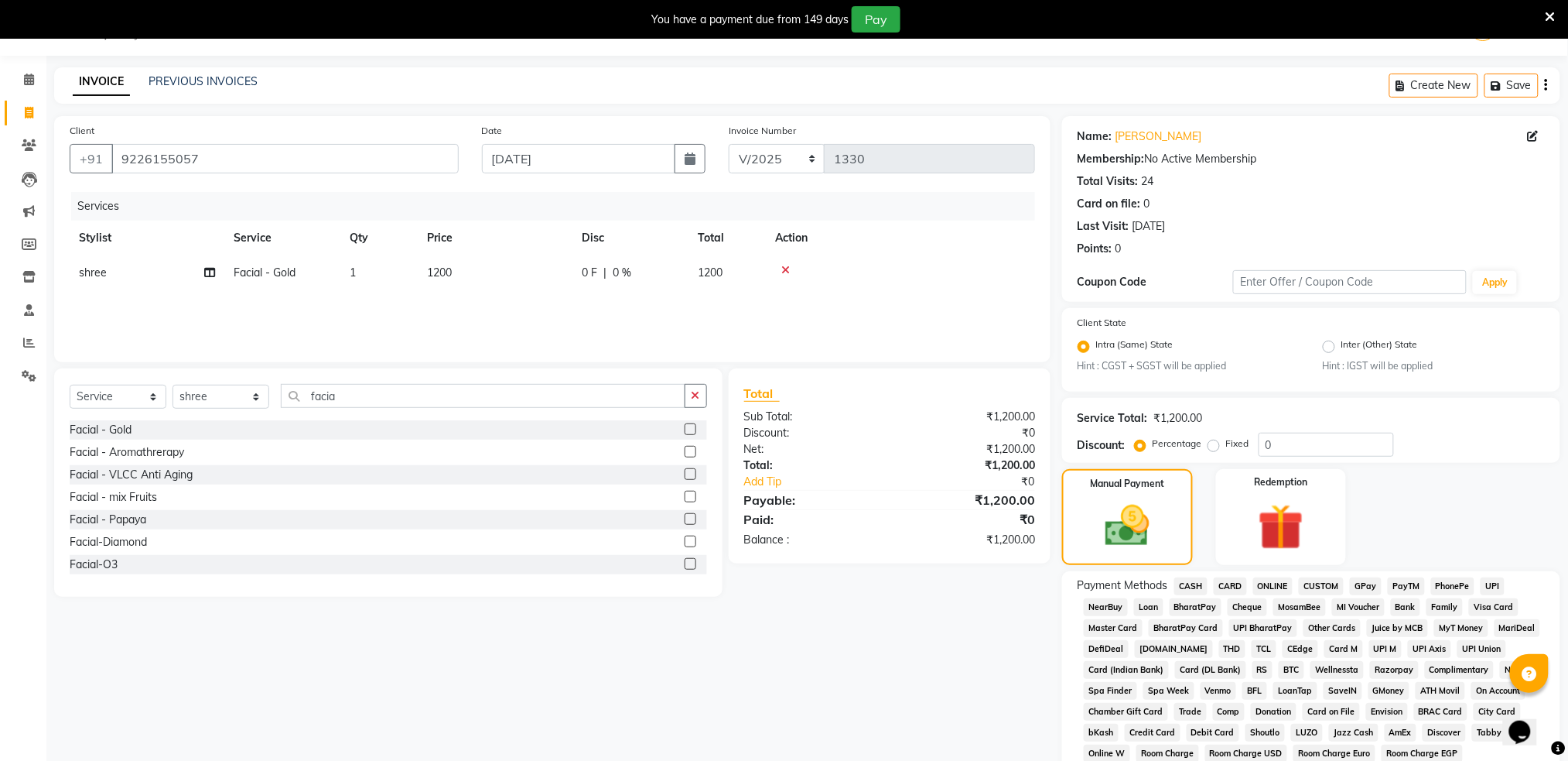
click at [1286, 592] on span "ONLINE" at bounding box center [1273, 586] width 40 height 18
click at [1183, 589] on span "CASH" at bounding box center [1190, 586] width 33 height 18
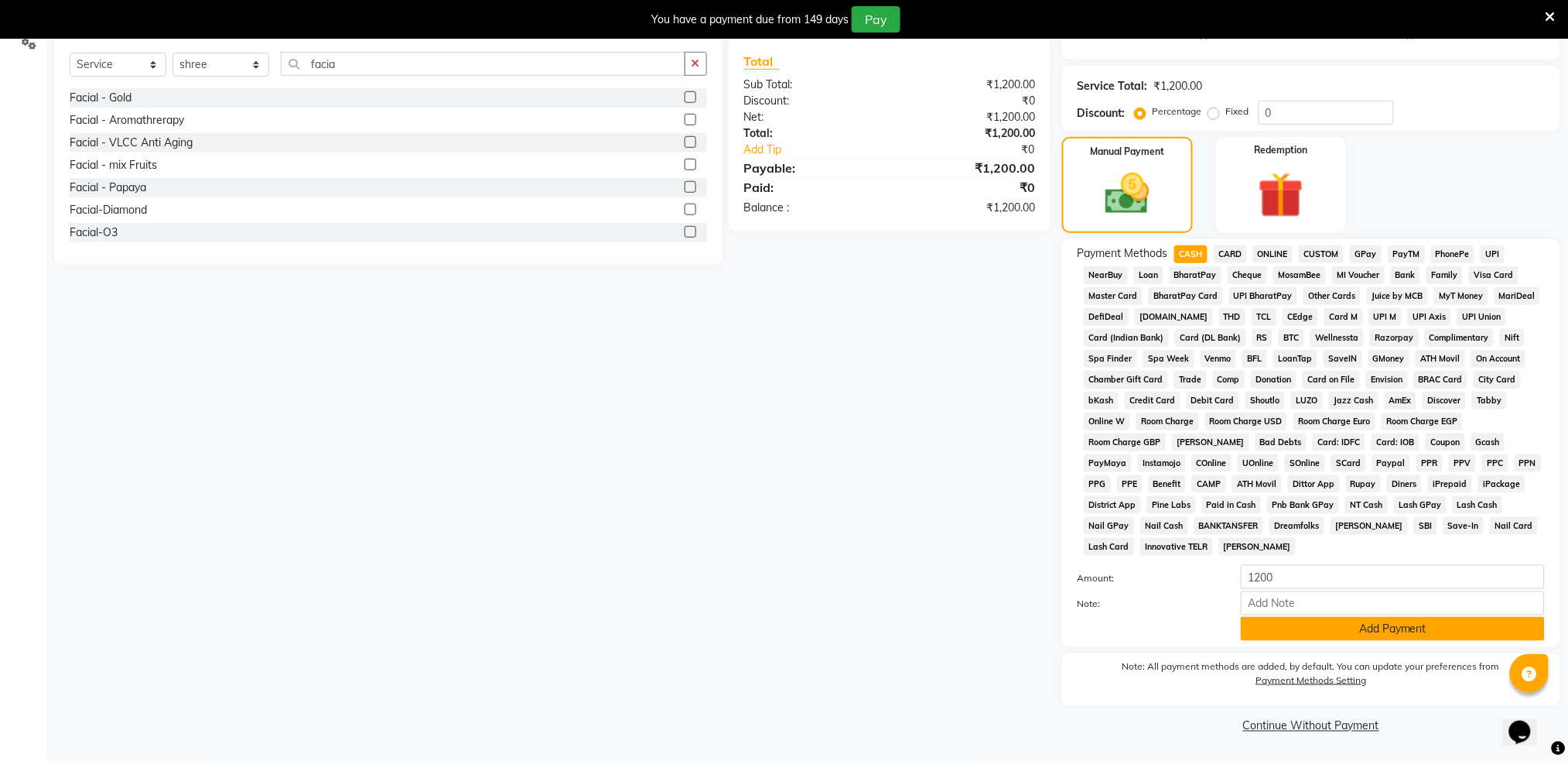
click at [1377, 634] on button "Add Payment" at bounding box center [1392, 629] width 304 height 24
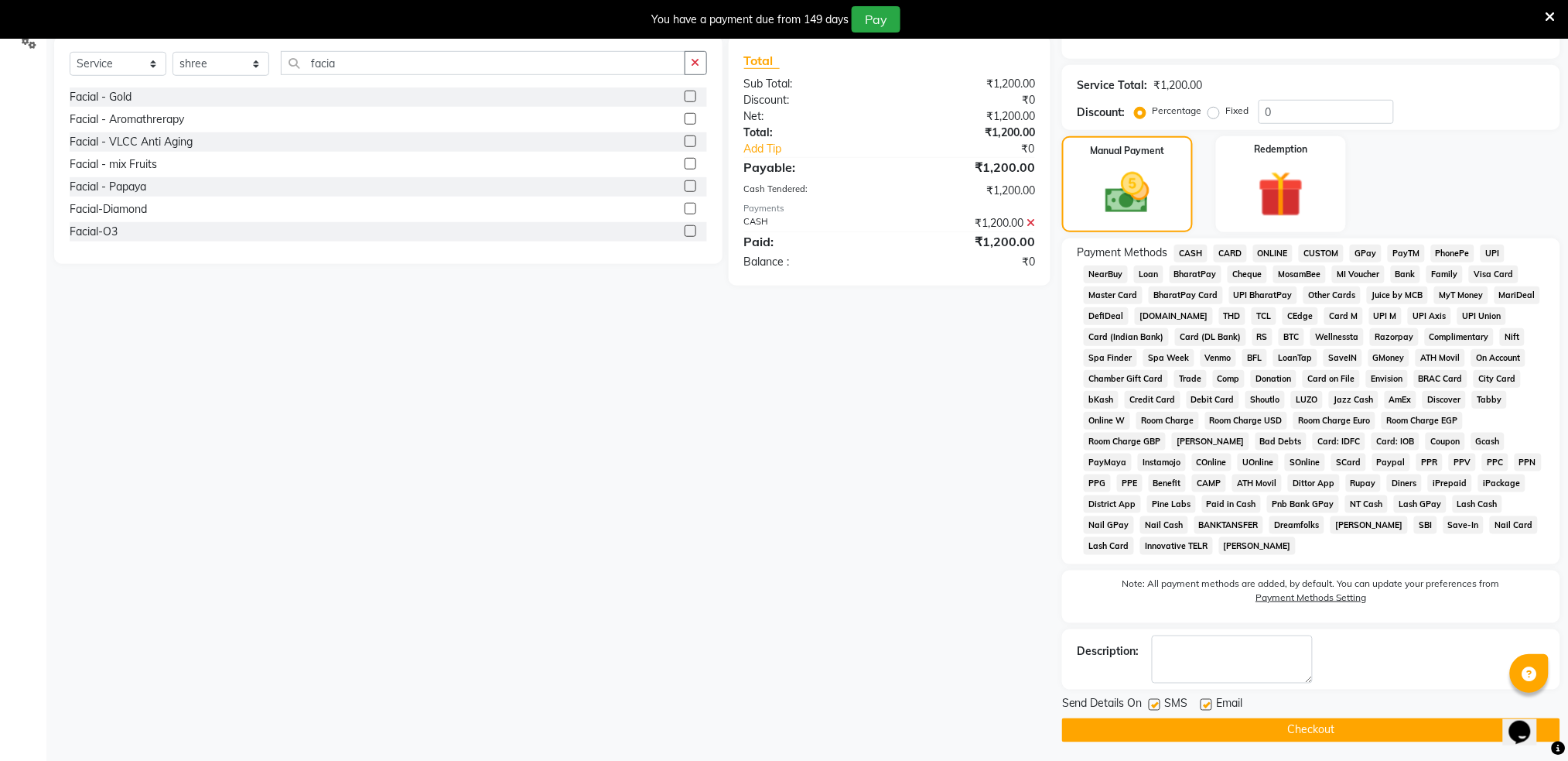
click at [1154, 703] on label at bounding box center [1155, 705] width 12 height 12
click at [1154, 703] on input "checkbox" at bounding box center [1154, 706] width 10 height 10
checkbox input "false"
click at [1135, 733] on button "Checkout" at bounding box center [1310, 730] width 498 height 24
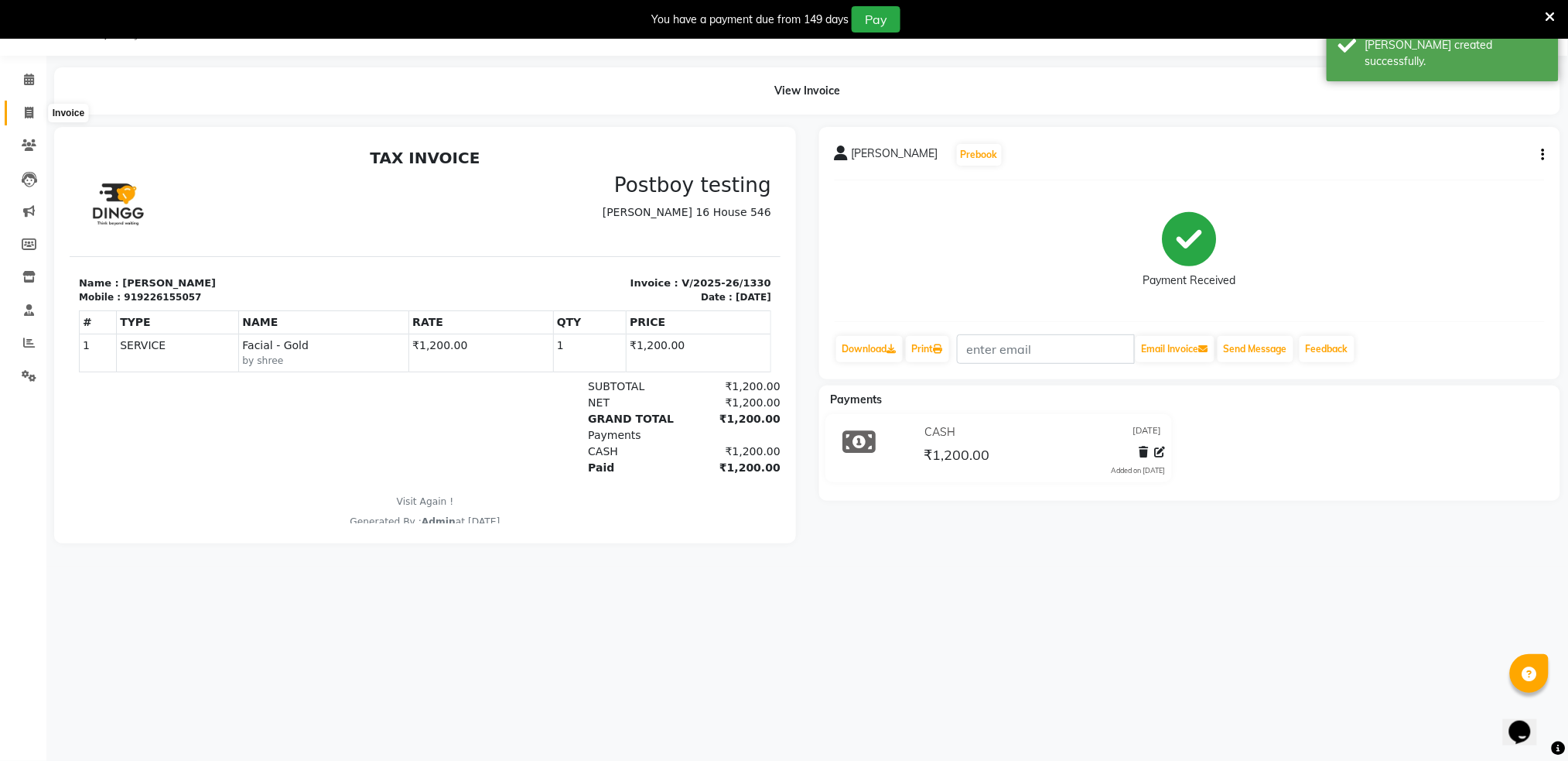
click at [33, 116] on span at bounding box center [29, 113] width 27 height 18
select select "service"
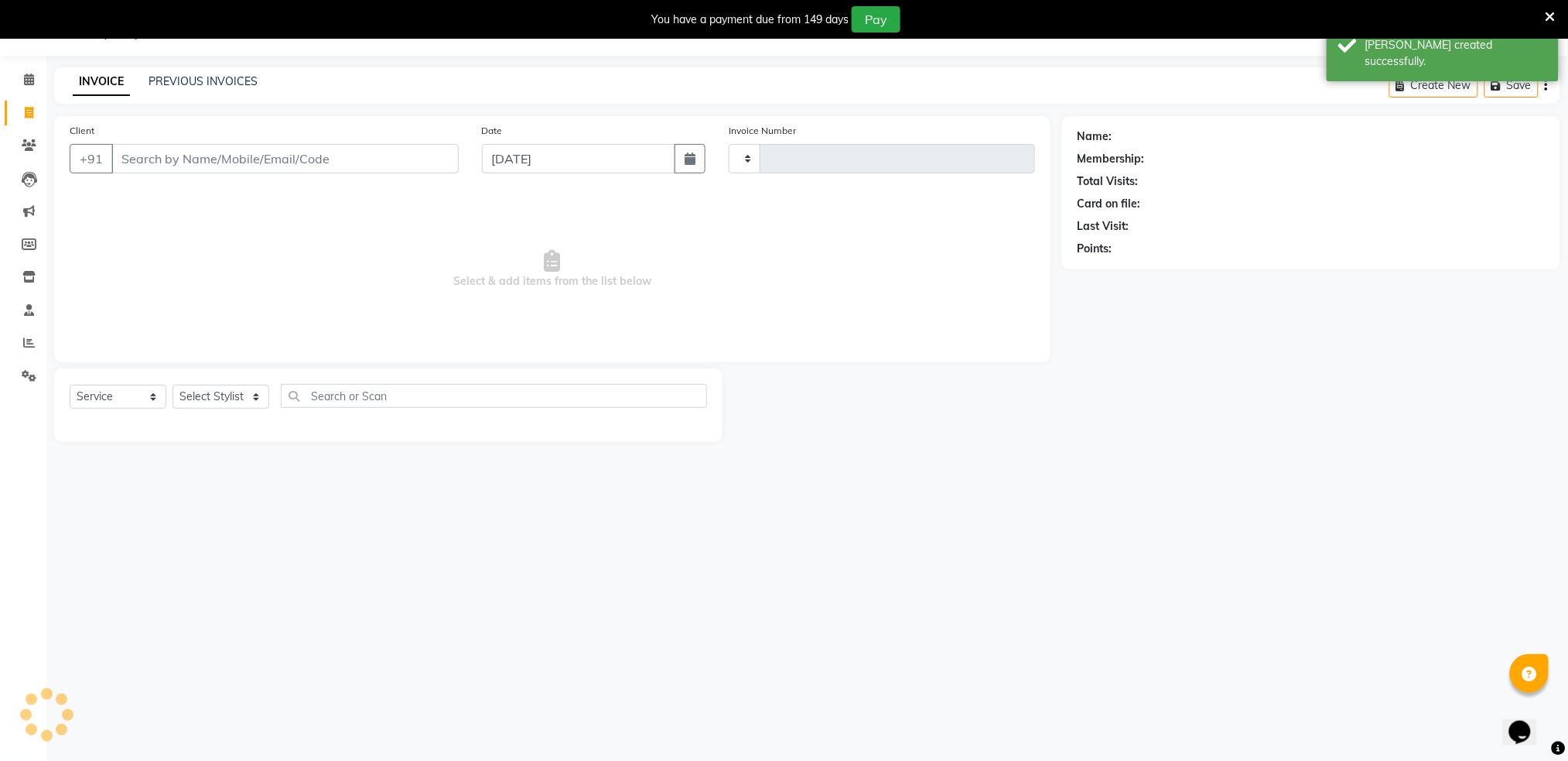
type input "1331"
select select "672"
click at [207, 152] on input "Client" at bounding box center [285, 158] width 347 height 30
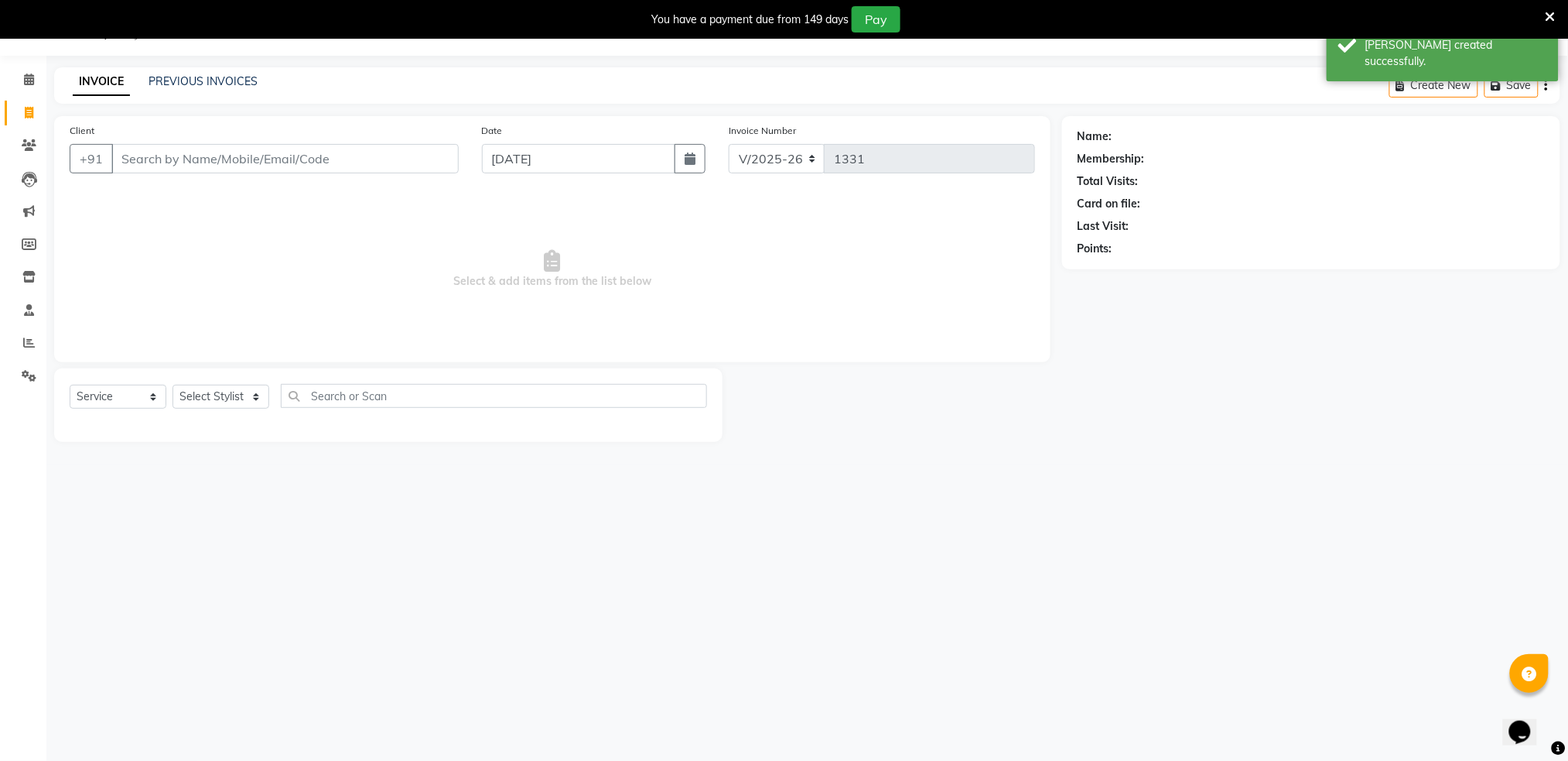
click at [207, 152] on input "Client" at bounding box center [285, 158] width 347 height 30
